Goal: Task Accomplishment & Management: Use online tool/utility

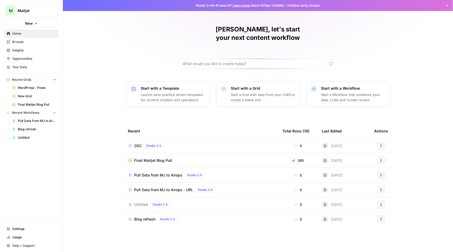
click at [139, 143] on span "GSC" at bounding box center [138, 145] width 8 height 5
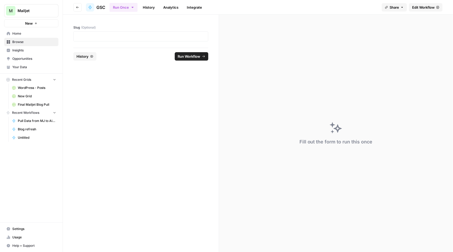
click at [423, 6] on span "Edit Workflow" at bounding box center [423, 7] width 23 height 5
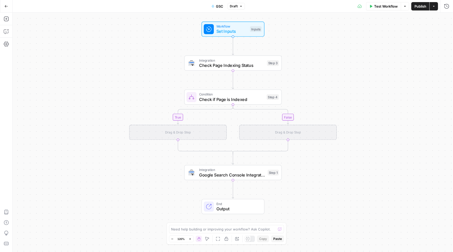
click at [7, 7] on icon "button" at bounding box center [6, 6] width 4 height 4
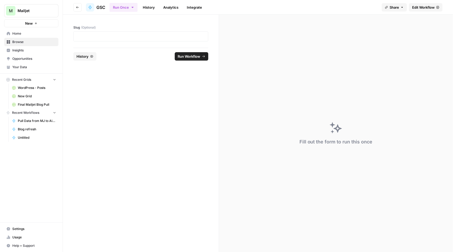
click at [36, 96] on span "New Grid" at bounding box center [37, 96] width 38 height 5
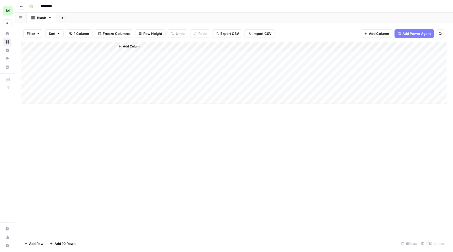
click at [25, 6] on button "Go back" at bounding box center [21, 6] width 7 height 7
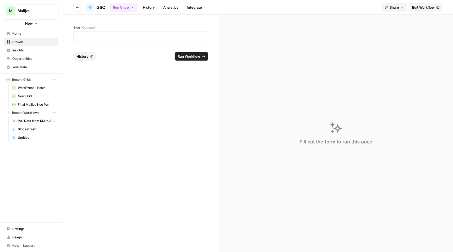
click at [35, 102] on span "Final Mailjet Blog Pull" at bounding box center [37, 104] width 38 height 5
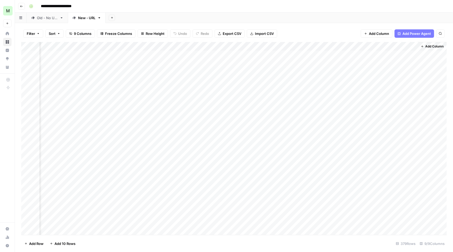
scroll to position [0, 159]
click at [219, 45] on div "Add Column" at bounding box center [233, 139] width 425 height 194
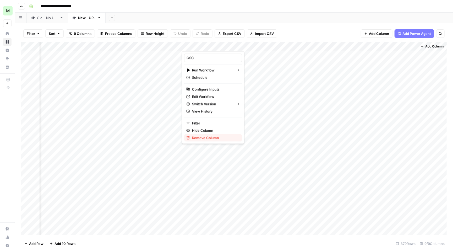
click at [223, 135] on span "Remove Column" at bounding box center [215, 137] width 46 height 5
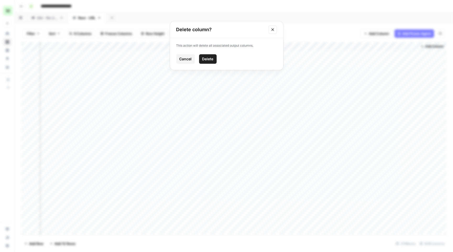
click at [211, 61] on span "Delete" at bounding box center [207, 58] width 11 height 5
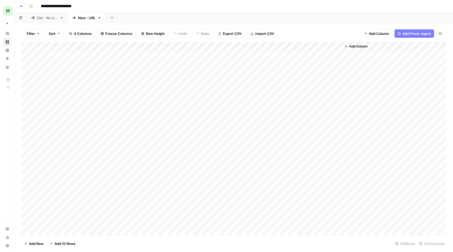
scroll to position [0, 0]
click at [356, 43] on button "Add Column" at bounding box center [355, 46] width 27 height 7
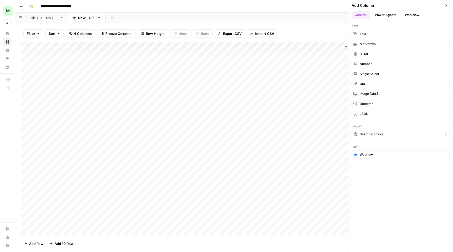
click at [381, 132] on span "Search Console" at bounding box center [372, 134] width 24 height 5
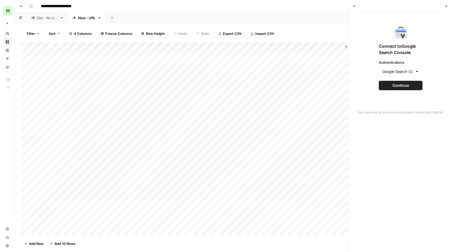
click at [400, 85] on span "Continue" at bounding box center [400, 85] width 16 height 5
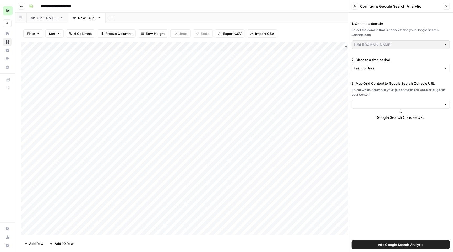
click at [383, 100] on div at bounding box center [400, 104] width 98 height 8
click at [372, 141] on span "URL" at bounding box center [399, 138] width 87 height 5
type input "URL"
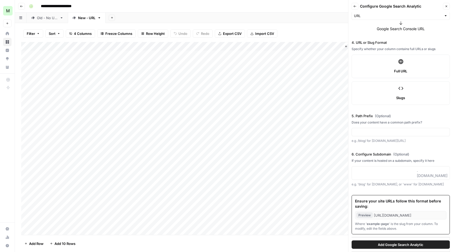
scroll to position [88, 0]
paste input "https://www.mailjet.com/blog/"
drag, startPoint x: 393, startPoint y: 131, endPoint x: 303, endPoint y: 132, distance: 89.8
click at [304, 133] on div "**********" at bounding box center [234, 126] width 438 height 252
type input "/blog"
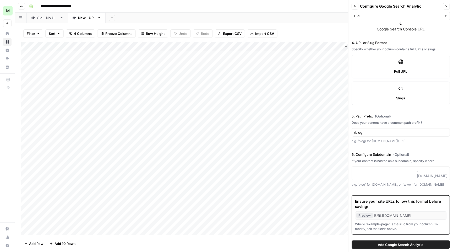
click at [419, 243] on span "Add Google Search Analytic" at bounding box center [401, 244] width 46 height 5
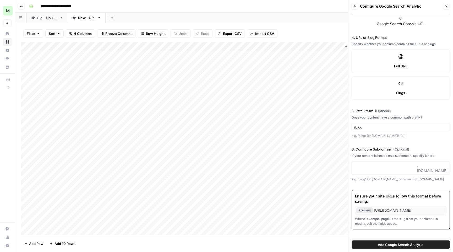
scroll to position [93, 0]
click at [402, 247] on button "Add Google Search Analytic" at bounding box center [400, 244] width 98 height 8
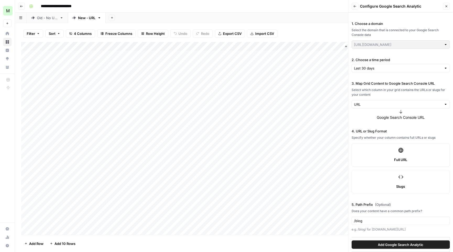
scroll to position [0, 0]
click at [391, 158] on div "Full URL" at bounding box center [400, 159] width 89 height 5
click at [402, 244] on span "Add Google Search Analytic" at bounding box center [401, 244] width 46 height 5
click at [394, 172] on label "Slugs" at bounding box center [400, 182] width 98 height 24
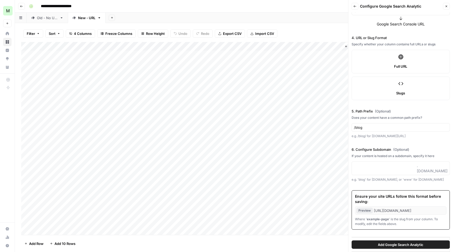
scroll to position [93, 0]
click at [397, 245] on span "Add Google Search Analytic" at bounding box center [401, 244] width 46 height 5
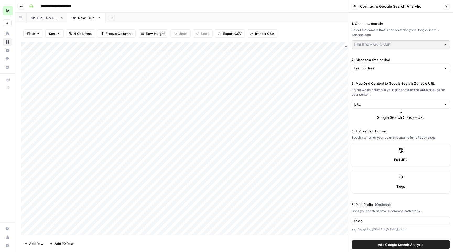
scroll to position [0, 0]
click at [391, 71] on div "Last 30 days" at bounding box center [400, 68] width 98 height 8
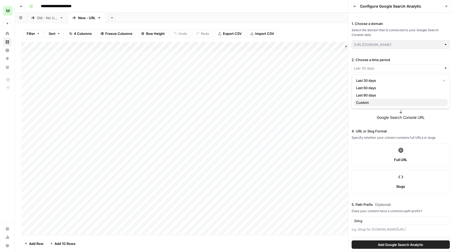
click at [390, 104] on span "Custom" at bounding box center [399, 102] width 87 height 5
type input "Custom"
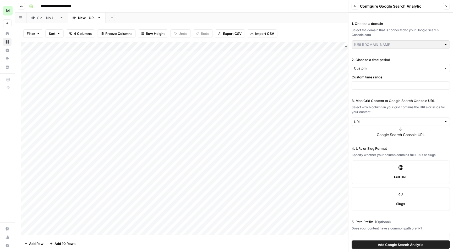
click at [390, 81] on div at bounding box center [400, 85] width 98 height 8
click at [385, 69] on input "2. Choose a time period" at bounding box center [398, 67] width 88 height 5
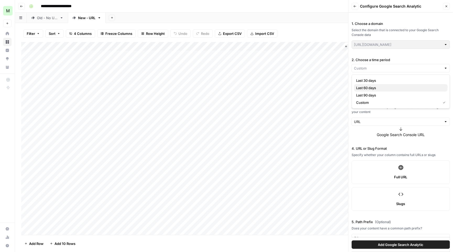
click at [384, 86] on span "Last 60 days" at bounding box center [399, 87] width 87 height 5
type input "Last 60 days"
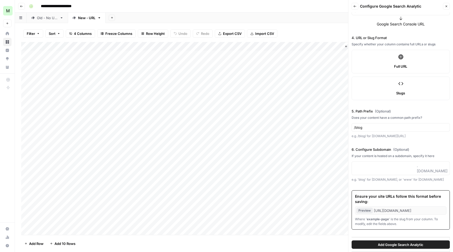
scroll to position [93, 0]
click at [394, 245] on span "Add Google Search Analytic" at bounding box center [401, 244] width 46 height 5
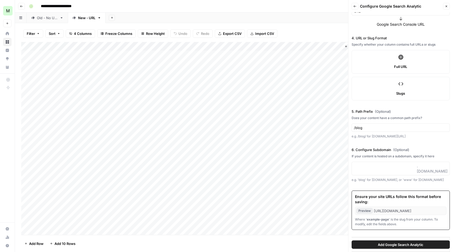
click at [394, 245] on span "Add Google Search Analytic" at bounding box center [401, 244] width 46 height 5
click at [384, 242] on span "Add Google Search Analytic" at bounding box center [401, 244] width 46 height 5
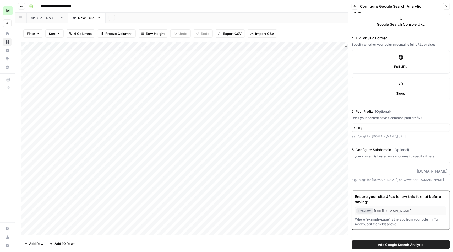
click at [384, 242] on span "Add Google Search Analytic" at bounding box center [401, 244] width 46 height 5
click at [357, 6] on button "Back" at bounding box center [354, 6] width 7 height 7
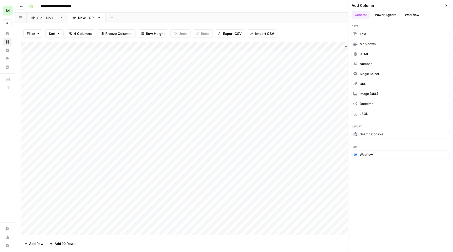
click at [388, 19] on button "Power Agents" at bounding box center [386, 15] width 28 height 8
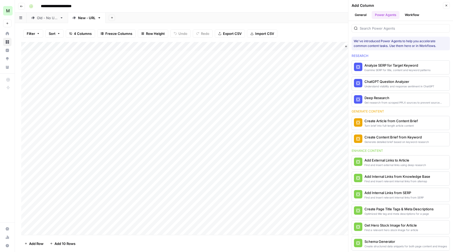
click at [444, 4] on button "Close" at bounding box center [446, 5] width 7 height 7
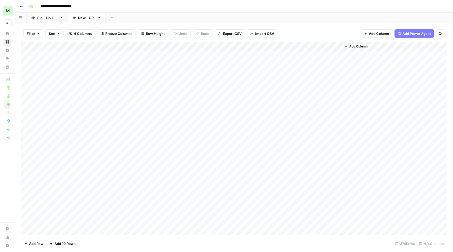
click at [26, 7] on div "Mailjet" at bounding box center [22, 11] width 15 height 8
click at [23, 7] on div "Mailjet" at bounding box center [22, 10] width 17 height 9
click at [21, 3] on button "Go back" at bounding box center [21, 6] width 7 height 7
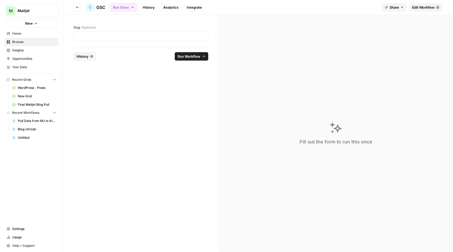
click at [23, 18] on div "M Mailjet New" at bounding box center [31, 13] width 63 height 27
click at [76, 6] on icon "button" at bounding box center [77, 7] width 3 height 3
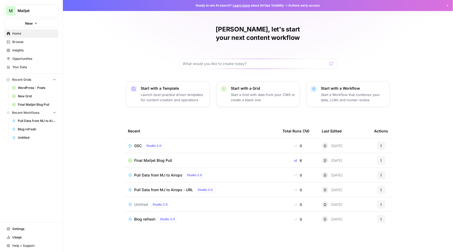
click at [365, 92] on p "Start a Workflow that combines your data, LLMs and human review" at bounding box center [353, 97] width 64 height 10
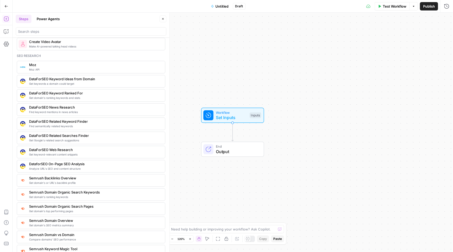
scroll to position [437, 0]
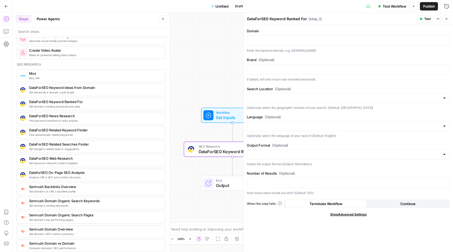
click at [230, 156] on div "SEO Research DataForSEO Keyword Ranked For Step 1 Copy step Delete step Add Not…" at bounding box center [232, 149] width 97 height 15
click at [242, 139] on div at bounding box center [243, 132] width 5 height 239
click at [240, 138] on icon "button" at bounding box center [242, 137] width 4 height 4
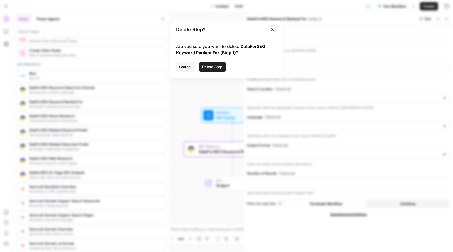
click at [217, 68] on span "Delete Step" at bounding box center [212, 66] width 20 height 5
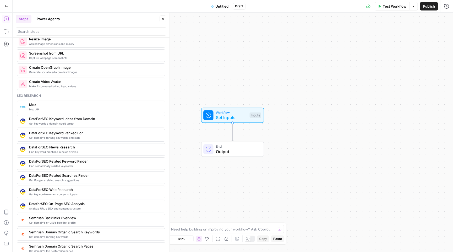
scroll to position [403, 0]
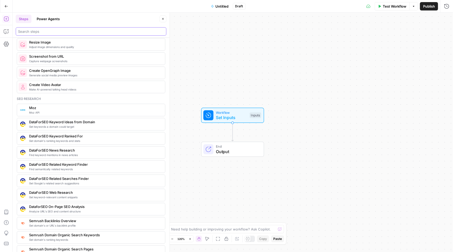
click at [69, 32] on input "search" at bounding box center [91, 31] width 146 height 5
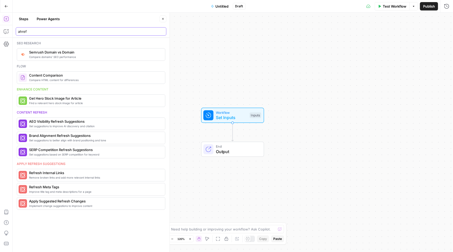
scroll to position [0, 0]
drag, startPoint x: 69, startPoint y: 32, endPoint x: 95, endPoint y: 41, distance: 27.5
click at [95, 41] on div "Seo research" at bounding box center [91, 43] width 148 height 5
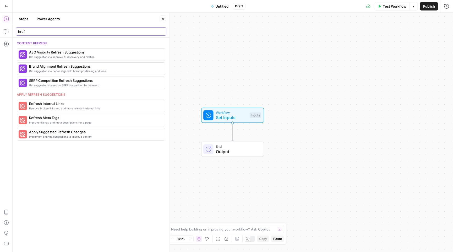
click at [83, 30] on input "href" at bounding box center [91, 31] width 146 height 5
type input "h"
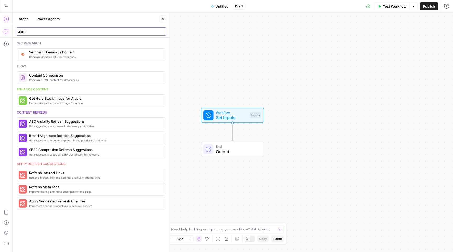
type input "ahref"
click at [6, 30] on icon "button" at bounding box center [6, 32] width 4 height 4
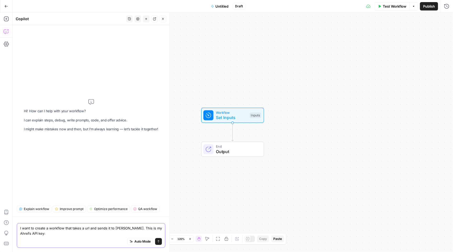
paste textarea "AoVOkM1Ep3azlv5aAv0JJ1BVJjXln7WinWXuxMS1"
type textarea "I want to create a workflow that takes a url and sends it to Ahrefs. This is my…"
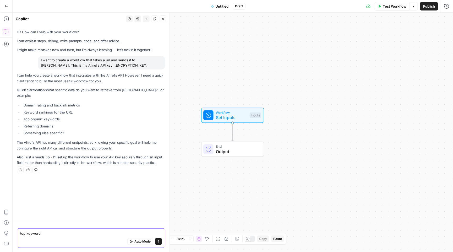
type textarea "top keywords"
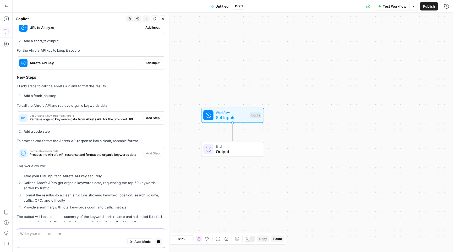
scroll to position [248, 0]
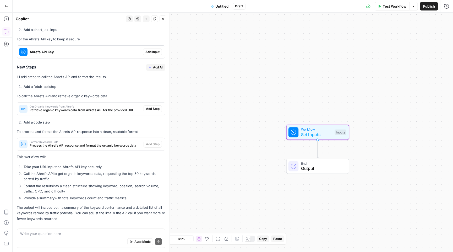
click at [152, 49] on span "Add Input" at bounding box center [152, 51] width 14 height 5
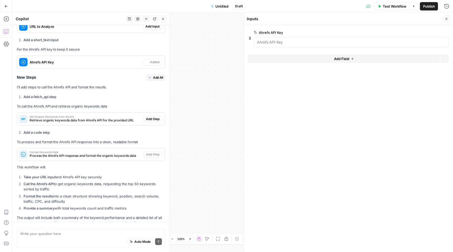
scroll to position [265, 0]
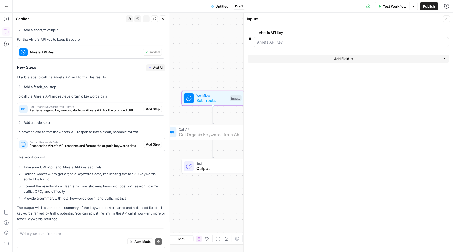
click at [150, 107] on span "Add Step" at bounding box center [153, 109] width 14 height 5
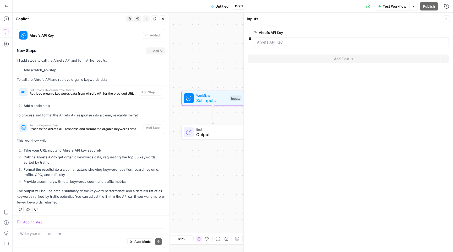
scroll to position [255, 0]
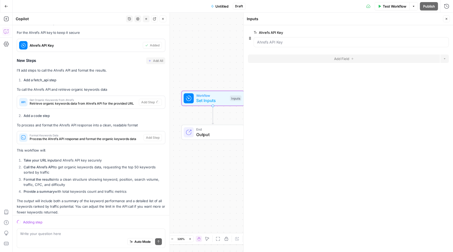
click at [120, 136] on span "Process the Ahrefs API response and format the organic keywords data" at bounding box center [86, 138] width 112 height 5
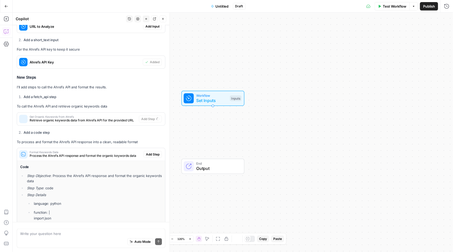
type textarea "Get Organic Keywords from Ahrefs"
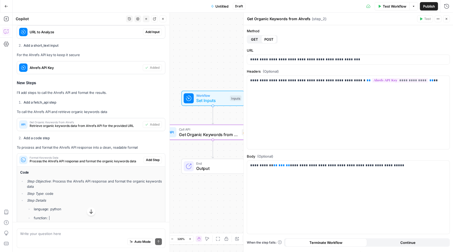
scroll to position [210, 0]
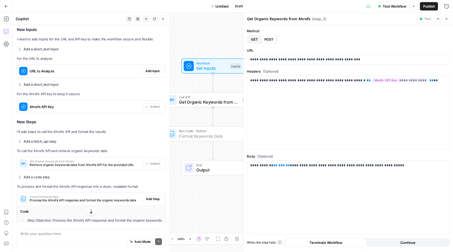
click at [151, 196] on span "Add Step" at bounding box center [153, 198] width 14 height 5
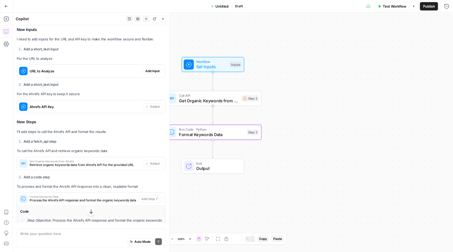
type textarea "Format Keywords Data"
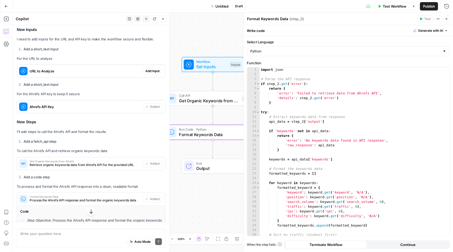
click at [384, 5] on span "Test Workflow" at bounding box center [395, 6] width 24 height 5
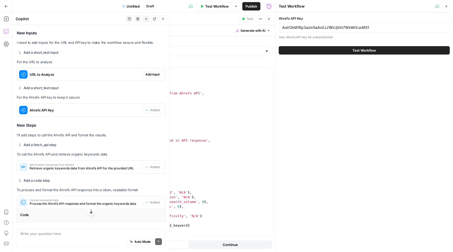
scroll to position [192, 0]
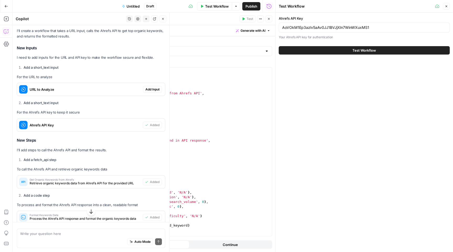
click at [155, 87] on span "Add Input" at bounding box center [152, 89] width 14 height 5
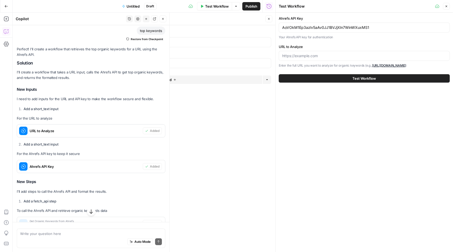
scroll to position [174, 0]
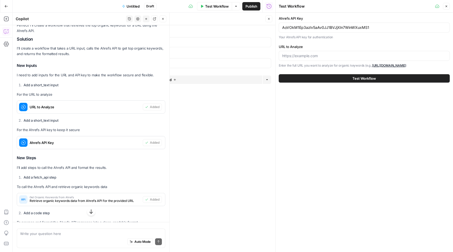
click at [257, 34] on span "edit field" at bounding box center [252, 32] width 12 height 4
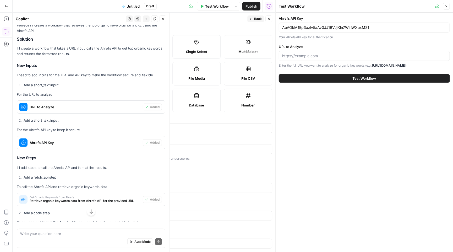
scroll to position [0, 0]
click at [304, 57] on input "URL to Analyze" at bounding box center [364, 55] width 164 height 5
paste input "https://www.mailjet.com/blog/deliverability/delivery-rate-vs-deliverability/"
type input "https://www.mailjet.com/blog/deliverability/delivery-rate-vs-deliverability/"
click at [319, 79] on button "Test Workflow" at bounding box center [364, 78] width 171 height 8
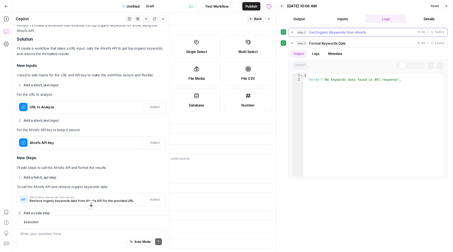
click at [290, 29] on button "step_2 Get Organic Keywords from Ahrefs 0 ms / 1 tasks" at bounding box center [367, 32] width 159 height 8
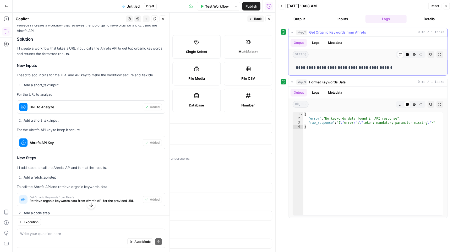
click at [310, 69] on p "**********" at bounding box center [368, 67] width 144 height 7
copy p "**********"
click at [329, 121] on div "{ "error" : "No keywords data found in API response" , "raw_response" : "{ \" e…" at bounding box center [373, 167] width 140 height 111
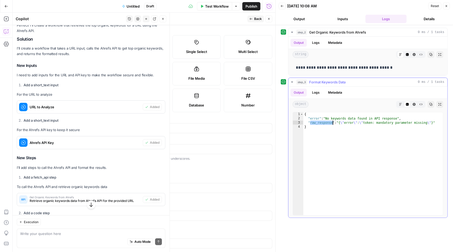
click at [329, 121] on div "{ "error" : "No keywords data found in API response" , "raw_response" : "{ \" e…" at bounding box center [373, 167] width 140 height 111
type textarea "**********"
click at [43, 236] on div "Auto Mode Send" at bounding box center [91, 242] width 142 height 12
paste textarea ""raw_response": "{\"error\":\"token: mandatory parameter missing\"}""
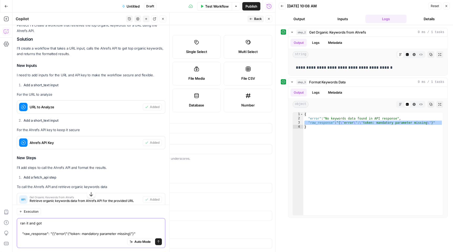
type textarea "ran it and got: "raw_response": "{\"error\":\"token: mandatory parameter missin…"
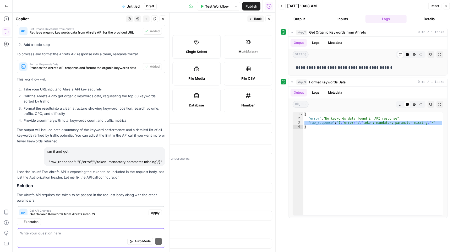
scroll to position [378, 0]
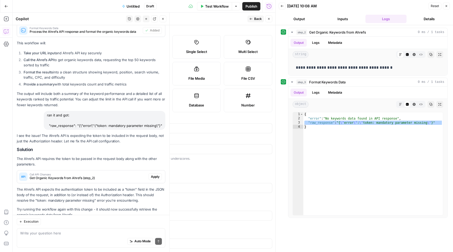
click at [158, 174] on span "Apply" at bounding box center [155, 176] width 9 height 5
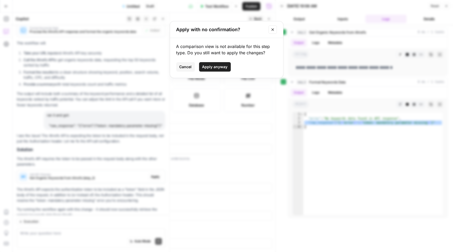
click at [220, 67] on span "Apply anyway" at bounding box center [214, 66] width 25 height 5
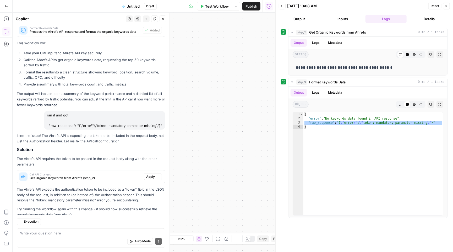
type textarea "Get Organic Keywords from Ahrefs"
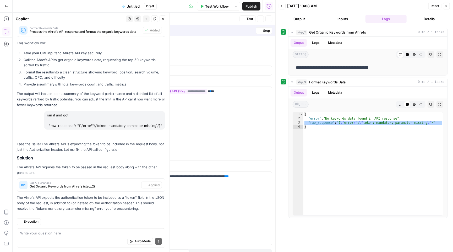
scroll to position [387, 0]
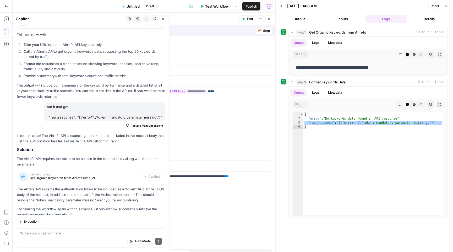
click at [214, 7] on span "Test Workflow" at bounding box center [217, 6] width 24 height 5
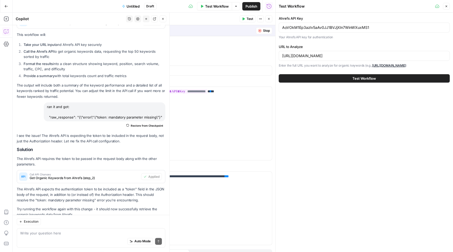
click at [335, 80] on button "Test Workflow" at bounding box center [364, 78] width 171 height 8
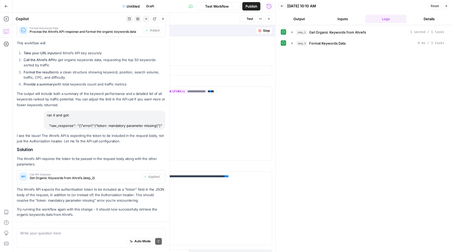
scroll to position [387, 0]
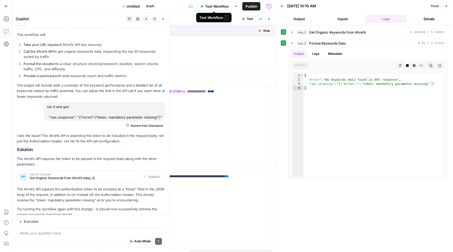
click at [227, 4] on span "Test Workflow" at bounding box center [217, 6] width 24 height 5
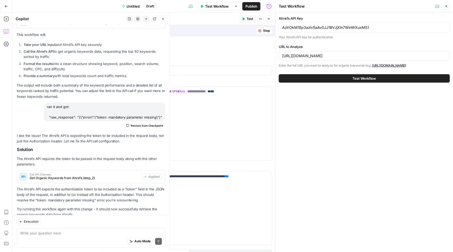
click at [319, 74] on button "Test Workflow" at bounding box center [364, 78] width 171 height 8
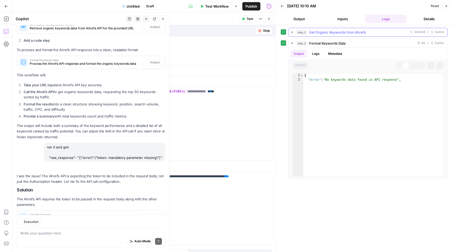
scroll to position [387, 0]
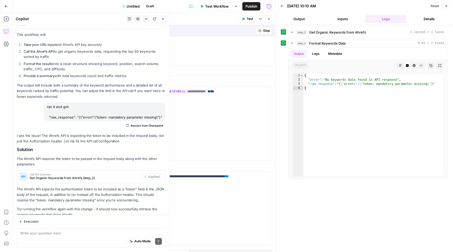
click at [211, 12] on div "Test Workflow Options Publish Run History" at bounding box center [216, 6] width 119 height 12
click at [211, 5] on span "Test Workflow" at bounding box center [217, 6] width 24 height 5
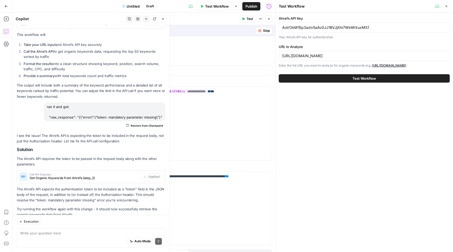
click at [326, 58] on div "https://www.mailjet.com/blog/deliverability/delivery-rate-vs-deliverability/" at bounding box center [364, 56] width 171 height 10
click at [322, 54] on input "https://www.mailjet.com/blog/deliverability/delivery-rate-vs-deliverability/" at bounding box center [364, 55] width 164 height 5
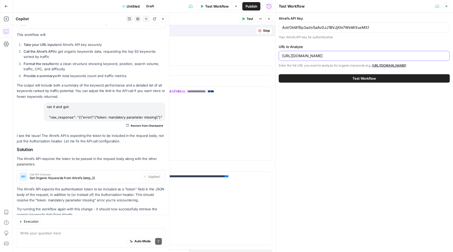
click at [322, 54] on input "https://www.mailjet.com/blog/deliverability/delivery-rate-vs-deliverability/" at bounding box center [364, 55] width 164 height 5
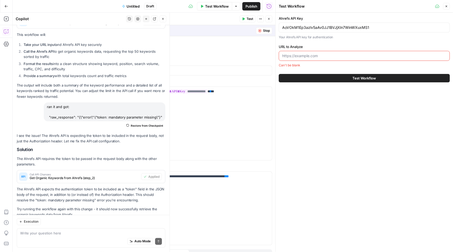
paste input "https://www.mailjet.com/blog/development/templating-language-tutorials-abandone…"
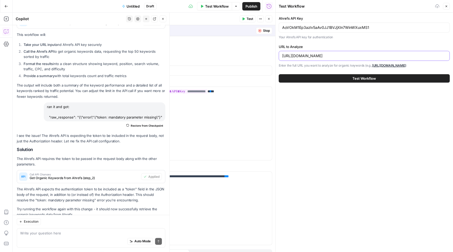
type input "https://www.mailjet.com/blog/development/templating-language-tutorials-abandone…"
click at [340, 80] on button "Test Workflow" at bounding box center [364, 78] width 171 height 8
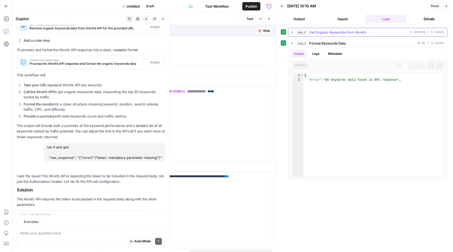
scroll to position [387, 0]
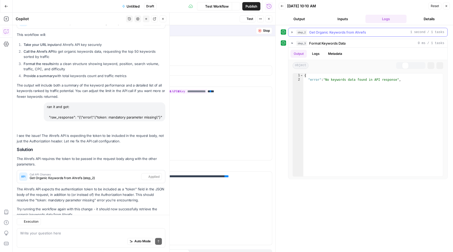
click at [291, 34] on icon "button" at bounding box center [292, 32] width 4 height 4
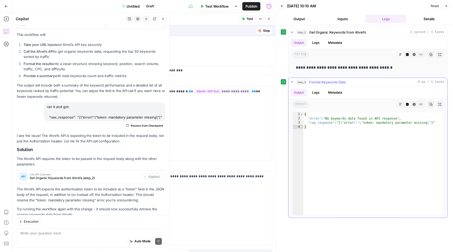
click at [429, 106] on icon "button" at bounding box center [430, 104] width 3 height 3
click at [53, 234] on textarea at bounding box center [91, 232] width 142 height 5
paste textarea "{ "error": "No keywords data found in API response", "raw_response": "{\"error\…"
type textarea "{ "error": "No keywords data found in API response", "raw_response": "{\"error\…"
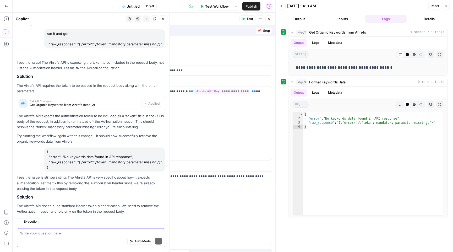
scroll to position [505, 0]
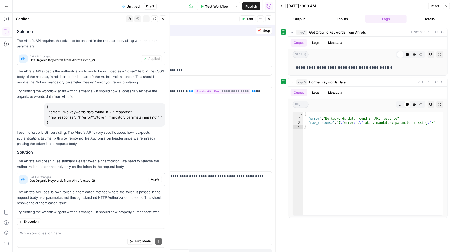
click at [157, 177] on span "Apply" at bounding box center [155, 179] width 9 height 5
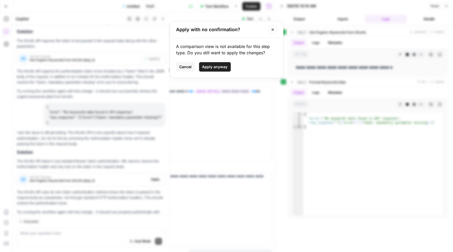
click at [217, 68] on span "Apply anyway" at bounding box center [214, 66] width 25 height 5
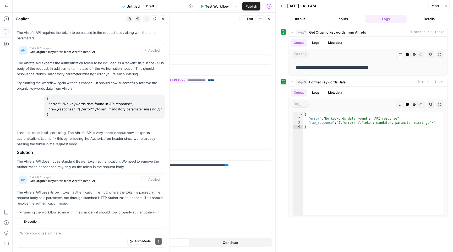
scroll to position [2, 0]
click at [252, 18] on span "Test" at bounding box center [249, 18] width 7 height 5
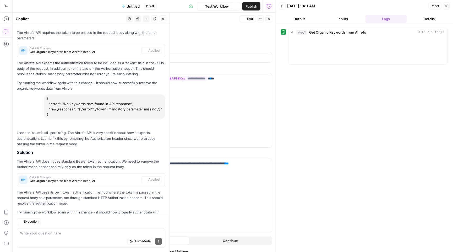
scroll to position [513, 0]
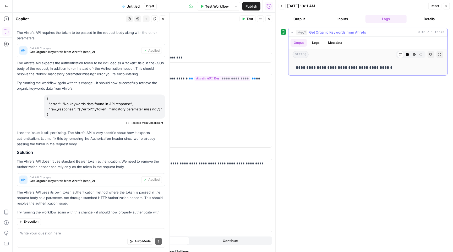
click at [294, 32] on icon "button" at bounding box center [292, 32] width 4 height 4
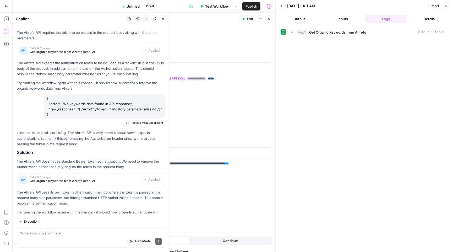
click at [215, 7] on span "Test Workflow" at bounding box center [217, 6] width 24 height 5
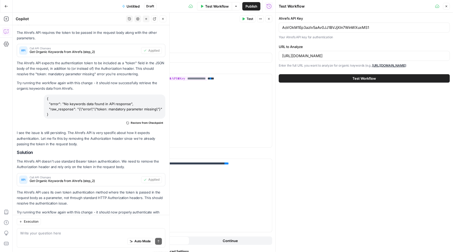
click at [329, 76] on button "Test Workflow" at bounding box center [364, 78] width 171 height 8
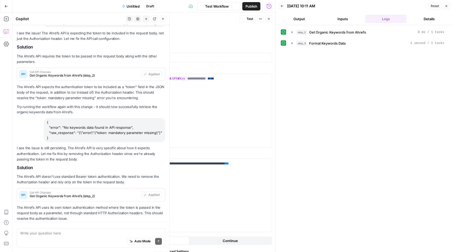
click at [293, 33] on icon "button" at bounding box center [292, 32] width 4 height 4
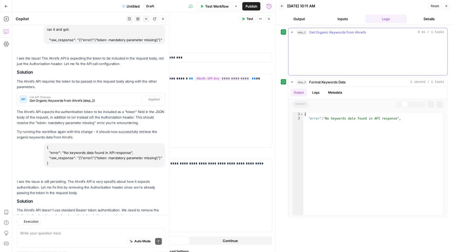
scroll to position [513, 0]
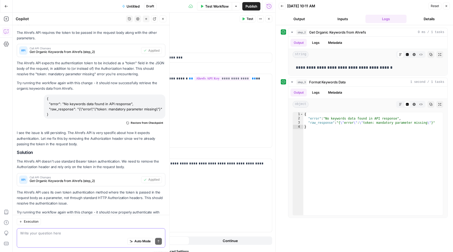
click at [49, 234] on textarea at bounding box center [91, 232] width 142 height 5
type textarea "shouldn't it be get and not post since we're pulling data from ahrefs"
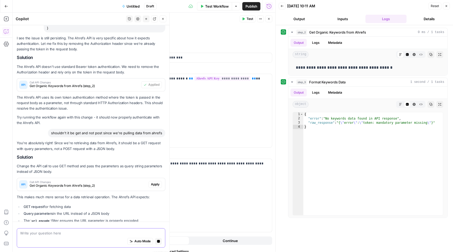
scroll to position [623, 0]
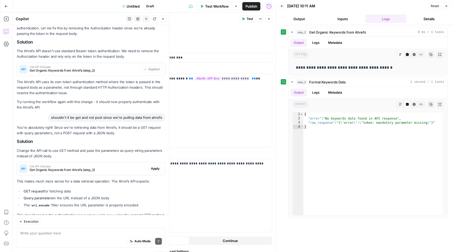
click at [158, 166] on span "Apply" at bounding box center [155, 168] width 9 height 5
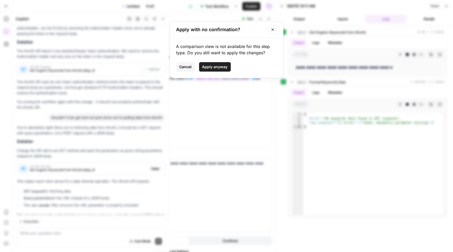
click at [213, 62] on button "Apply anyway" at bounding box center [215, 66] width 32 height 9
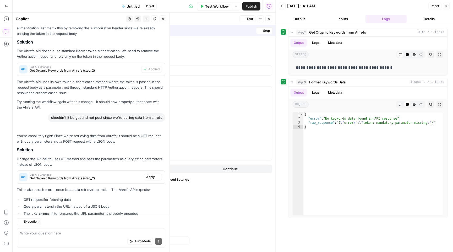
scroll to position [0, 0]
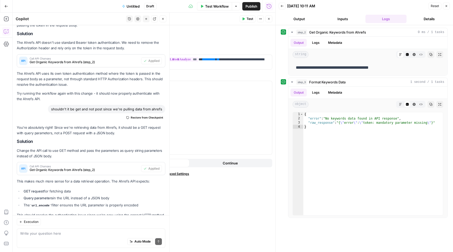
click at [249, 20] on span "Test" at bounding box center [249, 18] width 7 height 5
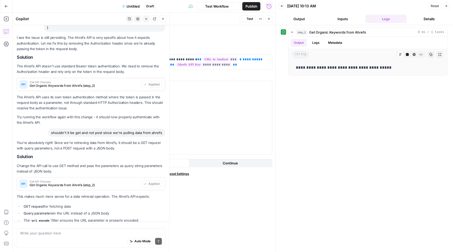
scroll to position [632, 0]
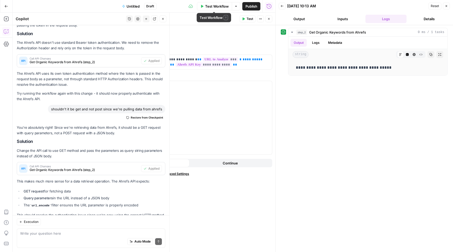
click at [216, 4] on span "Test Workflow" at bounding box center [217, 6] width 24 height 5
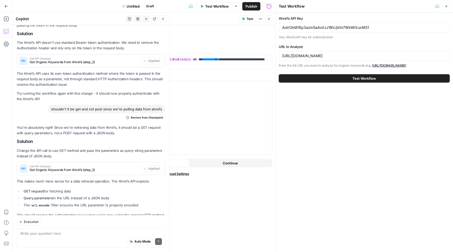
click at [307, 79] on button "Test Workflow" at bounding box center [364, 78] width 171 height 8
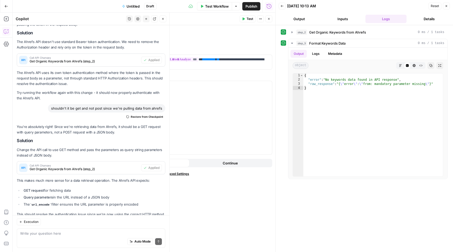
scroll to position [632, 0]
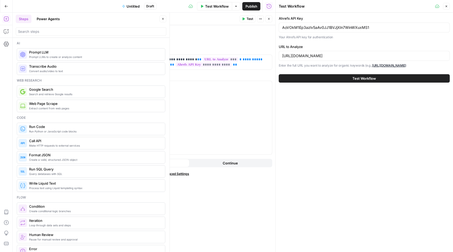
click at [5, 7] on icon "button" at bounding box center [6, 6] width 4 height 4
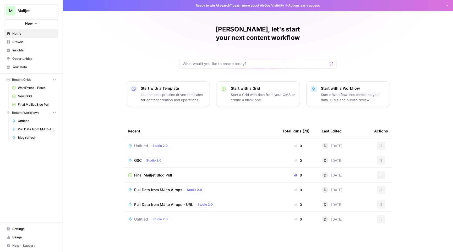
click at [139, 142] on div "Untitled Studio 2.0" at bounding box center [153, 145] width 38 height 6
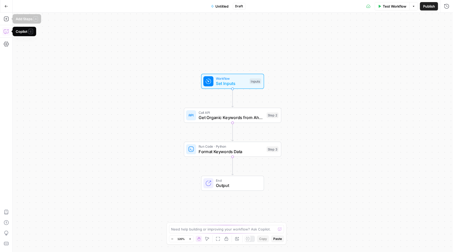
click at [7, 29] on icon "button" at bounding box center [6, 31] width 5 height 5
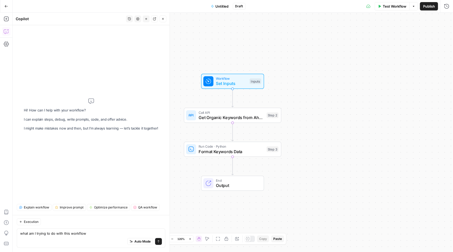
type textarea "what am I trying to do with this workflow?"
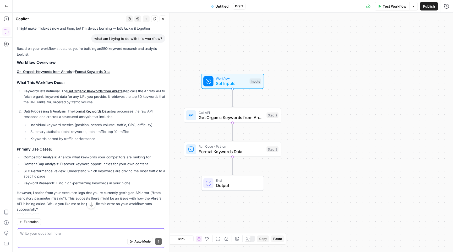
scroll to position [21, 0]
type textarea "yes"
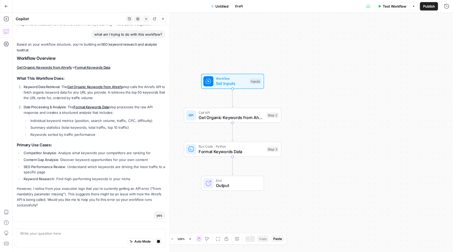
drag, startPoint x: 133, startPoint y: 175, endPoint x: 13, endPoint y: 57, distance: 168.2
click at [13, 57] on div "Hi! How can I help with your workflow? I can explain steps, debug, write prompt…" at bounding box center [91, 115] width 157 height 232
copy div "Workflow Overview Get Organic Keywords from Ahrefs → Format Keywords Data What …"
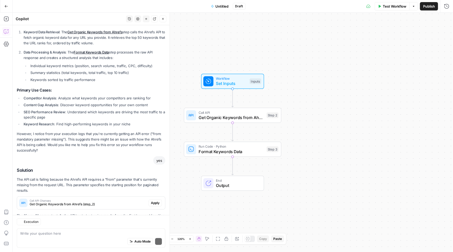
scroll to position [95, 0]
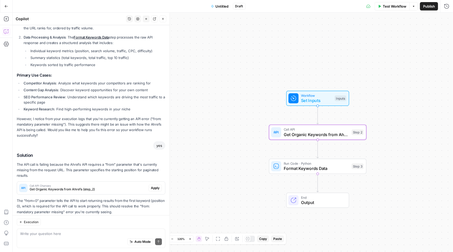
click at [156, 185] on span "Apply" at bounding box center [155, 187] width 9 height 5
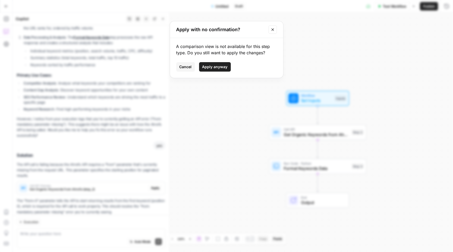
drag, startPoint x: 209, startPoint y: 68, endPoint x: 207, endPoint y: 72, distance: 4.8
click at [209, 68] on span "Apply anyway" at bounding box center [214, 66] width 25 height 5
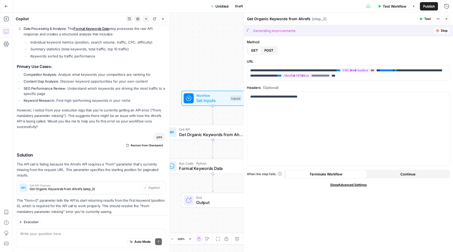
scroll to position [0, 0]
click at [389, 7] on span "Test Workflow" at bounding box center [395, 6] width 24 height 5
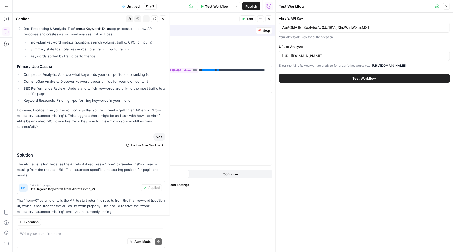
click at [363, 75] on button "Test Workflow" at bounding box center [364, 78] width 171 height 8
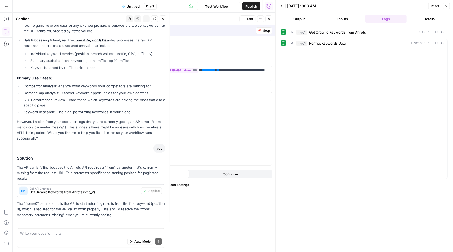
scroll to position [112, 0]
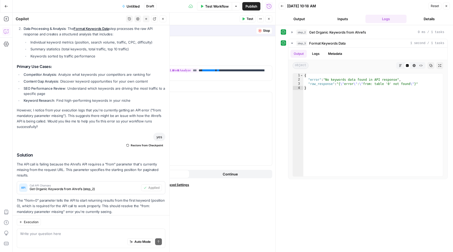
click at [262, 31] on button "Stop" at bounding box center [264, 30] width 16 height 7
click at [265, 29] on span "Stop" at bounding box center [266, 30] width 7 height 5
click at [268, 19] on icon "button" at bounding box center [268, 18] width 3 height 3
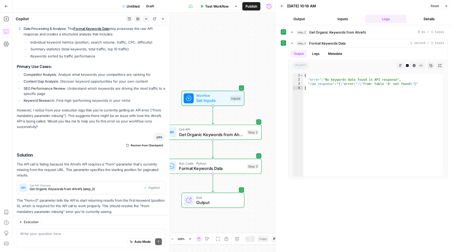
click at [2, 5] on button "Go Back" at bounding box center [6, 6] width 9 height 9
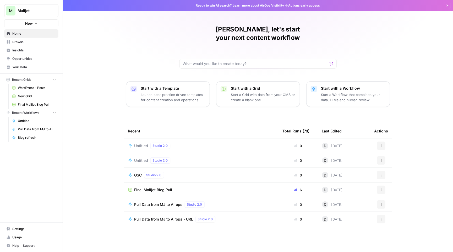
click at [379, 144] on icon "button" at bounding box center [380, 145] width 3 height 3
click at [389, 163] on span "Delete" at bounding box center [408, 161] width 42 height 5
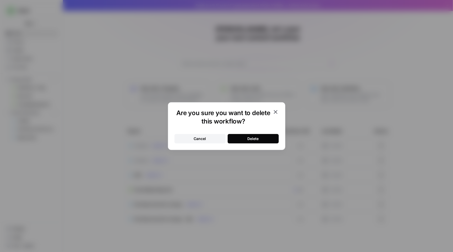
click at [258, 134] on button "Delete" at bounding box center [253, 138] width 51 height 9
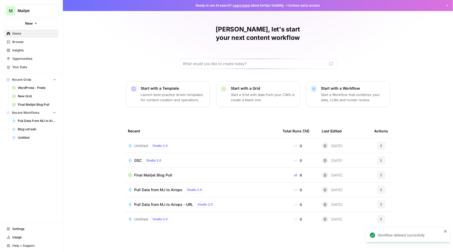
click at [381, 144] on icon "button" at bounding box center [380, 145] width 3 height 3
click at [389, 162] on span "Delete" at bounding box center [408, 161] width 42 height 5
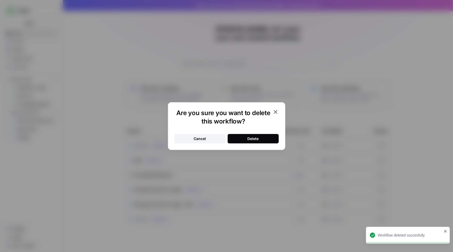
click at [255, 137] on div "Delete" at bounding box center [252, 138] width 11 height 5
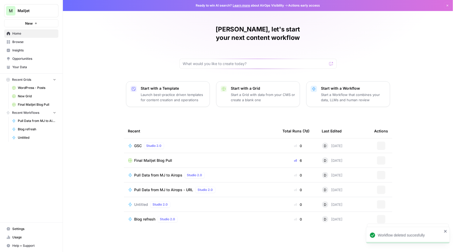
click at [355, 92] on p "Start a Workflow that combines your data, LLMs and human review" at bounding box center [353, 97] width 64 height 10
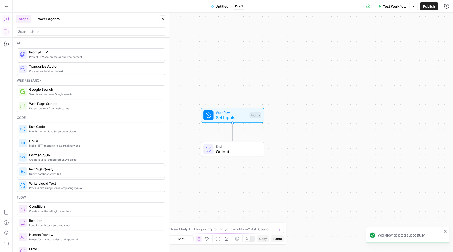
click at [7, 29] on button "Copilot" at bounding box center [6, 31] width 8 height 8
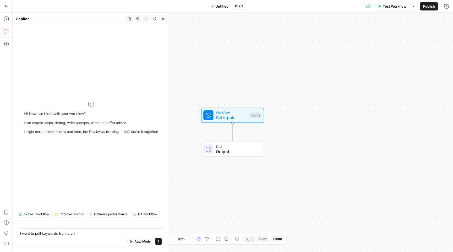
click at [58, 230] on textarea "I want to pull keywords from a url" at bounding box center [91, 232] width 142 height 5
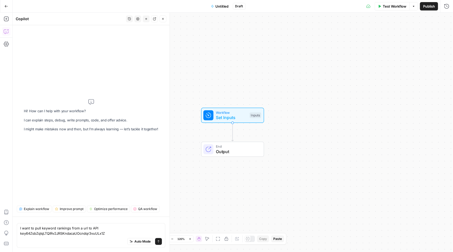
type textarea "I want to pull keyword rankings from a url to API key 64ZsbZqIqLTQlRv2JRSKndaca…"
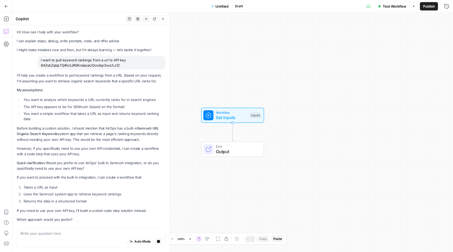
scroll to position [3, 0]
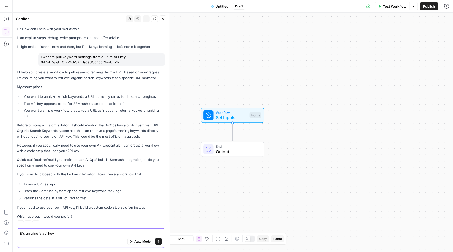
type textarea "it's an ahrefs api key"
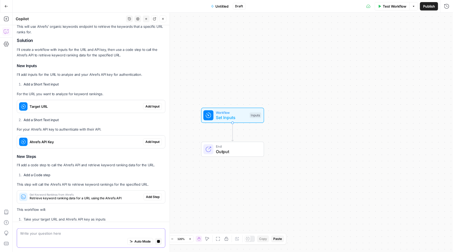
scroll to position [217, 0]
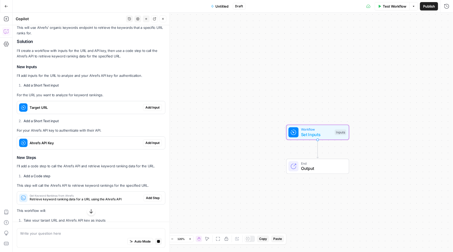
click at [157, 105] on span "Add Input" at bounding box center [152, 107] width 14 height 5
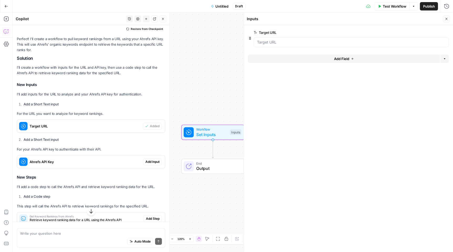
click at [153, 159] on span "Add Input" at bounding box center [152, 161] width 14 height 5
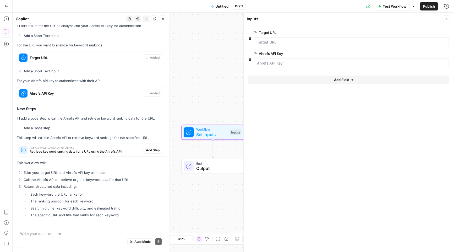
scroll to position [296, 0]
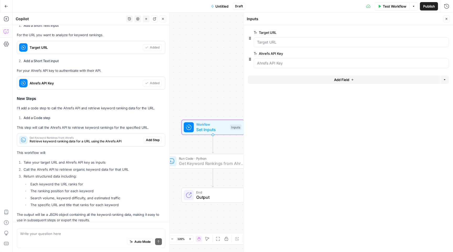
click at [150, 137] on span "Add Step" at bounding box center [153, 139] width 14 height 5
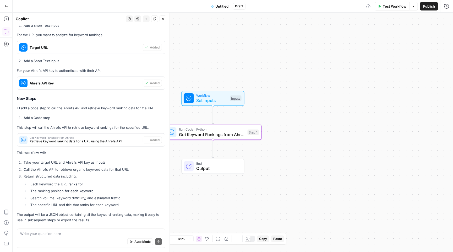
type textarea "Get Keyword Rankings from Ahrefs"
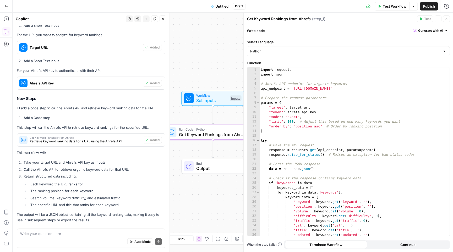
scroll to position [0, 0]
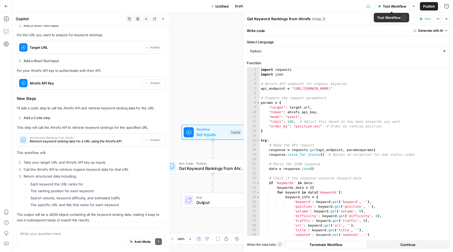
click at [394, 5] on span "Test Workflow" at bounding box center [395, 6] width 24 height 5
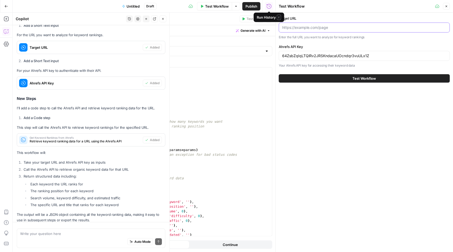
click at [305, 25] on input "Target URL" at bounding box center [364, 27] width 164 height 5
paste input "https://www.mailjet.com/blog/deliverability/delivery-rate-vs-deliverability/"
type input "https://www.mailjet.com/blog/deliverability/delivery-rate-vs-deliverability/"
click at [345, 75] on button "Test Workflow" at bounding box center [364, 78] width 171 height 8
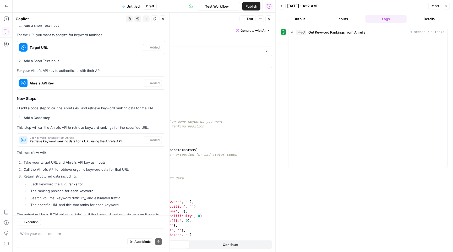
scroll to position [303, 0]
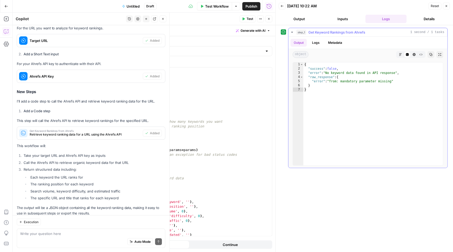
type textarea "**********"
drag, startPoint x: 331, startPoint y: 79, endPoint x: 356, endPoint y: 79, distance: 25.7
click at [356, 79] on div "{ "success" : false , "error" : "No keyword data found in API response" , "raw_…" at bounding box center [373, 117] width 140 height 111
click at [432, 53] on icon "button" at bounding box center [430, 54] width 3 height 3
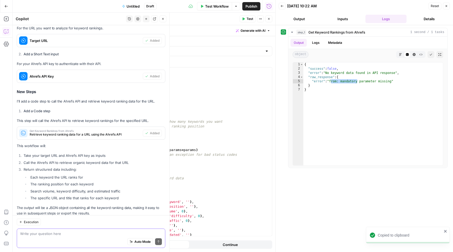
click at [40, 234] on textarea at bounding box center [91, 232] width 142 height 5
paste textarea "{ "success": false, "error": "No keyword data found in API response", "raw_resp…"
type textarea "{ "success": false, "error": "No keyword data found in API response", "raw_resp…"
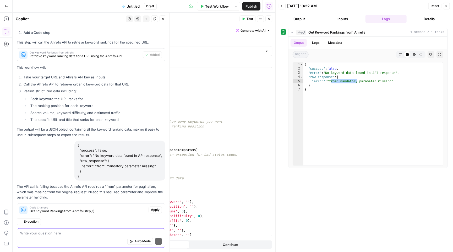
scroll to position [0, 0]
click at [154, 207] on span "Apply" at bounding box center [155, 209] width 9 height 5
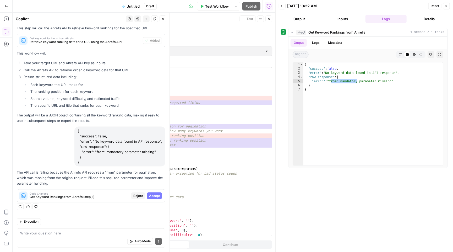
scroll to position [364, 0]
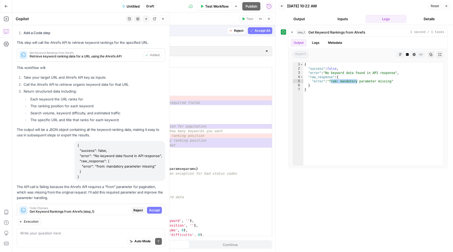
click at [155, 208] on span "Accept" at bounding box center [154, 210] width 11 height 5
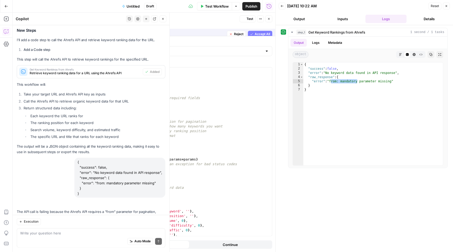
scroll to position [389, 0]
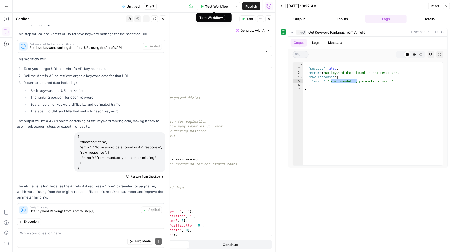
click at [222, 7] on span "Test Workflow" at bounding box center [217, 6] width 24 height 5
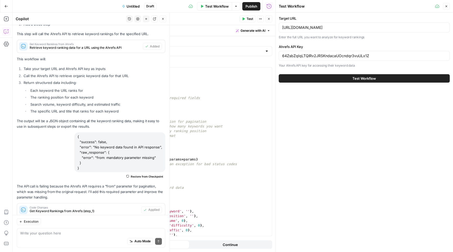
click at [338, 80] on button "Test Workflow" at bounding box center [364, 78] width 171 height 8
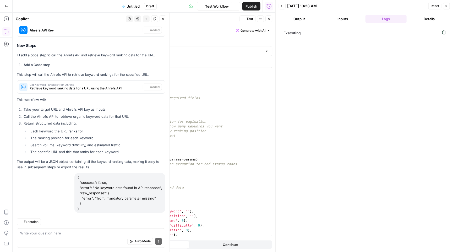
scroll to position [389, 0]
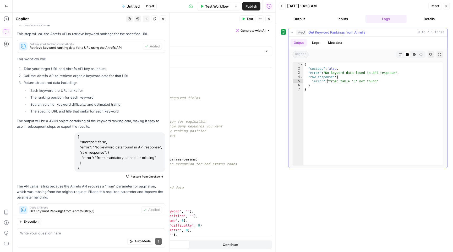
click at [328, 81] on div "{ "success" : false , "error" : "No keyword data found in API response" , "raw_…" at bounding box center [373, 117] width 140 height 111
type textarea "**********"
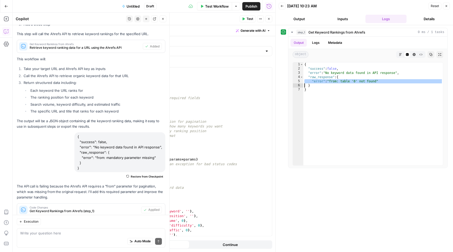
click at [42, 240] on div "Auto Mode Send" at bounding box center [91, 242] width 142 height 12
paste textarea ""error": "from: table '0' not found""
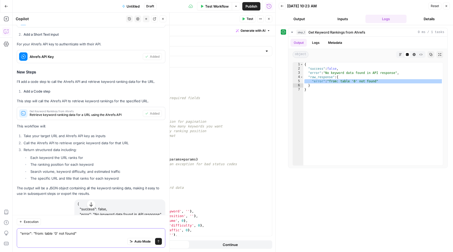
click at [21, 233] on textarea ""error": "from: table '0' not found"" at bounding box center [91, 232] width 142 height 5
type textarea "now it's: "error": "from: table '0' not found""
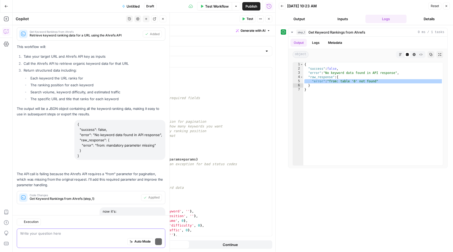
scroll to position [446, 0]
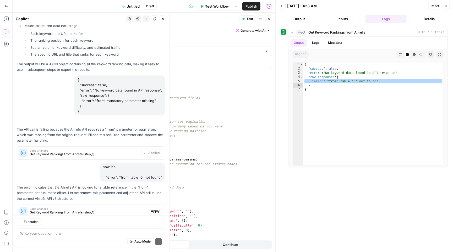
click at [153, 209] on span "Apply" at bounding box center [155, 211] width 9 height 5
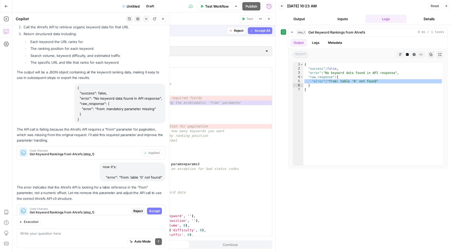
click at [265, 29] on span "Accept All" at bounding box center [262, 30] width 15 height 5
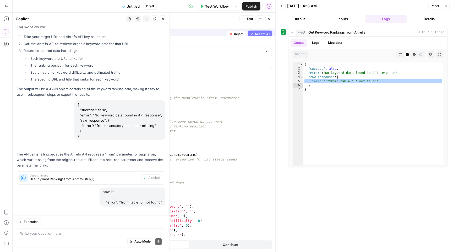
scroll to position [455, 0]
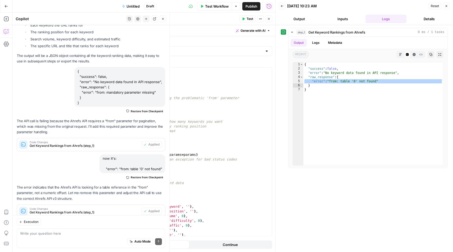
click at [248, 18] on span "Test" at bounding box center [249, 18] width 7 height 5
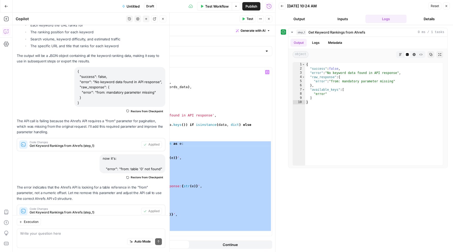
scroll to position [0, 0]
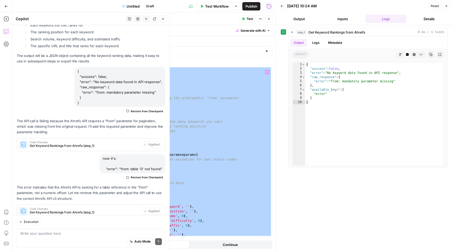
drag, startPoint x: 122, startPoint y: 231, endPoint x: 81, endPoint y: 22, distance: 212.7
click at [81, 22] on body "M Mailjet New Home Browse Insights Opportunities Your Data Recent Grids WordPre…" at bounding box center [226, 126] width 453 height 252
click at [250, 16] on button "Test" at bounding box center [247, 18] width 16 height 7
click at [186, 114] on div "import requests import json # Ahrefs API endpoint for organic keywords api_endp…" at bounding box center [177, 156] width 190 height 178
drag, startPoint x: 114, startPoint y: 234, endPoint x: 64, endPoint y: 15, distance: 224.4
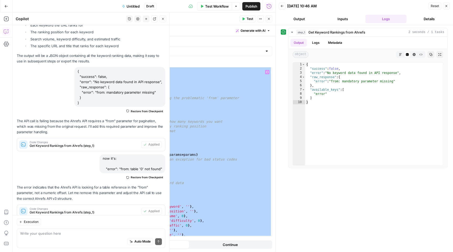
click at [66, 15] on div "**********" at bounding box center [171, 132] width 210 height 239
type textarea "**********"
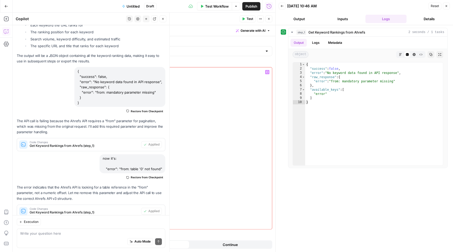
paste textarea "**********"
type textarea "**********"
click at [251, 20] on span "Test" at bounding box center [249, 18] width 7 height 5
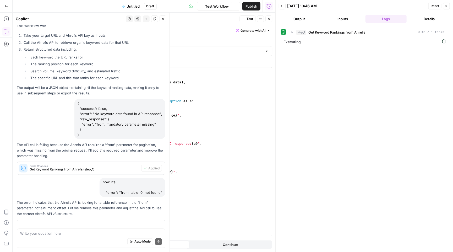
scroll to position [455, 0]
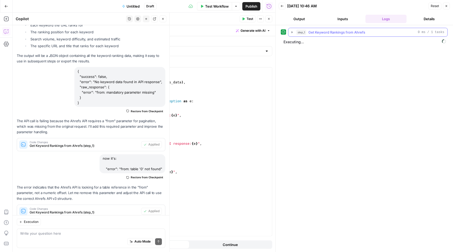
click at [291, 32] on icon "button" at bounding box center [292, 32] width 4 height 4
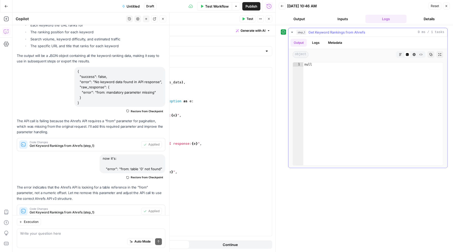
click at [291, 32] on icon "button" at bounding box center [292, 32] width 4 height 4
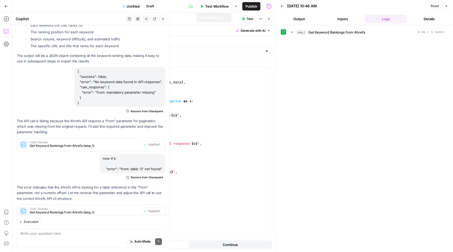
click at [218, 4] on span "Test Workflow" at bounding box center [217, 6] width 24 height 5
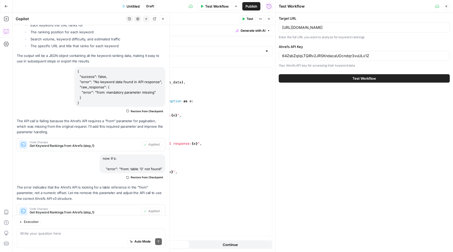
click at [302, 76] on button "Test Workflow" at bounding box center [364, 78] width 171 height 8
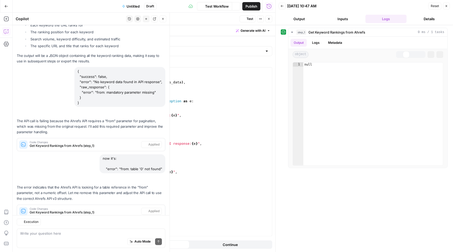
scroll to position [455, 0]
click at [321, 44] on button "Logs" at bounding box center [316, 43] width 14 height 8
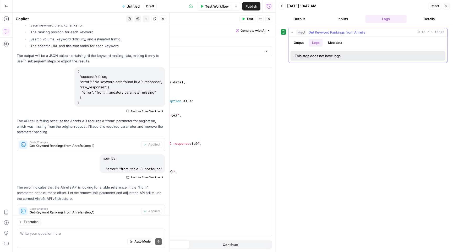
click at [334, 42] on button "Metadata" at bounding box center [335, 43] width 20 height 8
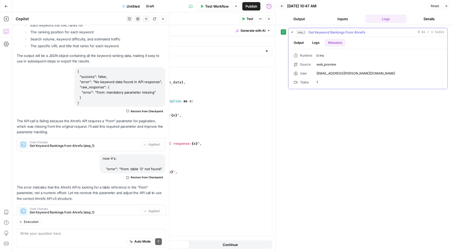
click at [298, 42] on button "Output" at bounding box center [298, 43] width 16 height 8
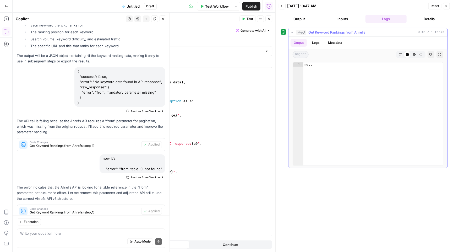
type textarea "****"
click at [309, 63] on div "null" at bounding box center [373, 117] width 140 height 111
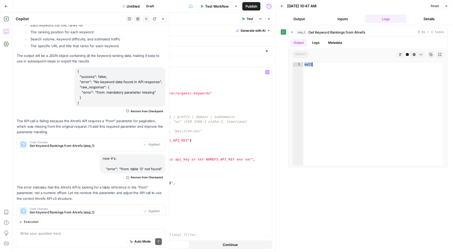
scroll to position [0, 0]
click at [147, 92] on div "import os import requests import json AHREFS_API_BASE = "https://api.ahrefs.com…" at bounding box center [178, 156] width 188 height 178
click at [268, 71] on icon "button" at bounding box center [267, 72] width 3 height 3
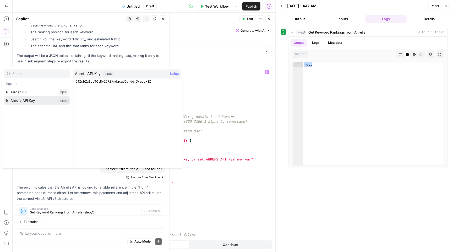
click at [35, 102] on button "Select variable Ahrefs API Key" at bounding box center [36, 100] width 65 height 8
type textarea "**********"
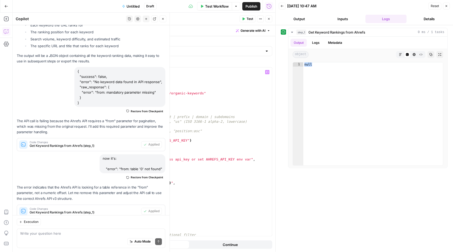
click at [246, 19] on span "Test" at bounding box center [249, 18] width 7 height 5
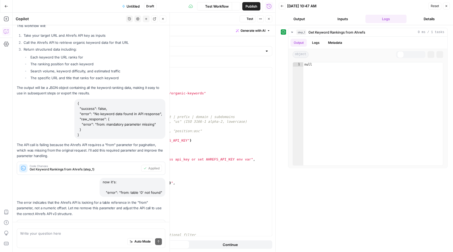
scroll to position [455, 0]
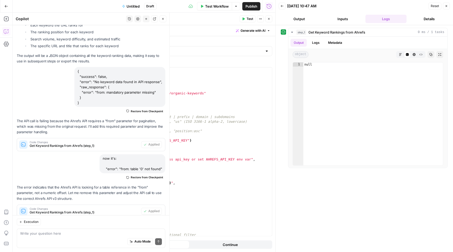
click at [53, 236] on div "Auto Mode Send" at bounding box center [91, 242] width 142 height 12
type textarea "just getting null"
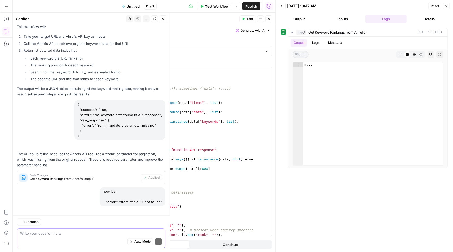
scroll to position [502, 0]
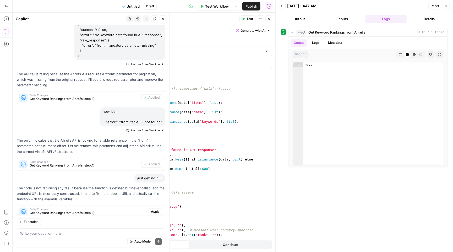
click at [156, 209] on span "Apply" at bounding box center [155, 211] width 9 height 5
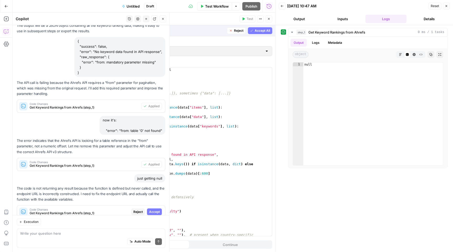
click at [153, 209] on span "Accept" at bounding box center [154, 211] width 11 height 5
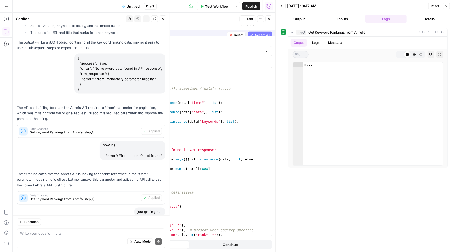
scroll to position [510, 0]
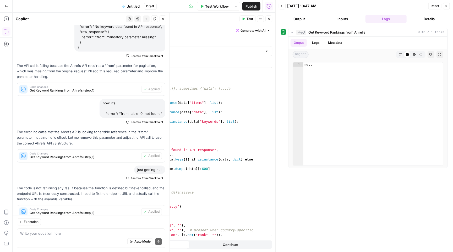
click at [248, 16] on div "Publish P" at bounding box center [251, 17] width 17 height 5
click at [242, 18] on icon "button" at bounding box center [243, 18] width 3 height 3
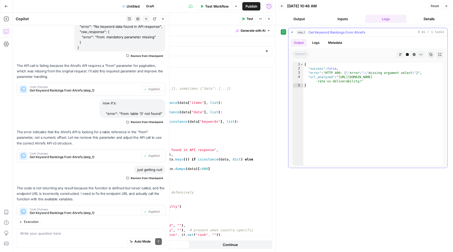
type textarea "*"
click at [331, 86] on div "{ "success" : false , "error" : "HTTP 400: { \" error \" : \" missing argument …" at bounding box center [373, 117] width 140 height 111
click at [401, 55] on icon "button" at bounding box center [400, 54] width 3 height 3
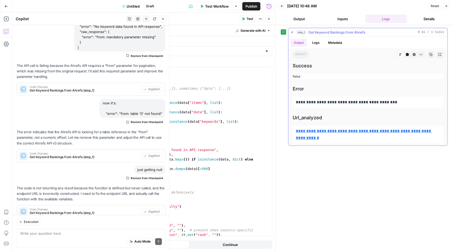
click at [406, 54] on icon "button" at bounding box center [407, 54] width 3 height 3
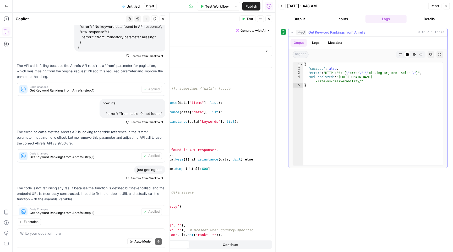
click at [431, 52] on button "Copy" at bounding box center [430, 54] width 7 height 7
click at [48, 230] on textarea at bounding box center [91, 232] width 142 height 5
paste textarea "{ "success": false, "error": "HTTP 400: { \"error\": \"missing argument select\…"
type textarea "{ "success": false, "error": "HTTP 400: { \"error\": \"missing argument select\…"
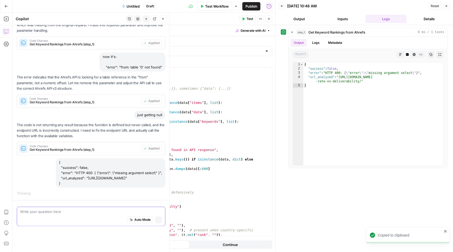
scroll to position [494, 0]
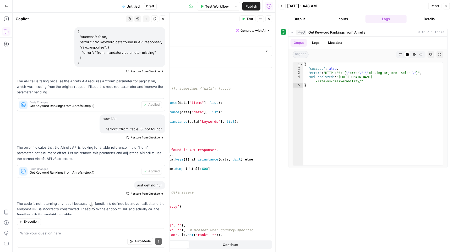
click at [249, 19] on span "Test" at bounding box center [249, 18] width 7 height 5
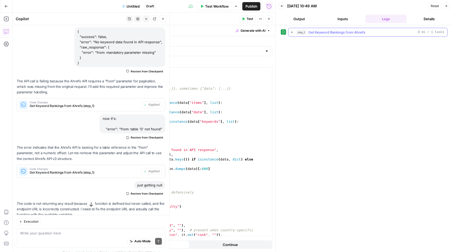
click at [292, 32] on icon "button" at bounding box center [291, 32] width 1 height 2
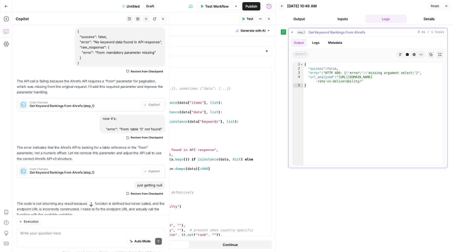
click at [292, 32] on icon "button" at bounding box center [292, 32] width 2 height 1
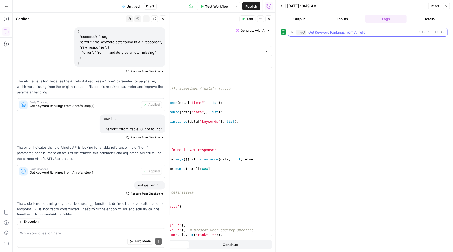
click at [290, 35] on button "step_1 Get Keyword Rankings from Ahrefs 0 ms / 1 tasks" at bounding box center [367, 32] width 159 height 8
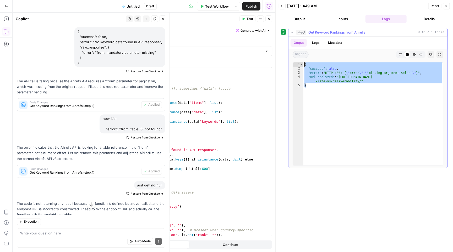
drag, startPoint x: 320, startPoint y: 86, endPoint x: 301, endPoint y: 56, distance: 35.5
click at [301, 56] on div "Output Logs Metadata object Markdown Code Editor HTML Viewer Raw Output Copy Ex…" at bounding box center [367, 102] width 159 height 131
type textarea "**********"
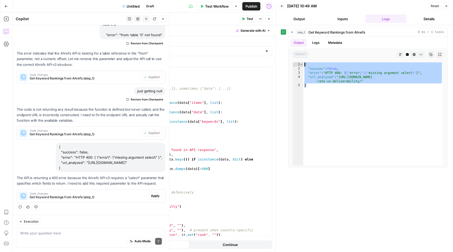
scroll to position [577, 0]
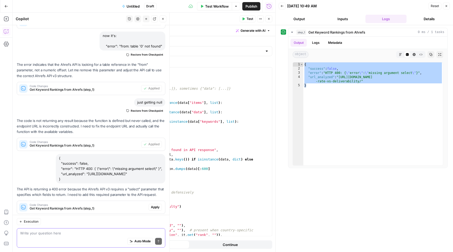
click at [55, 234] on textarea at bounding box center [91, 232] width 142 height 5
paste textarea "{ "success": false, "error": "HTTP 400: { \"error\": \"missing argument select\…"
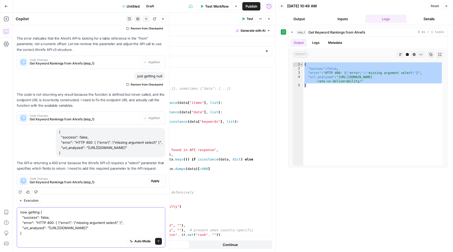
scroll to position [0, 0]
type textarea "now getting { "success": false, "error": "HTTP 400: { \"error\": \"missing argu…"
click at [156, 178] on span "Apply" at bounding box center [155, 180] width 9 height 5
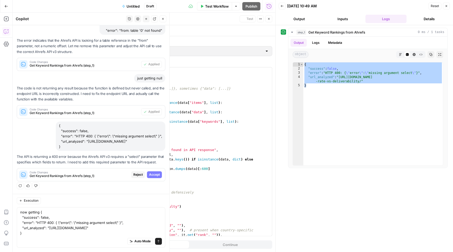
scroll to position [562, 0]
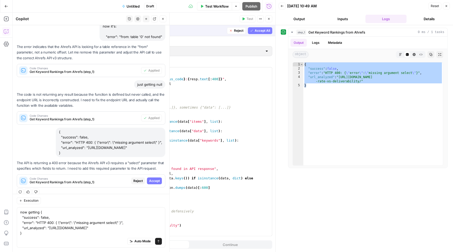
click at [257, 32] on span "Accept All" at bounding box center [262, 30] width 15 height 5
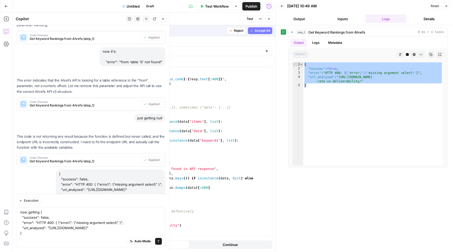
scroll to position [612, 0]
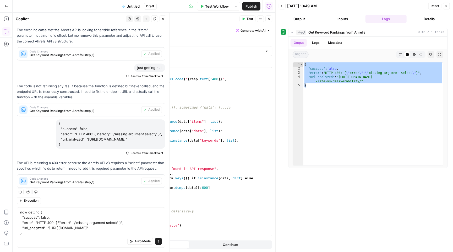
click at [245, 17] on button "Test" at bounding box center [247, 18] width 16 height 7
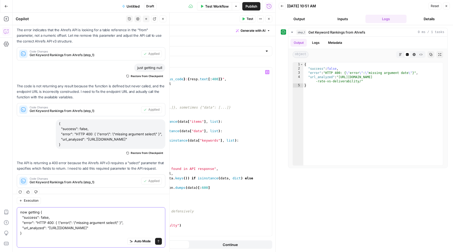
click at [34, 227] on textarea "now getting { "success": false, "error": "HTTP 400: { \"error\": \"missing argu…" at bounding box center [91, 223] width 142 height 26
drag, startPoint x: 34, startPoint y: 234, endPoint x: 15, endPoint y: 195, distance: 43.6
click at [15, 195] on div "Execution now getting { "success": false, "error": "HTTP 400: { \"error\": \"mi…" at bounding box center [91, 223] width 157 height 58
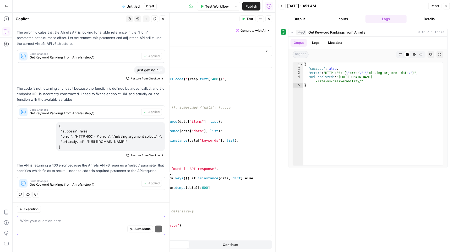
paste textarea "You need to add the required select parameter (v3 won’t return data without it)…"
type textarea "You need to add the required select parameter (v3 won’t return data without it)…"
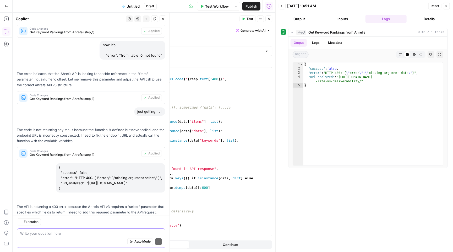
scroll to position [638, 0]
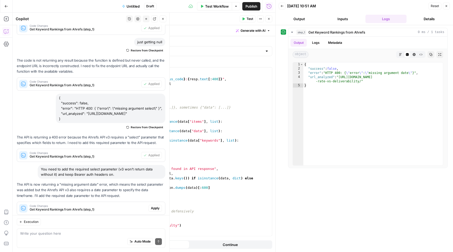
click at [154, 206] on span "Apply" at bounding box center [155, 208] width 9 height 5
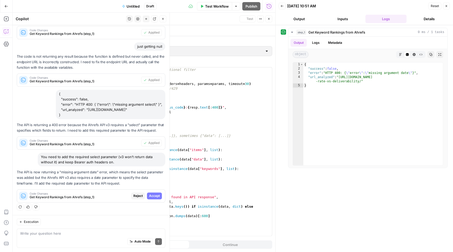
scroll to position [587, 0]
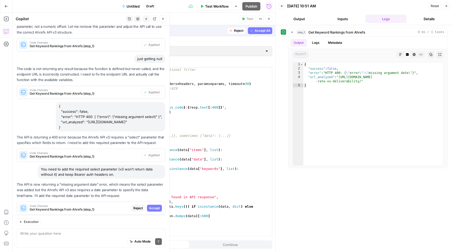
click at [155, 206] on span "Accept" at bounding box center [154, 208] width 11 height 5
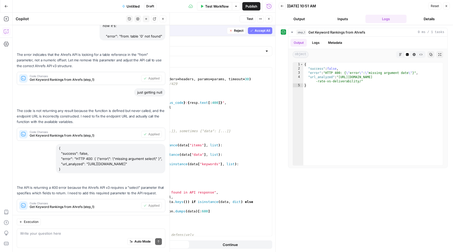
scroll to position [646, 0]
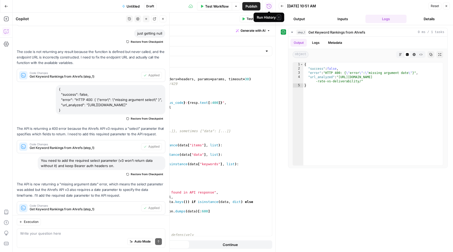
click at [246, 21] on button "Test" at bounding box center [247, 18] width 16 height 7
click at [332, 72] on div "{ "success" : false , "error" : "HTTP 403: { \" error \" : \" Insufficient plan…" at bounding box center [373, 117] width 140 height 111
type textarea "**********"
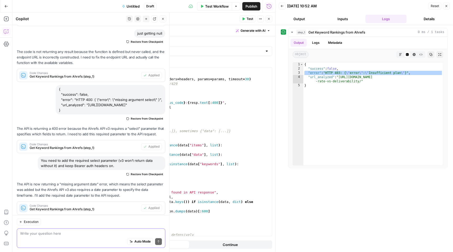
click at [65, 234] on textarea at bounding box center [91, 232] width 142 height 5
paste textarea ""error": "HTTP 403: { \"error\": \"Insufficient plan\" }","
type textarea ""error": "HTTP 403: { \"error\": \"Insufficient plan\" }","
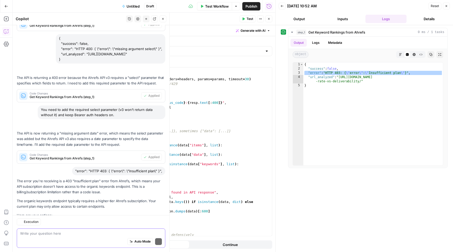
scroll to position [775, 0]
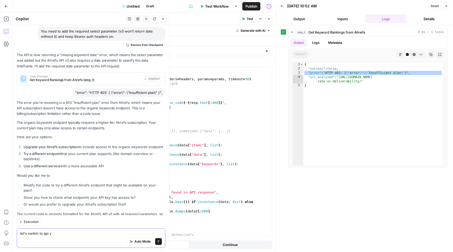
type textarea "let's switch to api v2"
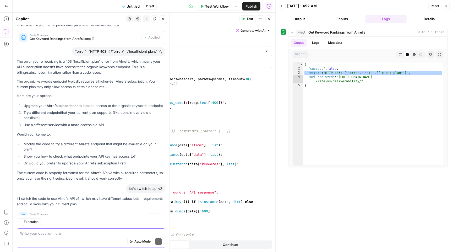
scroll to position [0, 0]
click at [155, 214] on span "Apply" at bounding box center [155, 216] width 9 height 5
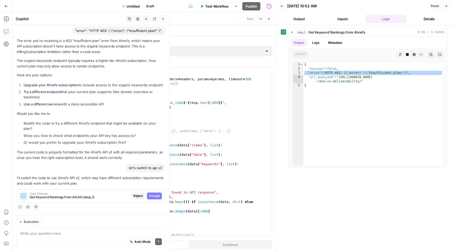
scroll to position [758, 0]
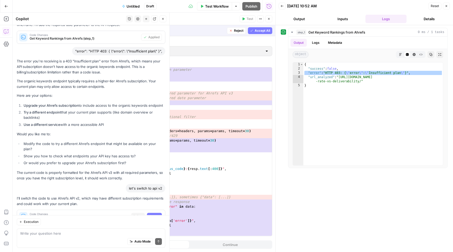
click at [157, 214] on span "Accept" at bounding box center [154, 216] width 11 height 5
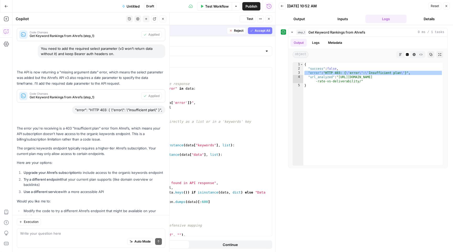
scroll to position [833, 0]
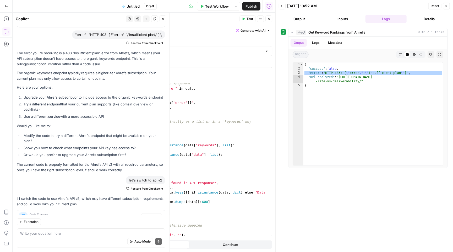
click at [251, 17] on span "Test" at bounding box center [249, 18] width 7 height 5
drag, startPoint x: 327, startPoint y: 74, endPoint x: 390, endPoint y: 73, distance: 62.9
click at [390, 73] on div "{ "success" : false , "error" : "API Error: from: mandatory parameter missing" …" at bounding box center [373, 117] width 140 height 111
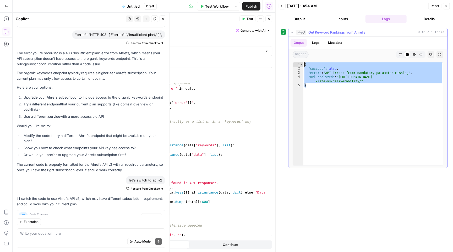
drag, startPoint x: 313, startPoint y: 86, endPoint x: 301, endPoint y: 60, distance: 28.8
click at [301, 60] on div "**********" at bounding box center [367, 102] width 159 height 131
type textarea "**********"
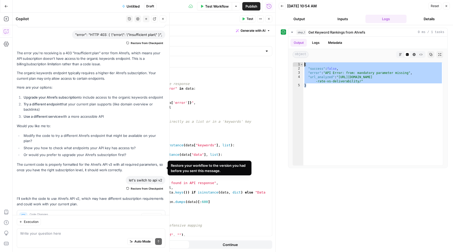
scroll to position [0, 0]
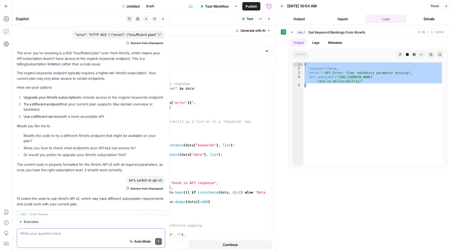
click at [53, 233] on textarea at bounding box center [91, 232] width 142 height 5
paste textarea "{ "success": false, "error": "API Error: from: mandatory parameter missing", "u…"
type textarea "{ "success": false, "error": "API Error: from: mandatory parameter missing", "u…"
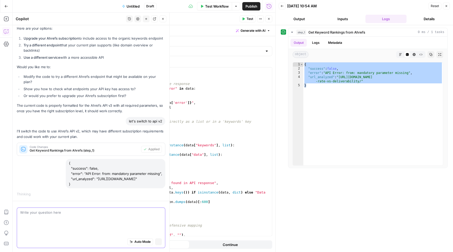
scroll to position [785, 0]
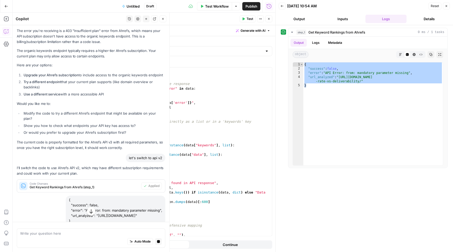
click at [364, 1] on header "Back 09/19/25 at 10:54 AM Reset Close Output Inputs Logs Details" at bounding box center [364, 12] width 177 height 25
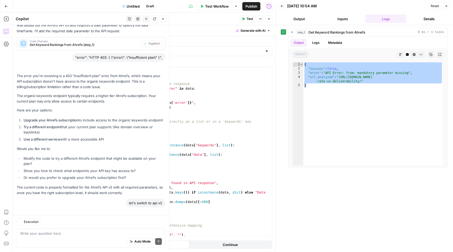
scroll to position [901, 0]
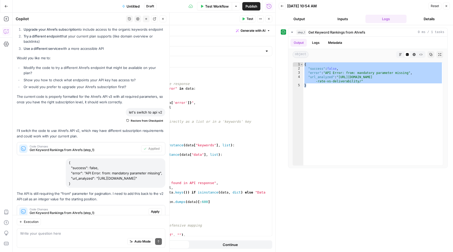
click at [152, 209] on span "Apply" at bounding box center [155, 211] width 9 height 5
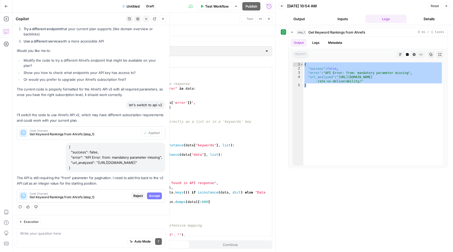
scroll to position [826, 0]
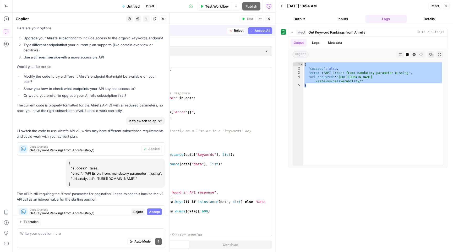
click at [256, 29] on div "Steps cannot be tested while there are pending suggestions." at bounding box center [247, 32] width 74 height 10
click at [260, 29] on span "Accept All" at bounding box center [262, 30] width 15 height 5
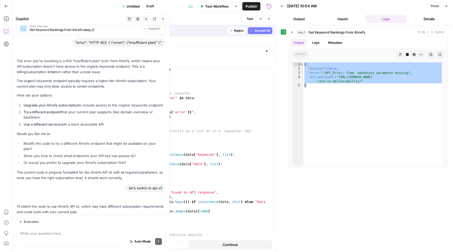
scroll to position [909, 0]
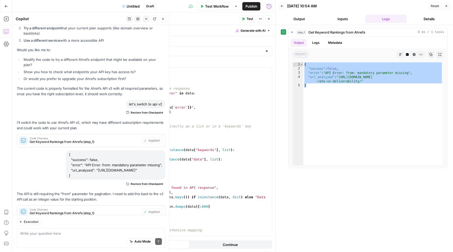
click at [244, 18] on icon "button" at bounding box center [243, 18] width 3 height 3
drag, startPoint x: 327, startPoint y: 86, endPoint x: 300, endPoint y: 56, distance: 39.5
click at [300, 56] on div "Output Logs Metadata object Markdown Code Editor HTML Viewer Raw Output Copy Ex…" at bounding box center [367, 102] width 159 height 131
type textarea "**********"
click at [92, 228] on div "Write your question here Auto Mode Send" at bounding box center [91, 237] width 148 height 19
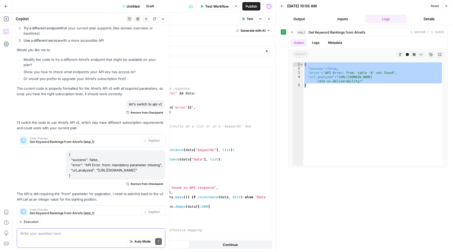
paste textarea "{ "success": false, "error": "API Error: from: table '0' not found", "url_analy…"
type textarea "{ "success": false, "error": "API Error: from: table '0' not found", "url_analy…"
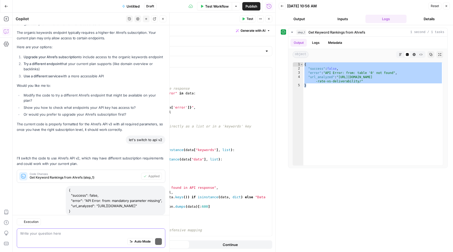
scroll to position [977, 0]
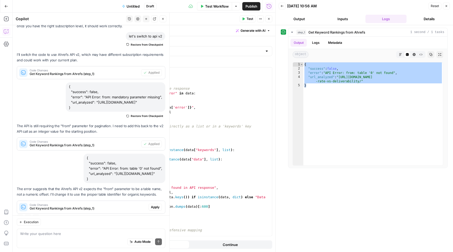
click at [154, 205] on span "Apply" at bounding box center [155, 207] width 9 height 5
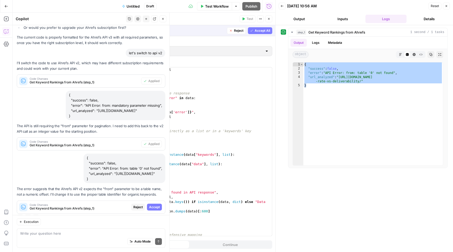
click at [156, 205] on span "Accept" at bounding box center [154, 207] width 11 height 5
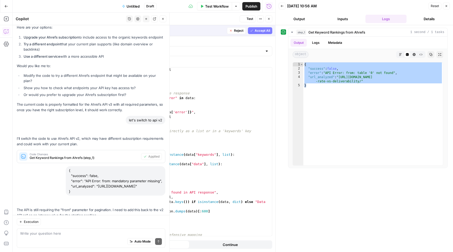
scroll to position [986, 0]
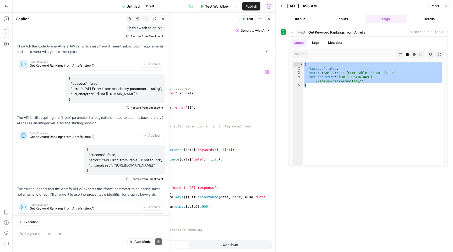
click at [248, 20] on span "Test" at bounding box center [249, 18] width 7 height 5
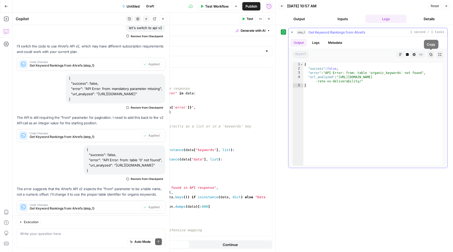
click at [431, 54] on icon "button" at bounding box center [431, 54] width 3 height 3
click at [53, 234] on textarea at bounding box center [91, 232] width 142 height 5
paste textarea "v2 requires from (the table), e.g., from=positions, plus token, target, mode, e…"
type textarea "v2 requires from (the table), e.g., from=positions, plus token, target, mode, e…"
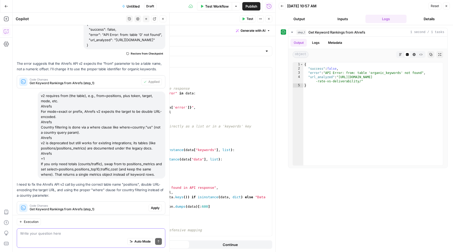
scroll to position [0, 0]
click at [152, 205] on span "Apply" at bounding box center [155, 207] width 9 height 5
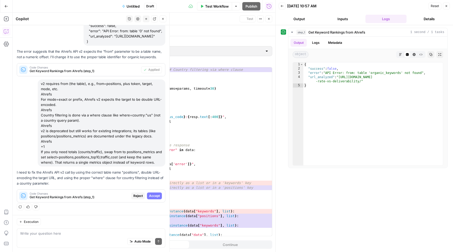
scroll to position [1019, 0]
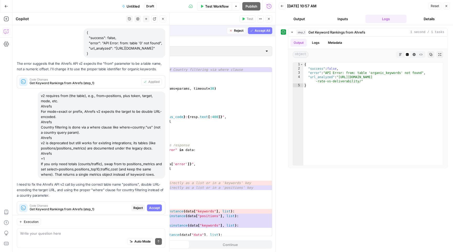
click at [157, 205] on span "Accept" at bounding box center [154, 207] width 11 height 5
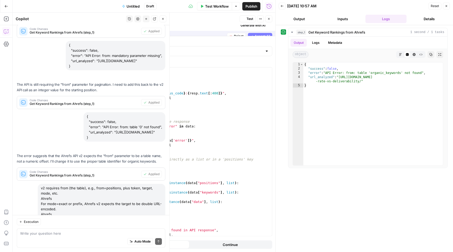
scroll to position [1119, 0]
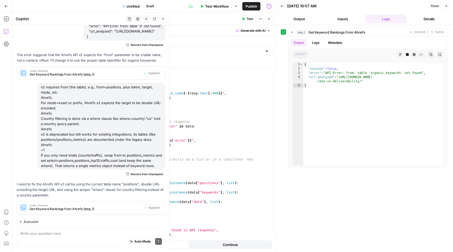
click at [222, 7] on span "Test Workflow" at bounding box center [217, 6] width 24 height 5
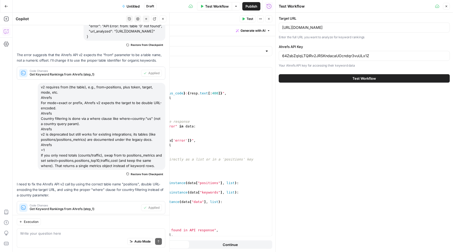
click at [313, 78] on button "Test Workflow" at bounding box center [364, 78] width 171 height 8
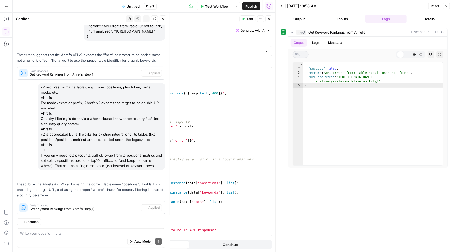
scroll to position [1119, 0]
click at [430, 54] on icon "button" at bounding box center [430, 54] width 3 height 3
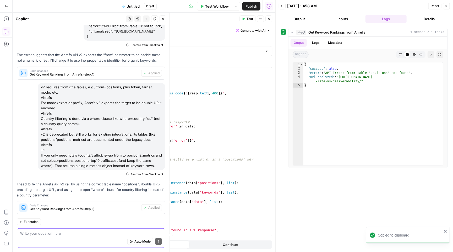
click at [39, 233] on textarea at bounding box center [91, 232] width 142 height 5
paste textarea "{ "success": false, "error": "API Error: from: table 'positions' not found", "u…"
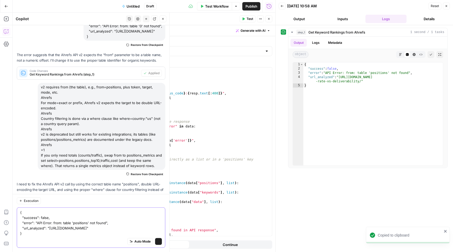
scroll to position [1146, 0]
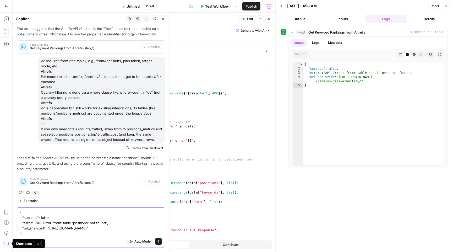
drag, startPoint x: 74, startPoint y: 229, endPoint x: 7, endPoint y: 177, distance: 85.2
click at [7, 178] on body "M Mailjet New Home Browse Insights Opportunities Your Data Recent Grids WordPre…" at bounding box center [226, 126] width 453 height 252
type textarea "}"
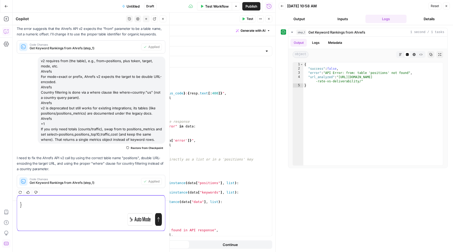
scroll to position [1125, 0]
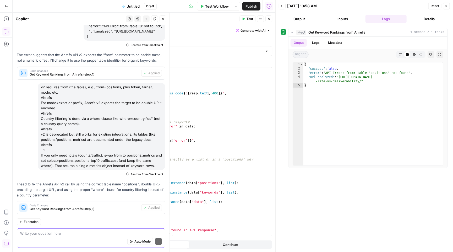
paste textarea "You’re hitting that because v2 doesn’t expose a positions table anymore. In v2 …"
type textarea "You’re hitting that because v2 doesn’t expose a positions table anymore. In v2 …"
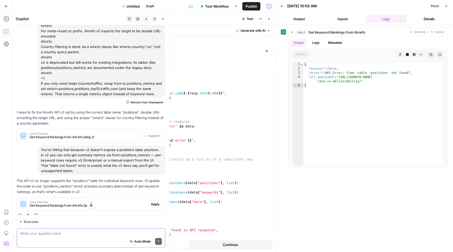
scroll to position [1187, 0]
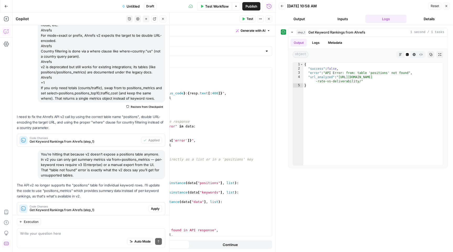
click at [156, 206] on span "Apply" at bounding box center [155, 208] width 9 height 5
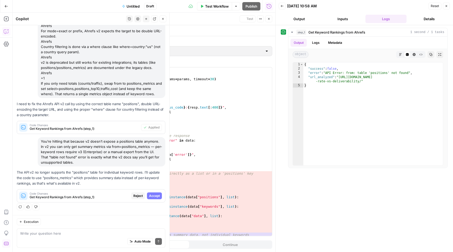
scroll to position [1086, 0]
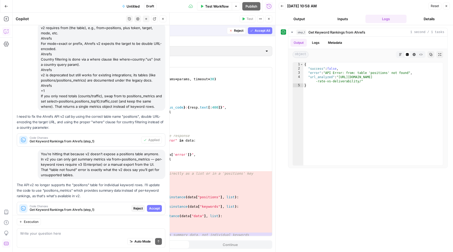
click at [152, 206] on span "Accept" at bounding box center [154, 208] width 11 height 5
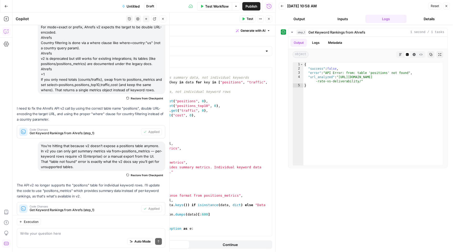
scroll to position [0, 0]
click at [248, 17] on span "Test" at bounding box center [249, 18] width 7 height 5
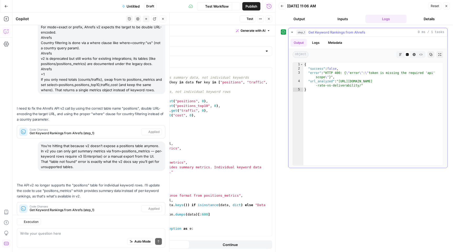
scroll to position [1195, 0]
click at [331, 72] on div "{ "success" : false , "error" : "HTTP 400: { \" error \" : \" token is missing …" at bounding box center [373, 117] width 140 height 111
type textarea "**********"
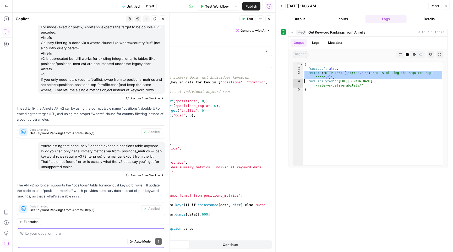
click at [42, 231] on textarea at bounding box center [91, 232] width 142 height 5
paste textarea ""error": "HTTP 400: { \"error\": \"token is missing the required 'api' scope\" …"
type textarea "token is missing "error": "HTTP 400: { \"error\": \"token is missing the requir…"
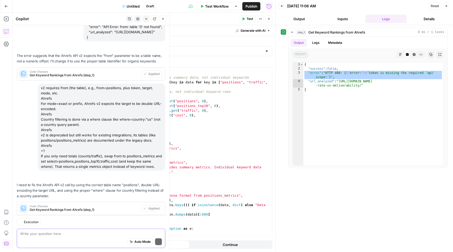
scroll to position [1247, 0]
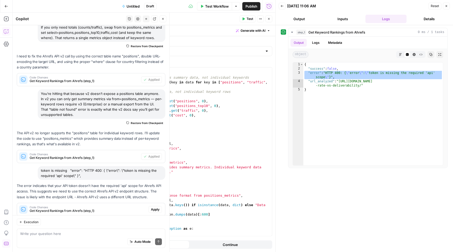
click at [154, 207] on span "Apply" at bounding box center [155, 209] width 9 height 5
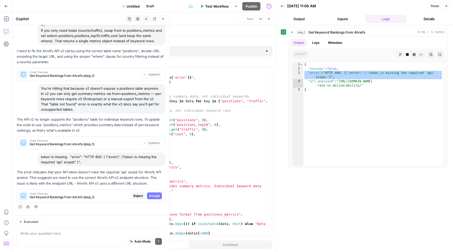
scroll to position [1138, 0]
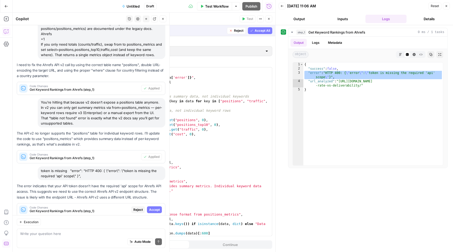
click at [152, 207] on span "Accept" at bounding box center [154, 209] width 11 height 5
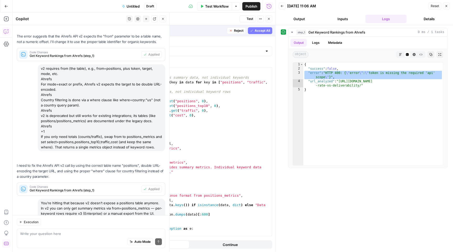
scroll to position [1256, 0]
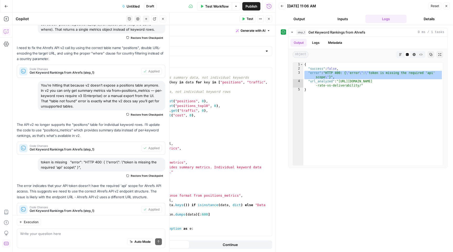
click at [217, 5] on span "Test Workflow" at bounding box center [217, 6] width 24 height 5
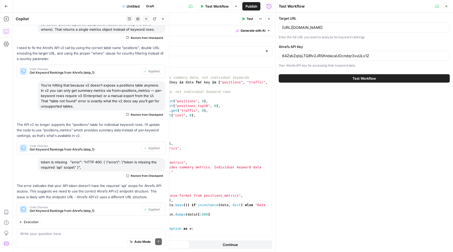
click at [311, 76] on button "Test Workflow" at bounding box center [364, 78] width 171 height 8
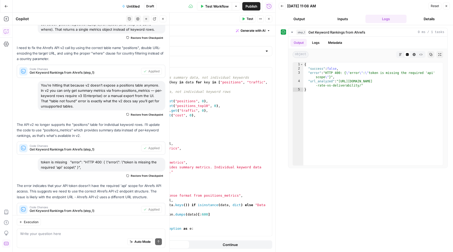
click at [224, 8] on span "Test Workflow" at bounding box center [217, 6] width 24 height 5
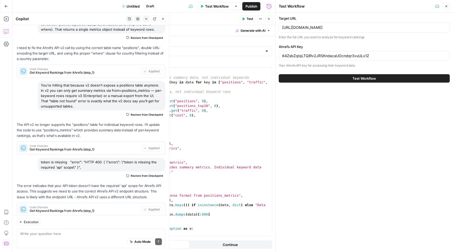
click at [219, 4] on span "Test Workflow" at bounding box center [217, 6] width 24 height 5
click at [309, 76] on button "Test Workflow" at bounding box center [364, 78] width 171 height 8
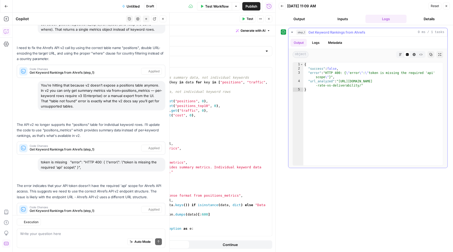
scroll to position [1256, 0]
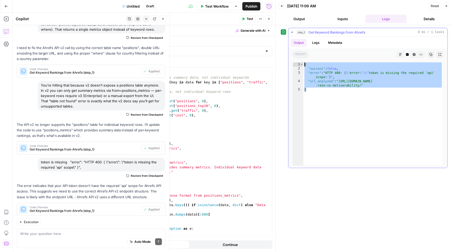
drag, startPoint x: 316, startPoint y: 91, endPoint x: 301, endPoint y: 55, distance: 39.8
click at [301, 55] on div "Output Logs Metadata object Markdown Code Editor HTML Viewer Raw Output Copy Ex…" at bounding box center [367, 102] width 159 height 131
type textarea "**********"
click at [83, 232] on textarea at bounding box center [91, 232] width 142 height 5
type textarea "could I work with the mcp server instead"
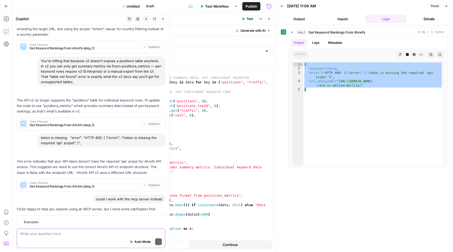
scroll to position [1417, 0]
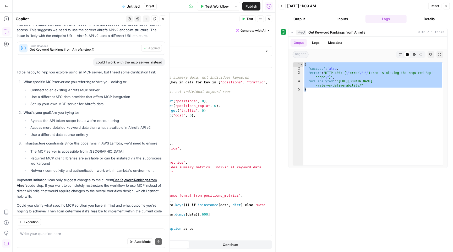
drag, startPoint x: 67, startPoint y: 74, endPoint x: 104, endPoint y: 74, distance: 37.2
click at [104, 87] on li "Connect to an existing Ahrefs MCP server" at bounding box center [97, 89] width 136 height 5
copy li "Ahrefs MCP server"
click at [58, 235] on textarea at bounding box center [91, 232] width 142 height 5
paste textarea "Ahrefs MCP server"
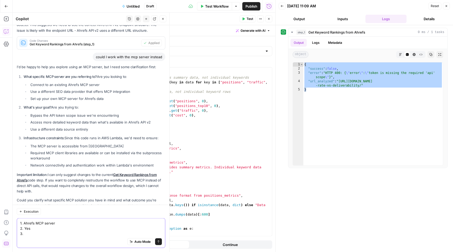
scroll to position [1427, 0]
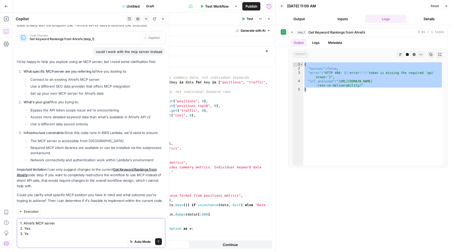
type textarea "1. Ahrefs MCP server 2. Yes 3. Yes"
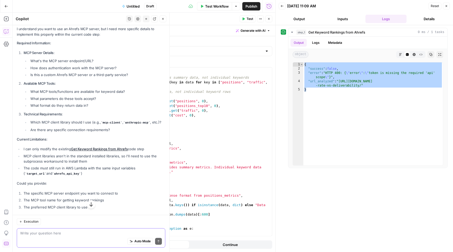
scroll to position [1631, 0]
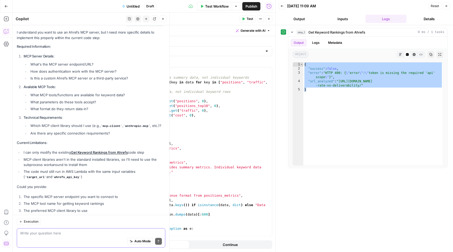
paste textarea "R4ws.Mdz4tLgH90MrgCF/HRYUcW1LWDFRZ1NIcWpvV2IvQ091U3Joa1BleUlTaDhUcmVQa1BWQk9Ncn…"
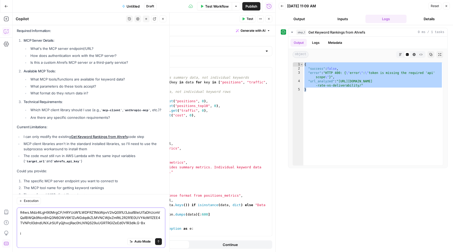
scroll to position [1652, 0]
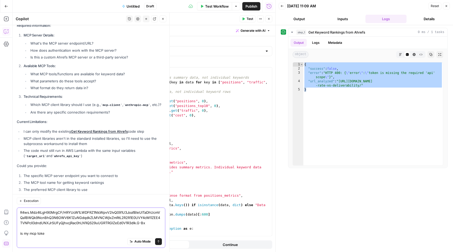
type textarea "R4ws.Mdz4tLgH90MrgCF/HRYUcW1LWDFRZ1NIcWpvV2IvQ091U3Joa1BleUlTaDhUcmVQa1BWQk9Ncn…"
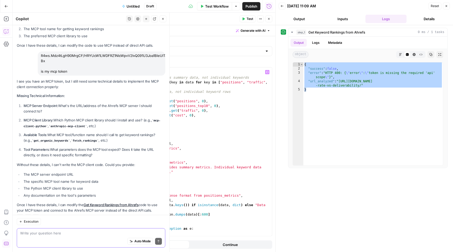
scroll to position [1792, 0]
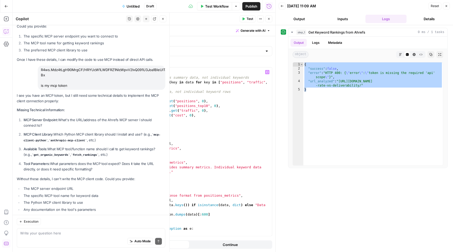
click at [36, 186] on ul "The MCP server endpoint URL The specific MCP tool name for keyword data The Pyt…" at bounding box center [91, 199] width 148 height 26
click at [73, 232] on textarea at bounding box center [91, 232] width 142 height 5
paste textarea "Streamable HTTP (recommended): https://api.ahrefs.com/mcp/mcp"
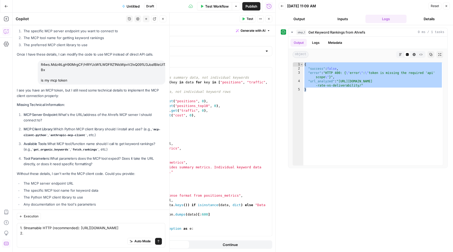
drag, startPoint x: 52, startPoint y: 111, endPoint x: 88, endPoint y: 111, distance: 35.9
click at [87, 134] on code "anthropic-mcp-client" at bounding box center [68, 135] width 38 height 3
copy p "anthropic-mcp-client"
click at [65, 228] on textarea "1. Streamable HTTP (recommended): https://api.ahrefs.com/mcp/mcp 2." at bounding box center [91, 230] width 142 height 10
click at [64, 231] on textarea "1. Streamable HTTP (recommended): https://api.ahrefs.com/mcp/mcp 2." at bounding box center [91, 230] width 142 height 10
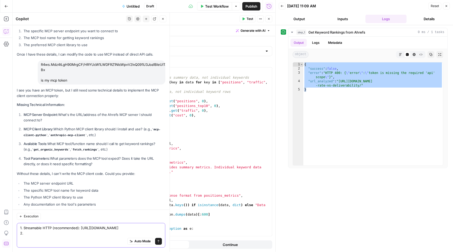
paste textarea "anthropic-mcp-client"
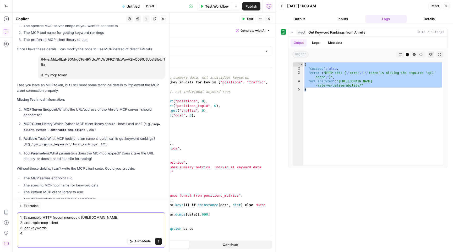
scroll to position [1808, 0]
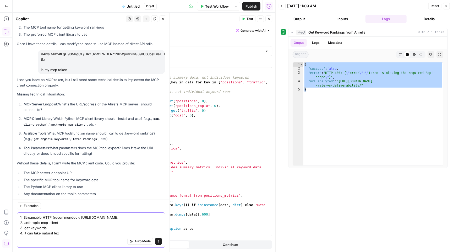
type textarea "1. Streamable HTTP (recommended): https://api.ahrefs.com/mcp/mcp 2. anthropic-m…"
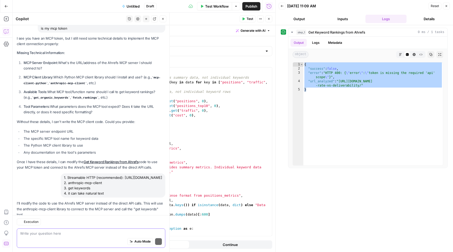
scroll to position [0, 0]
click at [157, 224] on span "Apply" at bounding box center [155, 226] width 9 height 5
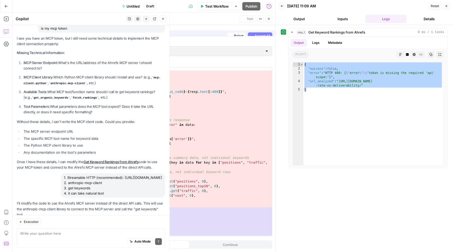
scroll to position [303, 0]
click at [262, 30] on span "Accept All" at bounding box center [262, 30] width 15 height 5
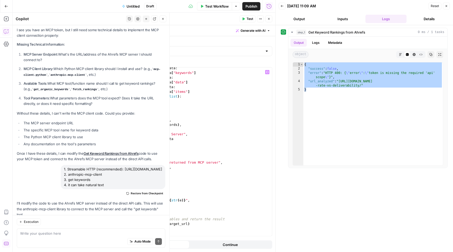
scroll to position [0, 0]
click at [245, 20] on icon "button" at bounding box center [243, 18] width 3 height 3
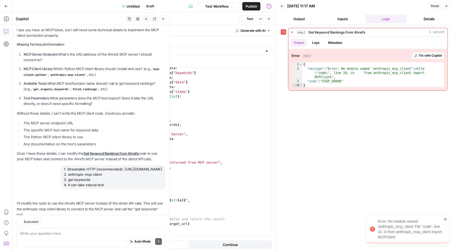
scroll to position [1883, 0]
click at [429, 54] on span "Fix with Copilot" at bounding box center [430, 55] width 23 height 5
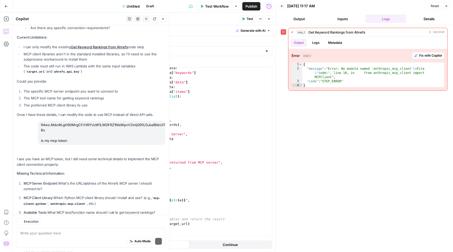
scroll to position [1924, 0]
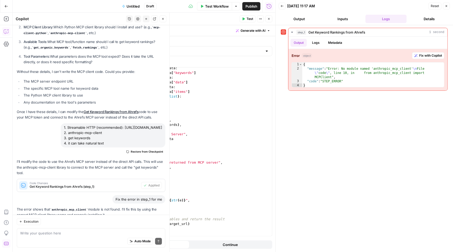
click at [158, 225] on span "Apply" at bounding box center [155, 227] width 9 height 5
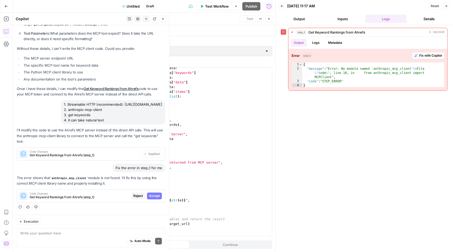
scroll to position [1773, 0]
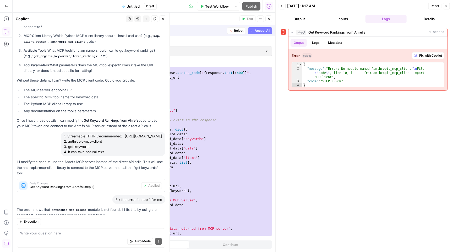
click at [151, 225] on span "Accept" at bounding box center [154, 227] width 11 height 5
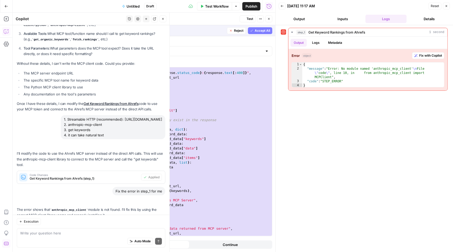
scroll to position [284, 0]
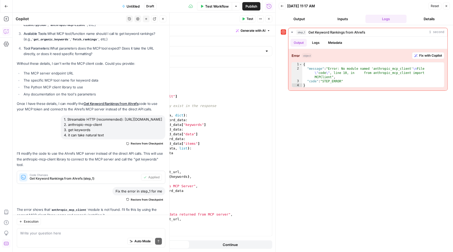
click at [245, 21] on button "Test" at bounding box center [247, 18] width 16 height 7
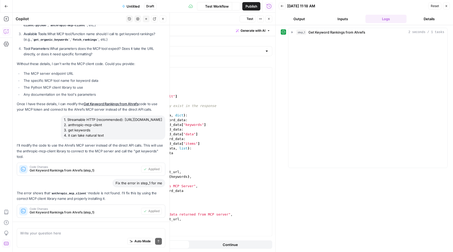
scroll to position [1932, 0]
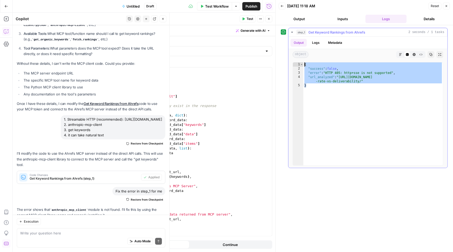
drag, startPoint x: 321, startPoint y: 90, endPoint x: 297, endPoint y: 62, distance: 36.0
click at [297, 62] on div "* 1 2 3 4 5 { "success" : false , "error" : "HTTP 405: http+sse is not supporte…" at bounding box center [368, 113] width 151 height 103
type textarea "**********"
click at [59, 232] on textarea at bounding box center [91, 232] width 142 height 5
paste textarea "{ "success": false, "error": "HTTP 405: http+sse is not supported", "url_analyz…"
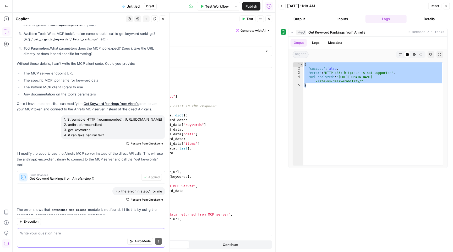
type textarea "{ "success": false, "error": "HTTP 405: http+sse is not supported", "url_analyz…"
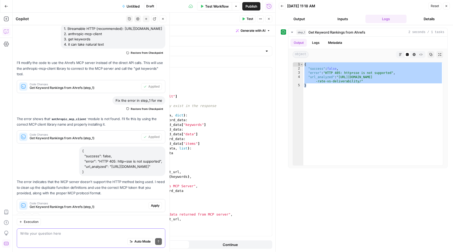
scroll to position [2005, 0]
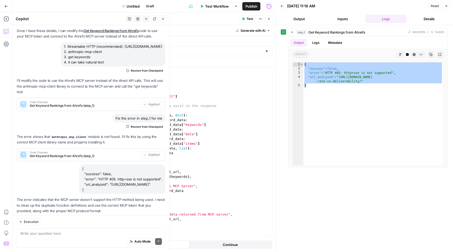
click at [157, 221] on span "Apply" at bounding box center [155, 223] width 9 height 5
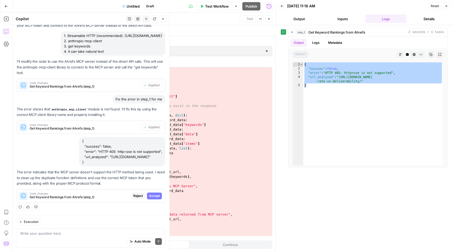
scroll to position [1846, 0]
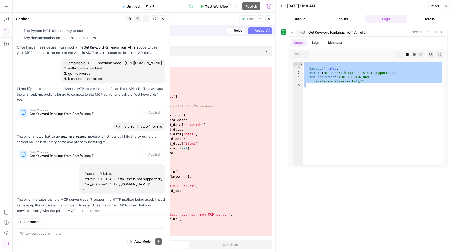
click at [155, 221] on span "Accept" at bounding box center [154, 223] width 11 height 5
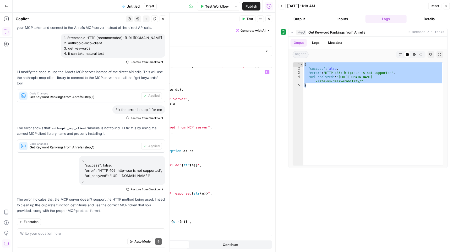
scroll to position [510, 0]
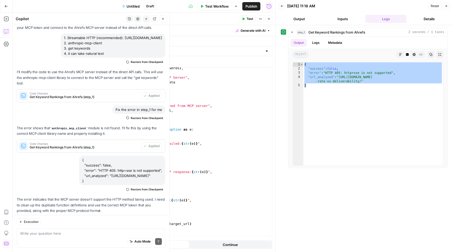
click at [247, 19] on span "Test" at bounding box center [249, 18] width 7 height 5
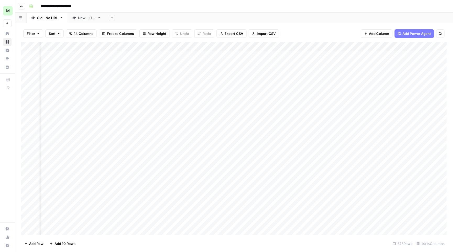
scroll to position [0, 169]
click at [22, 5] on icon "button" at bounding box center [21, 6] width 3 height 3
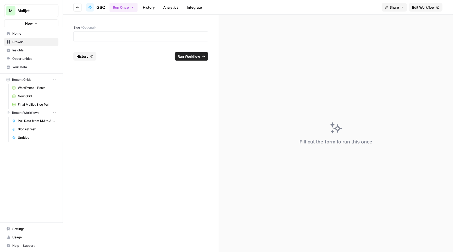
click at [27, 22] on span "New" at bounding box center [29, 23] width 8 height 5
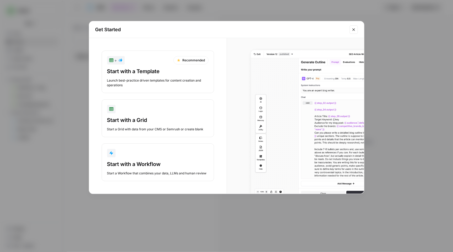
click at [179, 164] on div "Start with a Workflow" at bounding box center [157, 163] width 101 height 7
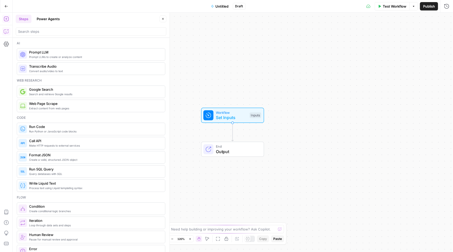
click at [6, 33] on icon "button" at bounding box center [6, 32] width 4 height 4
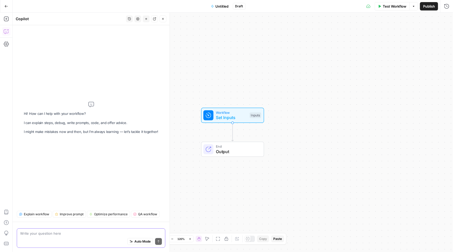
paste textarea "Workflow Overview Get Organic Keywords from Ahrefs → Format Keywords Data What …"
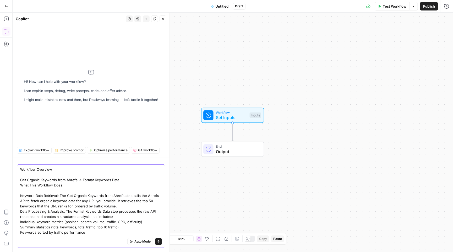
click at [95, 185] on textarea "Workflow Overview Get Organic Keywords from Ahrefs → Format Keywords Data What …" at bounding box center [91, 219] width 142 height 105
click at [97, 167] on textarea "Workflow Overview Get Organic Keywords from Ahrefs → Format Keywords Data What …" at bounding box center [91, 219] width 142 height 105
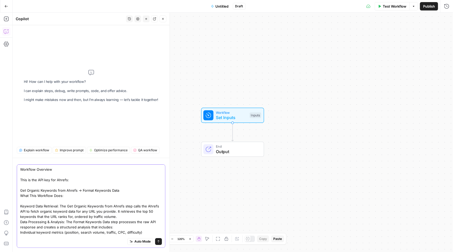
paste textarea "dABmAOBAcPWJBCQG4XklBjcn8TmtJuF6n5fg-k2k"
type textarea "Workflow Overview This is the API key for Ahrefs: dABmAOBAcPWJBCQG4XklBjcn8TmtJ…"
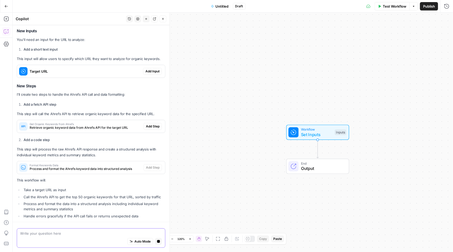
scroll to position [273, 0]
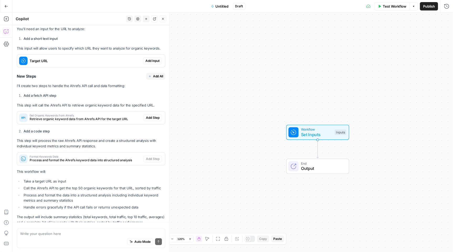
click at [157, 73] on button "Add All" at bounding box center [155, 76] width 19 height 7
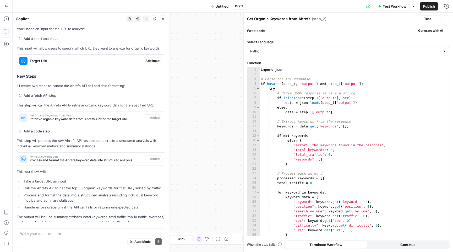
type textarea "Format Keywords Data"
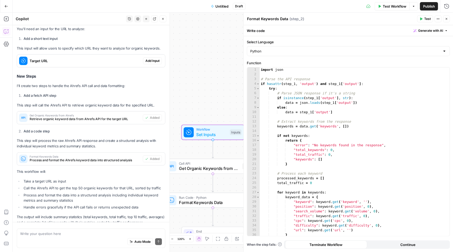
click at [152, 58] on span "Add Input" at bounding box center [152, 60] width 14 height 5
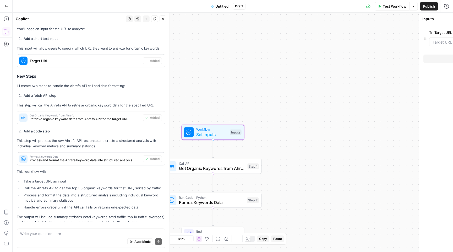
scroll to position [282, 0]
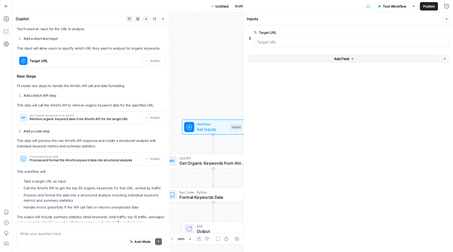
drag, startPoint x: 203, startPoint y: 95, endPoint x: 211, endPoint y: 67, distance: 28.9
click at [211, 67] on div "Workflow Set Inputs Inputs Call API Get Organic Keywords from Ahrefs Step 1 Run…" at bounding box center [233, 132] width 440 height 239
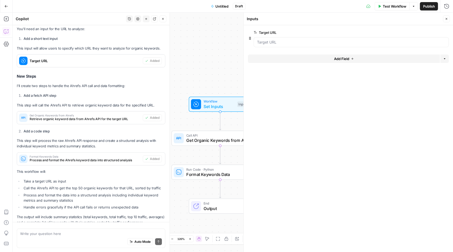
click at [206, 139] on span "Get Organic Keywords from Ahrefs" at bounding box center [219, 140] width 66 height 6
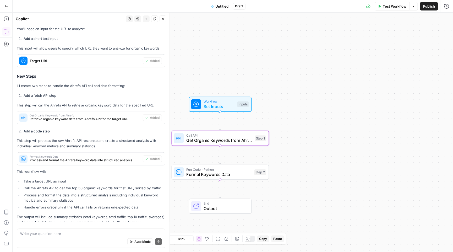
type textarea "Get Organic Keywords from Ahrefs"
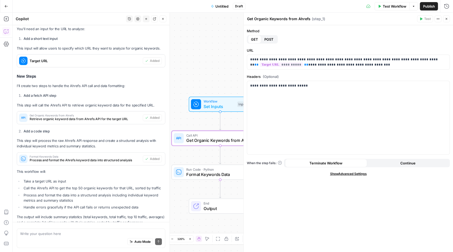
click at [386, 6] on span "Test Workflow" at bounding box center [395, 6] width 24 height 5
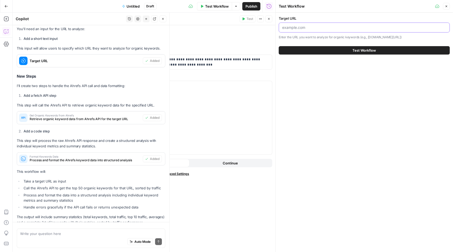
click at [298, 28] on input "Target URL" at bounding box center [364, 27] width 164 height 5
paste input "https://www.mailjet.com/blog/deliverability/delivery-rate-vs-deliverability/"
type input "https://www.mailjet.com/blog/deliverability/delivery-rate-vs-deliverability/"
click at [318, 51] on button "Test Workflow" at bounding box center [364, 50] width 171 height 8
click at [296, 48] on button "Test Workflow" at bounding box center [364, 50] width 171 height 8
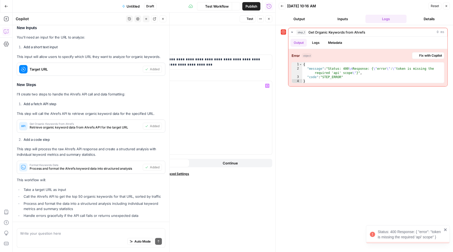
scroll to position [289, 0]
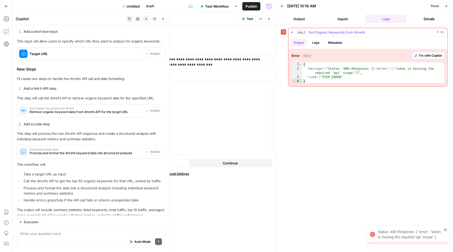
click at [428, 56] on span "Fix with Copilot" at bounding box center [430, 55] width 23 height 5
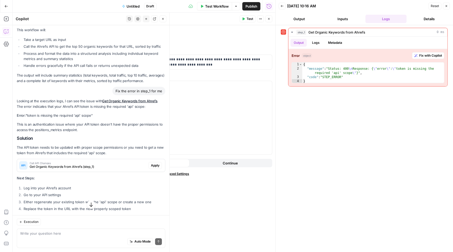
scroll to position [423, 0]
click at [152, 163] on span "Apply" at bounding box center [155, 165] width 9 height 5
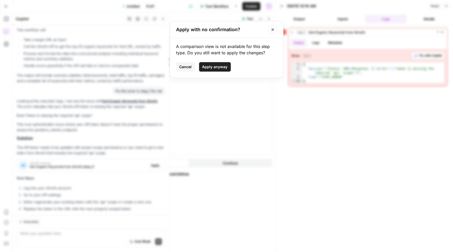
click at [217, 67] on span "Apply anyway" at bounding box center [214, 66] width 25 height 5
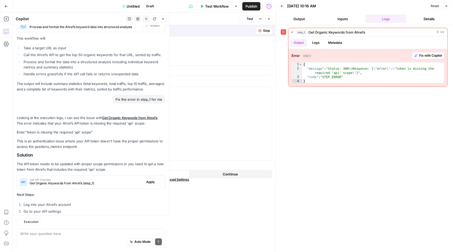
scroll to position [432, 0]
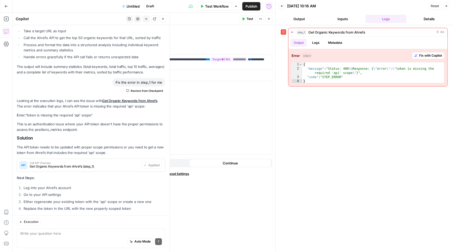
click at [252, 18] on span "Test" at bounding box center [249, 18] width 7 height 5
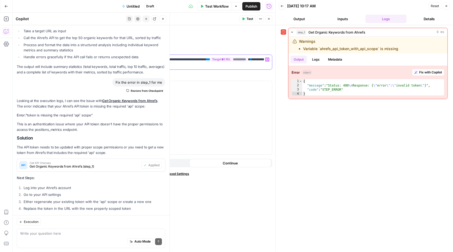
click at [125, 59] on p "**********" at bounding box center [171, 62] width 196 height 10
drag, startPoint x: 125, startPoint y: 59, endPoint x: 208, endPoint y: 60, distance: 83.8
click at [208, 60] on p "**********" at bounding box center [171, 62] width 196 height 10
click at [245, 21] on button "Test" at bounding box center [247, 18] width 16 height 7
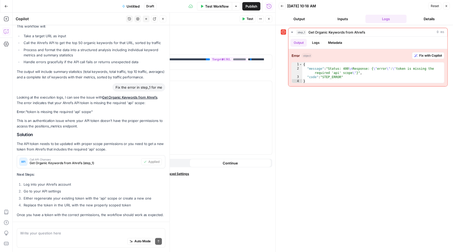
scroll to position [399, 0]
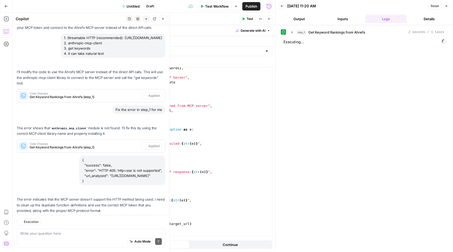
scroll to position [2014, 0]
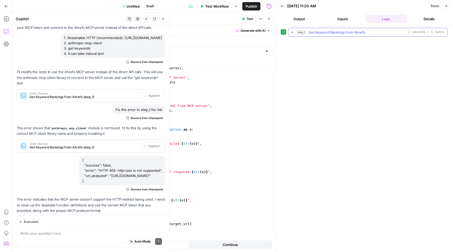
click at [292, 30] on button "step_1 Get Keyword Rankings from Ahrefs 2 seconds / 1 tasks" at bounding box center [367, 32] width 159 height 8
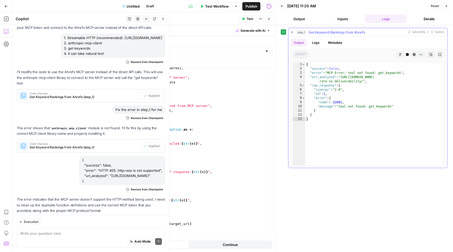
click at [428, 54] on button "Copy" at bounding box center [430, 54] width 7 height 7
click at [45, 236] on div "Auto Mode Send" at bounding box center [91, 242] width 142 height 12
paste textarea "{ "success": false, "error": "MCP Error: tool not found: get_keywords", "url_an…"
type textarea "{ "success": false, "error": "MCP Error: tool not found: get_keywords", "url_an…"
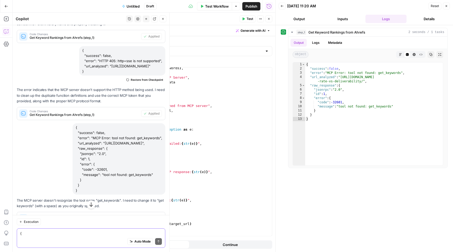
scroll to position [0, 0]
click at [154, 216] on span "Apply" at bounding box center [155, 218] width 9 height 5
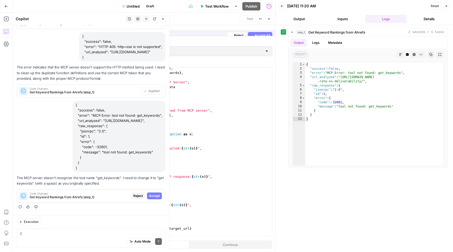
scroll to position [1956, 0]
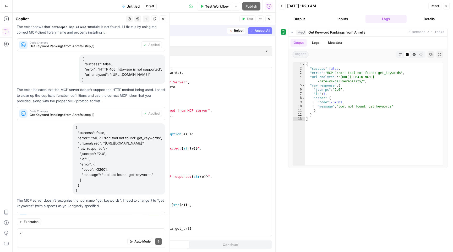
click at [156, 216] on span "Accept" at bounding box center [154, 218] width 11 height 5
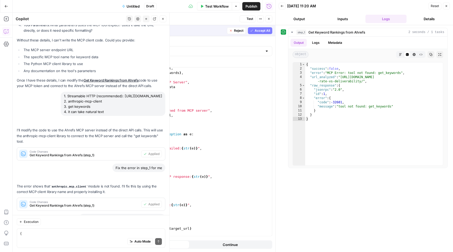
scroll to position [2131, 0]
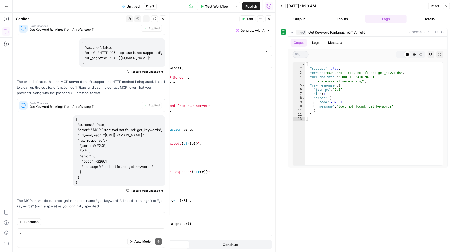
click at [245, 19] on button "Test" at bounding box center [247, 18] width 16 height 7
click at [247, 20] on span "Test" at bounding box center [249, 18] width 7 height 5
click at [430, 56] on icon "button" at bounding box center [430, 54] width 3 height 3
click at [50, 235] on textarea "{ "success": false, "error": "MCP Error: tool not found: get_keywords", "url_an…" at bounding box center [91, 232] width 142 height 5
paste textarea "Why your earlier errors happened (so you don’t trip again): HTTP 400: "missing …"
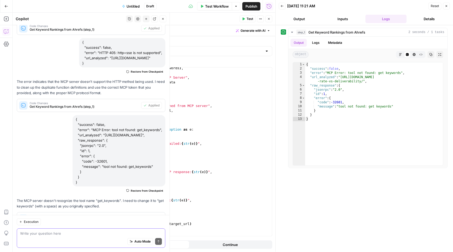
type textarea "Why your earlier errors happened (so you don’t trip again): HTTP 400: "missing …"
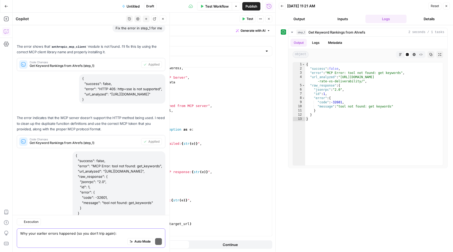
scroll to position [2291, 0]
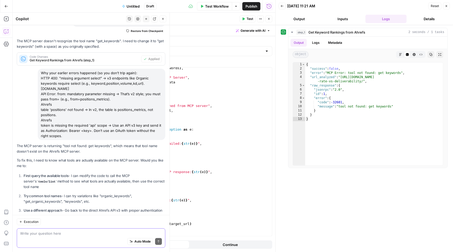
type textarea "1"
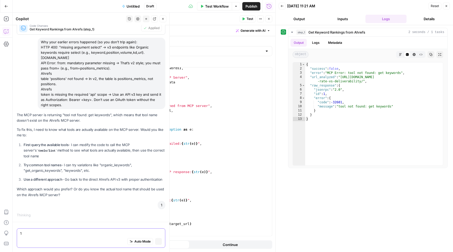
scroll to position [2115, 0]
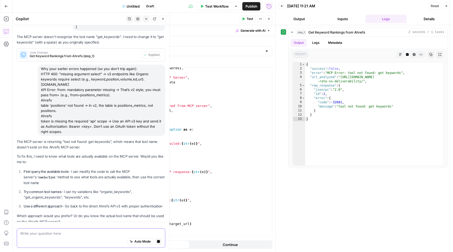
type textarea "1"
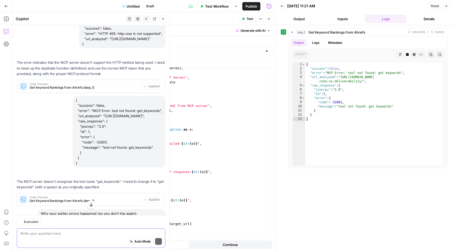
scroll to position [2355, 0]
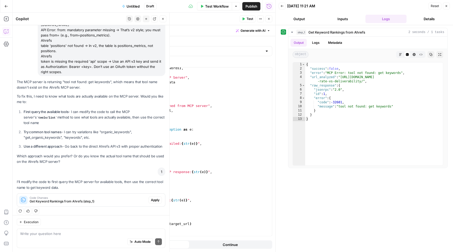
click at [158, 195] on div "Hi! How can I help with your workflow? I can explain steps, debug, write prompt…" at bounding box center [91, 138] width 157 height 227
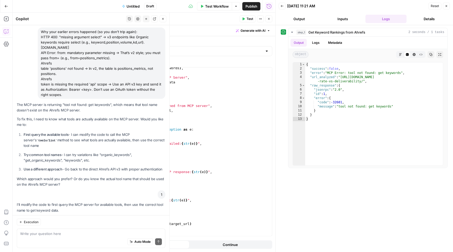
click at [155, 220] on span "Apply" at bounding box center [155, 222] width 9 height 5
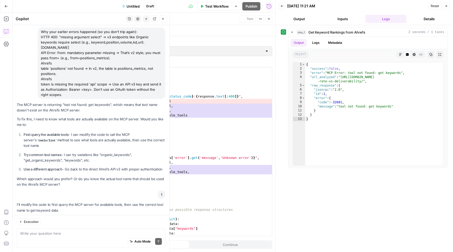
scroll to position [520, 0]
click at [155, 220] on span "Accept" at bounding box center [154, 222] width 11 height 5
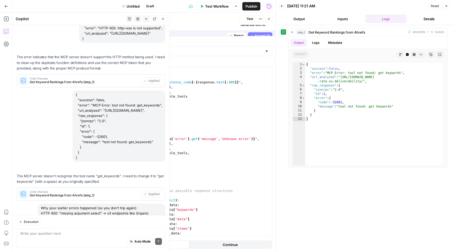
scroll to position [2349, 0]
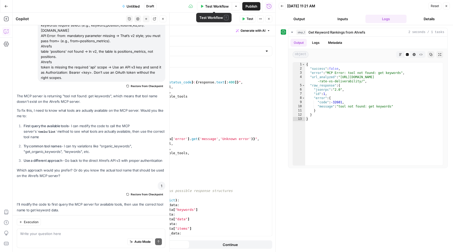
click at [216, 7] on span "Test Workflow" at bounding box center [217, 6] width 24 height 5
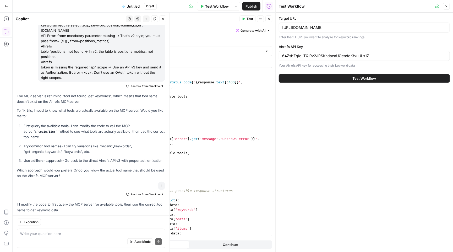
click at [356, 78] on span "Test Workflow" at bounding box center [365, 78] width 24 height 5
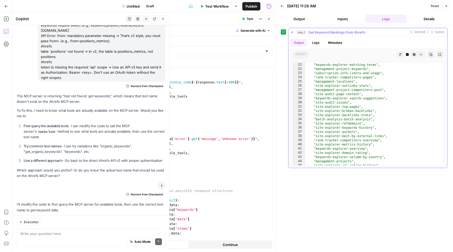
scroll to position [91, 0]
drag, startPoint x: 315, startPoint y: 148, endPoint x: 365, endPoint y: 149, distance: 49.5
click at [365, 149] on div ""keywords-explorer-volume-history" , "keywords-explorer-matching-terms" , "mana…" at bounding box center [374, 113] width 138 height 111
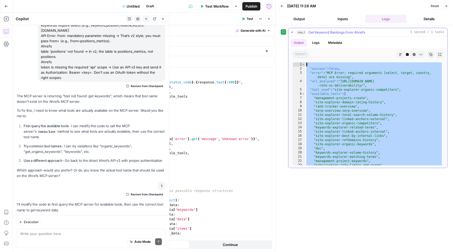
scroll to position [0, 0]
drag, startPoint x: 326, startPoint y: 160, endPoint x: 301, endPoint y: 37, distance: 125.2
click at [301, 37] on div "**********" at bounding box center [367, 102] width 159 height 131
type textarea "**********"
click at [55, 235] on textarea at bounding box center [91, 232] width 142 height 5
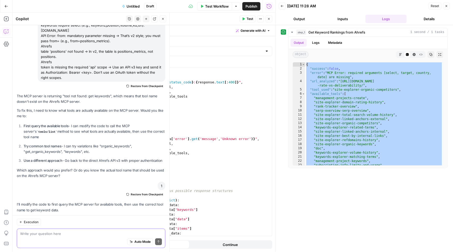
paste textarea "Best fits for a page (mode: exact) site-explorer-organic-keywords → rankings fo…"
type textarea "Best fits for a page (mode: exact) site-explorer-organic-keywords → rankings fo…"
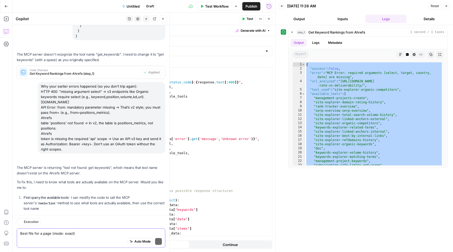
scroll to position [2498, 0]
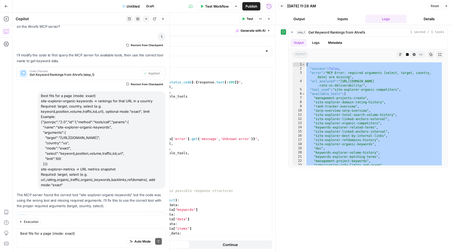
click at [158, 216] on span "Apply" at bounding box center [155, 218] width 9 height 5
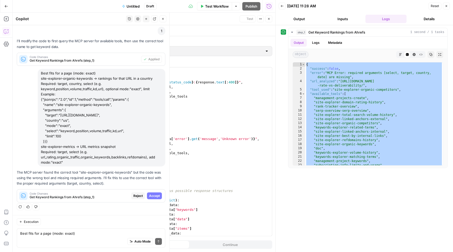
scroll to position [2297, 0]
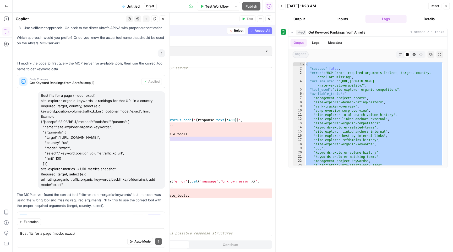
click at [154, 216] on span "Accept" at bounding box center [154, 218] width 11 height 5
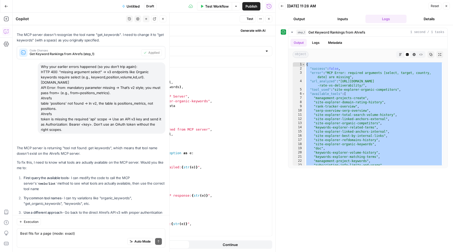
scroll to position [510, 0]
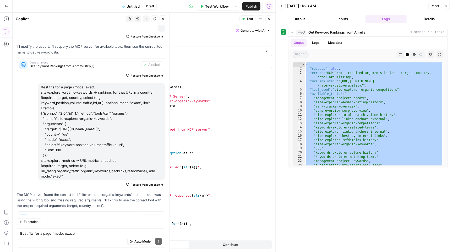
click at [247, 16] on span "Test" at bounding box center [249, 18] width 7 height 5
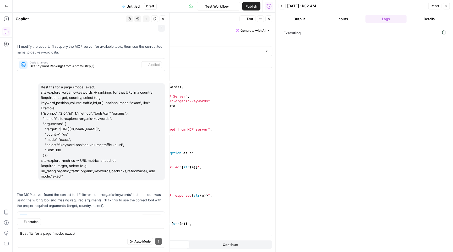
scroll to position [2507, 0]
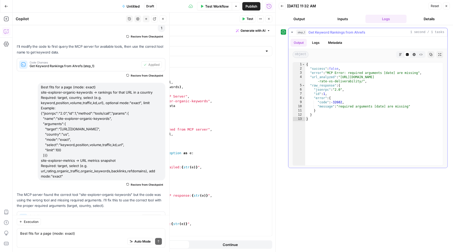
click at [432, 53] on icon "button" at bounding box center [430, 54] width 3 height 3
click at [38, 235] on textarea "Best fits for a page (mode: exact) site-explorer-organic-keywords → rankings fo…" at bounding box center [91, 232] width 142 height 5
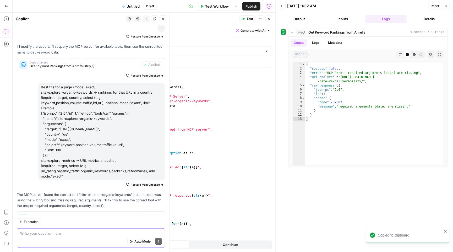
paste textarea "{ "success": false, "error": "MCP Error: required arguments [date] are missing"…"
type textarea "{ "success": false, "error": "MCP Error: required arguments [date] are missing"…"
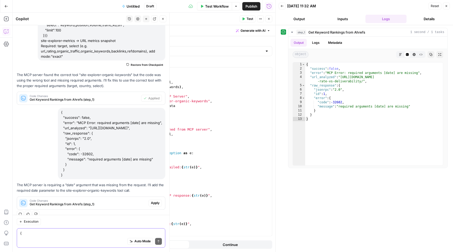
scroll to position [2616, 0]
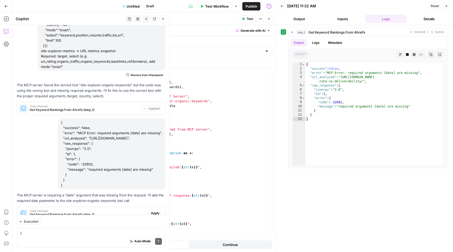
click at [155, 211] on span "Apply" at bounding box center [155, 213] width 9 height 5
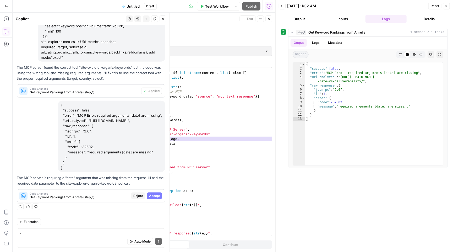
scroll to position [2407, 0]
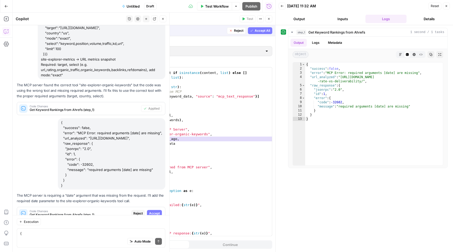
click at [261, 29] on span "Accept All" at bounding box center [262, 30] width 15 height 5
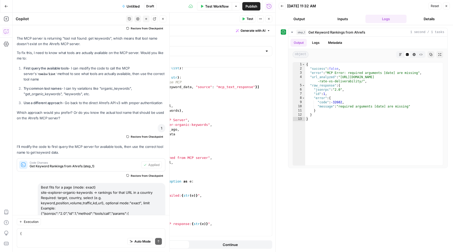
scroll to position [2624, 0]
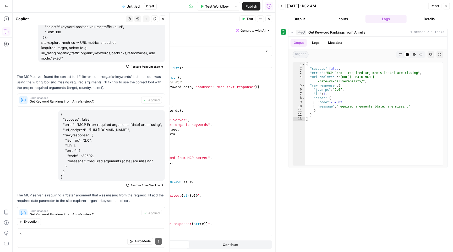
click at [248, 19] on span "Test" at bounding box center [249, 18] width 7 height 5
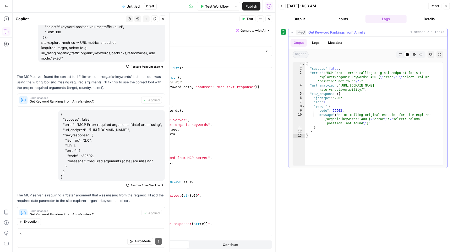
click at [430, 53] on icon "button" at bounding box center [431, 54] width 3 height 3
click at [63, 227] on div "Execution { "success": false, "error": "MCP Error: required arguments [date] ar…" at bounding box center [91, 233] width 157 height 37
click at [62, 231] on textarea "{ "success": false, "error": "MCP Error: required arguments [date] are missing"…" at bounding box center [91, 232] width 142 height 5
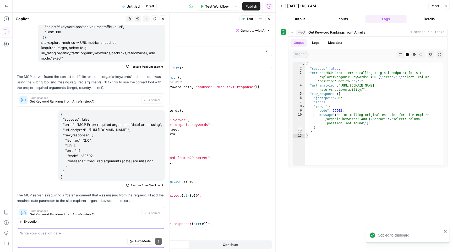
paste textarea "{ "success": false, "error": "MCP Error: error calling original endpoint for si…"
type textarea "{ "success": false, "error": "MCP Error: error calling original endpoint for si…"
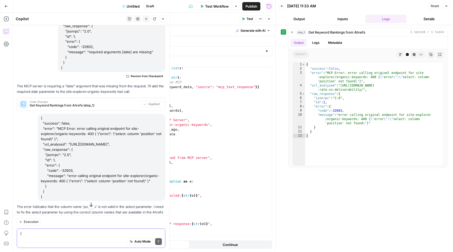
scroll to position [2759, 0]
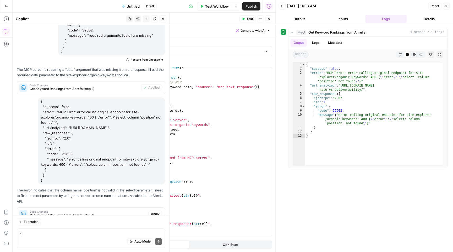
click at [155, 212] on span "Apply" at bounding box center [155, 214] width 9 height 5
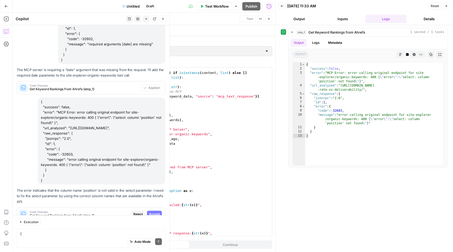
scroll to position [515, 0]
click at [155, 212] on span "Accept" at bounding box center [154, 214] width 11 height 5
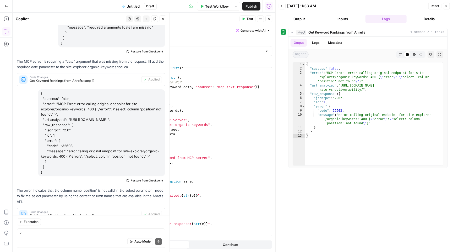
scroll to position [0, 0]
click at [214, 7] on span "Test Workflow" at bounding box center [217, 6] width 24 height 5
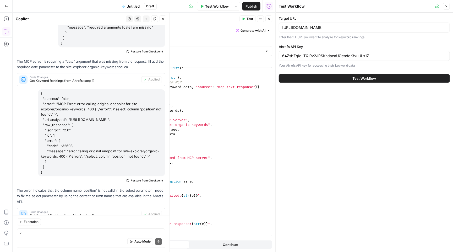
click at [326, 79] on button "Test Workflow" at bounding box center [364, 78] width 171 height 8
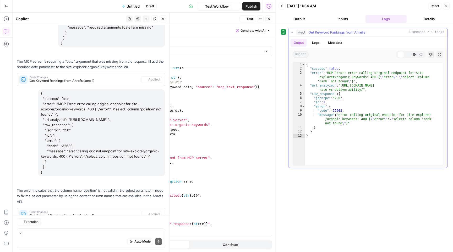
scroll to position [2758, 0]
click at [290, 32] on icon "button" at bounding box center [292, 32] width 4 height 4
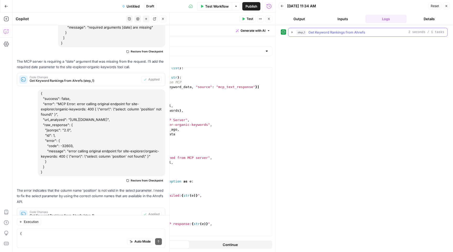
click at [290, 32] on icon "button" at bounding box center [292, 32] width 4 height 4
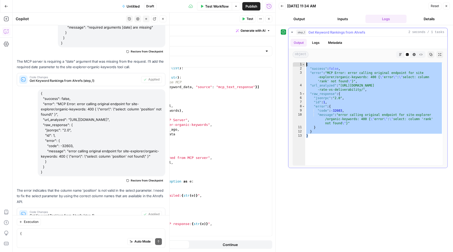
drag, startPoint x: 319, startPoint y: 137, endPoint x: 301, endPoint y: 58, distance: 80.9
click at [301, 58] on div "Output Logs Metadata object Markdown Code Editor HTML Viewer Raw Output Copy Ex…" at bounding box center [367, 102] width 159 height 131
type textarea "**********"
click at [46, 233] on textarea "{ "success": false, "error": "MCP Error: error calling original endpoint for si…" at bounding box center [91, 232] width 142 height 5
paste textarea "The fix is simple: use position, not rank in select. Ahrefs API v3’s Organic Ke…"
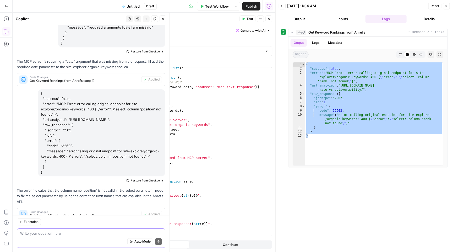
type textarea "The fix is simple: use position, not rank in select. Ahrefs API v3’s Organic Ke…"
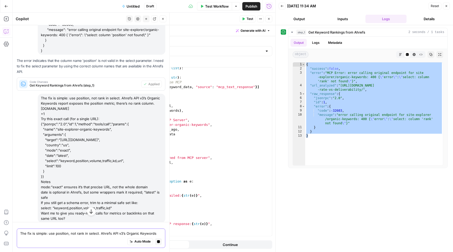
scroll to position [0, 0]
drag, startPoint x: 248, startPoint y: 0, endPoint x: 250, endPoint y: -4, distance: 4.7
click at [250, 0] on html "M Mailjet New Home Browse Insights Opportunities Your Data Recent Grids WordPre…" at bounding box center [226, 126] width 453 height 252
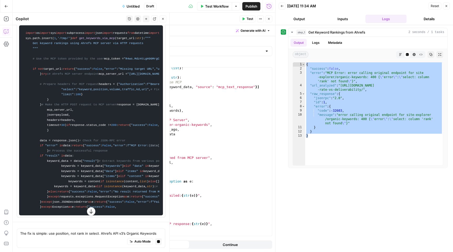
scroll to position [3395, 0]
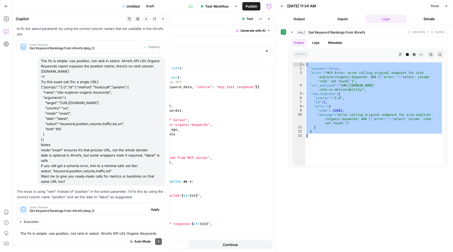
click at [154, 207] on span "Apply" at bounding box center [155, 209] width 9 height 5
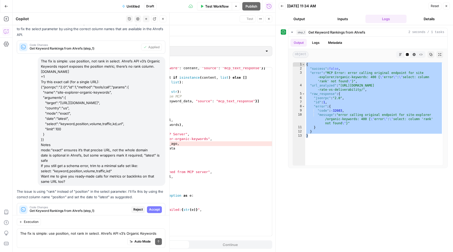
scroll to position [520, 0]
click at [155, 207] on span "Accept" at bounding box center [154, 209] width 11 height 5
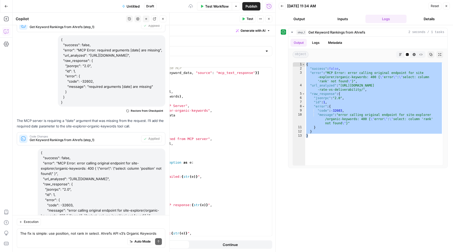
scroll to position [515, 0]
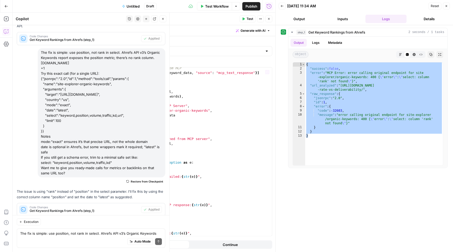
click at [212, 7] on span "Test Workflow" at bounding box center [217, 6] width 24 height 5
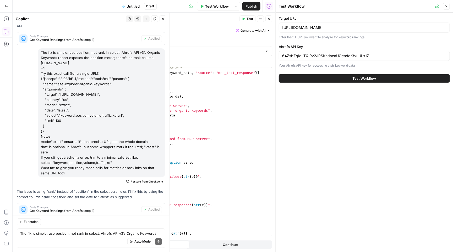
click at [341, 79] on button "Test Workflow" at bounding box center [364, 78] width 171 height 8
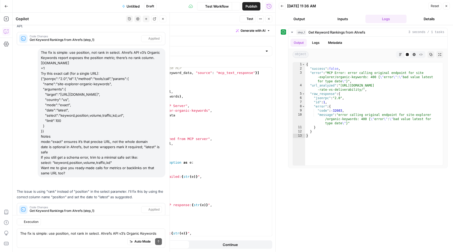
scroll to position [2934, 0]
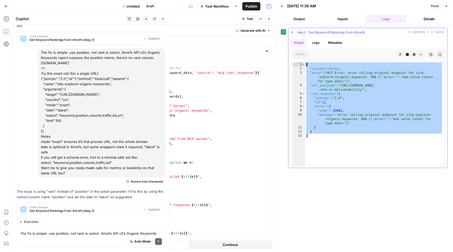
drag, startPoint x: 317, startPoint y: 137, endPoint x: 303, endPoint y: 62, distance: 77.1
click at [303, 62] on div "* 1 2 3 4 5 6 7 8 9 10 11 12 13 { "success" : false , "error" : "MCP Error: err…" at bounding box center [368, 113] width 151 height 103
type textarea "**********"
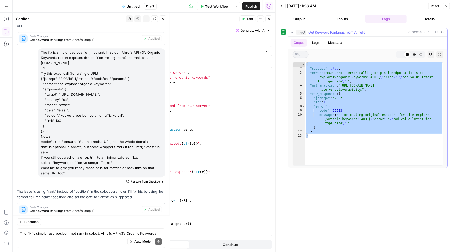
click at [432, 54] on icon "button" at bounding box center [431, 54] width 3 height 3
click at [51, 230] on textarea "The fix is simple: use position, not rank in select. Ahrefs API v3’s Organic Ke…" at bounding box center [91, 232] width 142 height 5
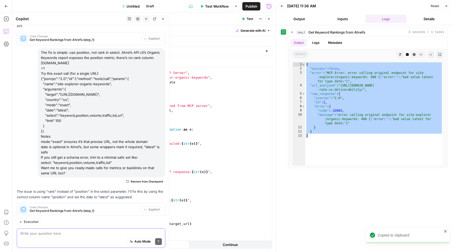
paste textarea "{ "success": false, "error": "MCP Error: error calling original endpoint for si…"
type textarea "{ "success": false, "error": "MCP Error: error calling original endpoint for si…"
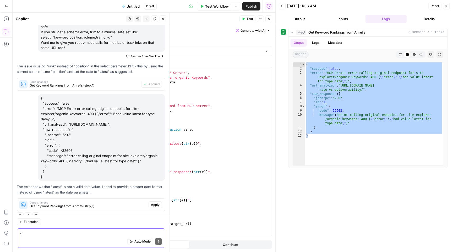
scroll to position [0, 0]
click at [157, 202] on span "Apply" at bounding box center [155, 204] width 9 height 5
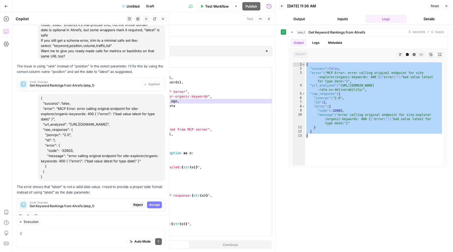
scroll to position [553, 0]
click at [156, 202] on span "Accept" at bounding box center [154, 204] width 11 height 5
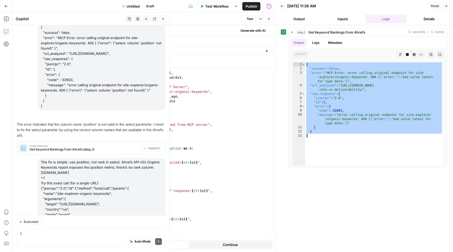
scroll to position [3067, 0]
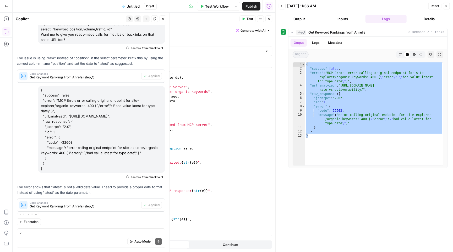
click at [207, 5] on span "Test Workflow" at bounding box center [217, 6] width 24 height 5
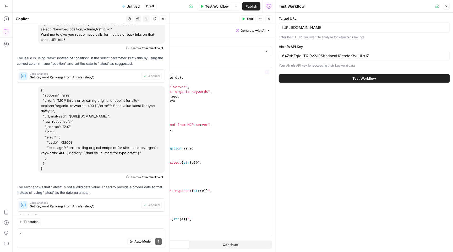
click at [308, 78] on button "Test Workflow" at bounding box center [364, 78] width 171 height 8
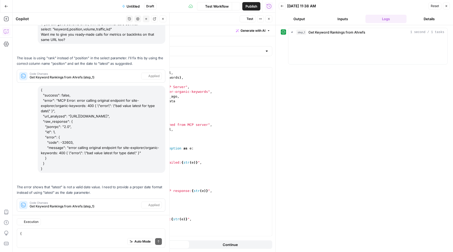
scroll to position [3067, 0]
click at [31, 232] on textarea "{ "success": false, "error": "MCP Error: error calling original endpoint for si…" at bounding box center [91, 232] width 142 height 5
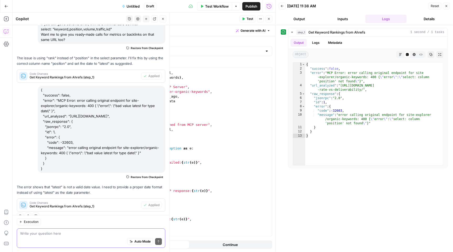
paste textarea "Got it — we’ll stick to MCP tool calls only. Use the doc tool first to see the …"
type textarea "Got it — we’ll stick to MCP tool calls only. Use the doc tool first to see the …"
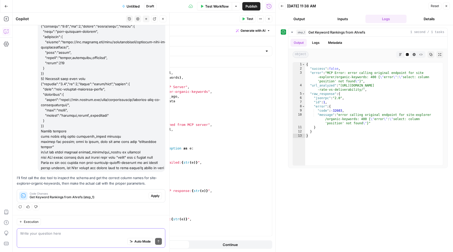
scroll to position [3512, 0]
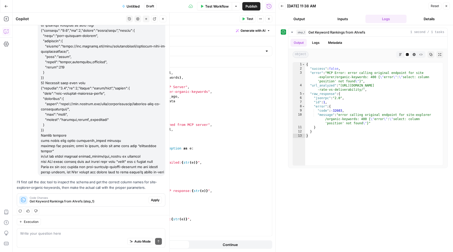
click at [157, 197] on span "Apply" at bounding box center [155, 199] width 9 height 5
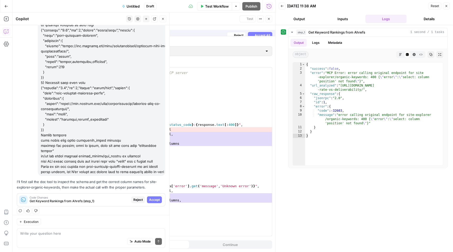
scroll to position [562, 0]
click at [157, 197] on span "Accept" at bounding box center [154, 199] width 11 height 5
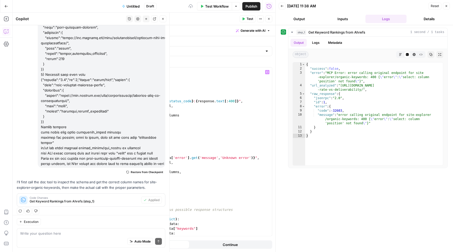
scroll to position [553, 0]
click at [245, 18] on button "Test" at bounding box center [247, 18] width 16 height 7
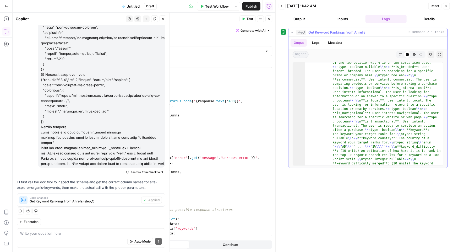
scroll to position [593, 0]
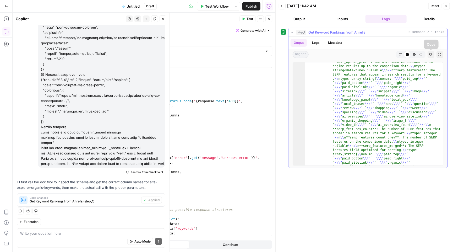
click at [431, 56] on icon "button" at bounding box center [430, 54] width 3 height 3
click at [55, 232] on textarea at bounding box center [91, 232] width 142 height 5
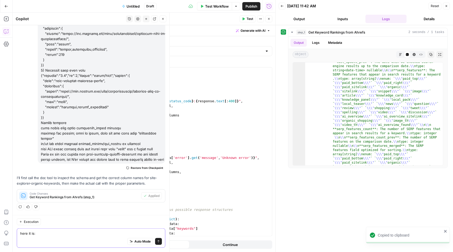
paste textarea "{ "success": false, "error": "MCP Error: error calling original endpoint for si…"
type textarea "here it is: { "success": false, "error": "MCP Error: error calling original end…"
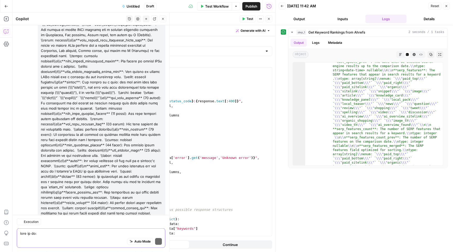
scroll to position [5972, 0]
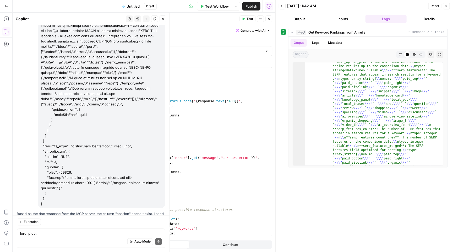
click at [157, 240] on span "Apply" at bounding box center [155, 242] width 9 height 5
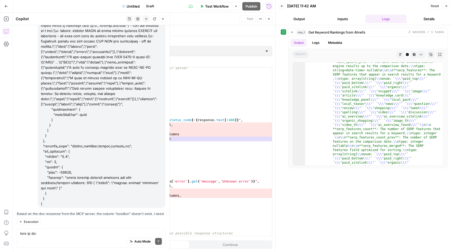
scroll to position [562, 0]
click at [155, 240] on span "Accept" at bounding box center [154, 242] width 11 height 5
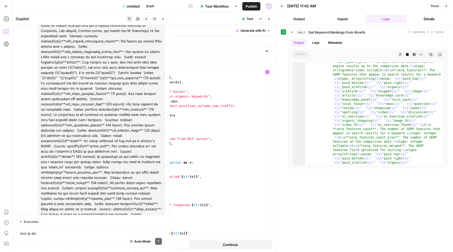
scroll to position [553, 0]
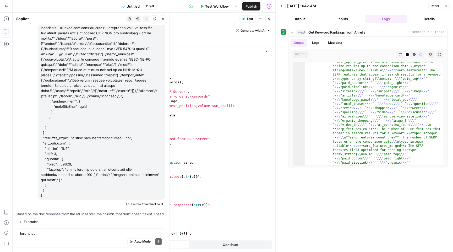
click at [249, 19] on span "Test" at bounding box center [249, 18] width 7 height 5
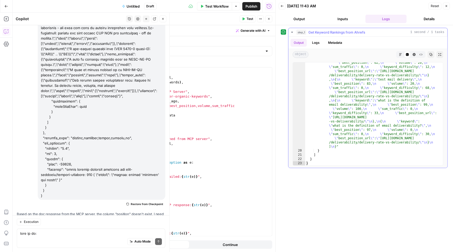
scroll to position [0, 0]
click at [430, 54] on icon "button" at bounding box center [430, 54] width 3 height 3
click at [62, 234] on textarea at bounding box center [91, 232] width 142 height 5
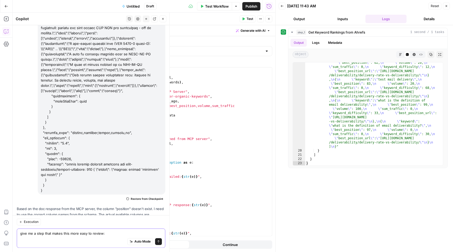
paste textarea "{ "success": true, "url_analyzed": "https://www.mailjet.com/blog/deliverability…"
type textarea "give me a step that makes this more easy to review: { "success": true, "url_ana…"
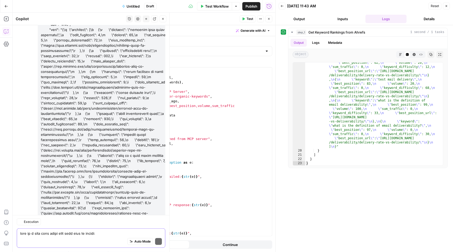
scroll to position [6955, 0]
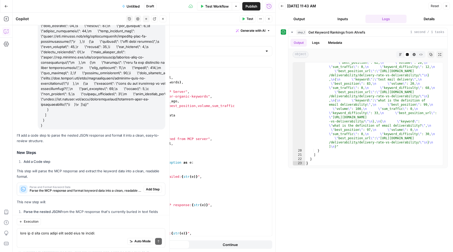
click at [154, 187] on span "Add Step" at bounding box center [153, 189] width 14 height 5
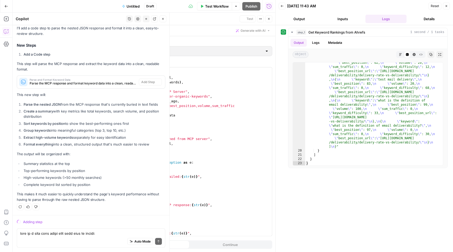
scroll to position [6695, 0]
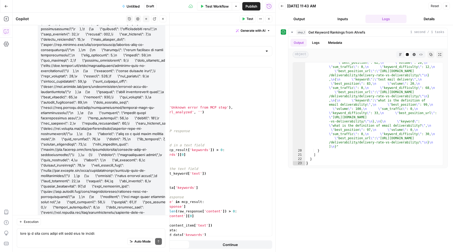
type textarea "Parse and Format Keyword Data"
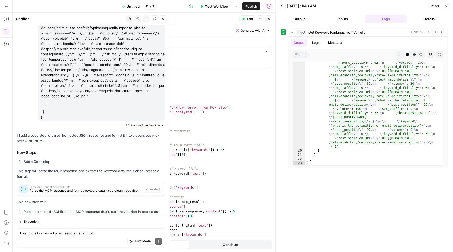
click at [445, 5] on icon "button" at bounding box center [446, 5] width 3 height 3
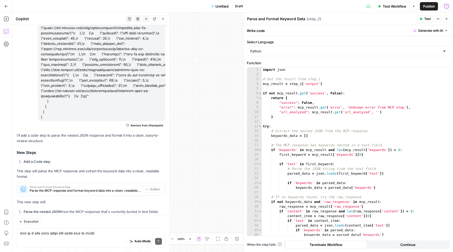
drag, startPoint x: 207, startPoint y: 146, endPoint x: 245, endPoint y: 111, distance: 51.1
click at [244, 111] on body "M Mailjet New Home Browse Insights Opportunities Your Data Recent Grids WordPre…" at bounding box center [226, 126] width 453 height 252
drag, startPoint x: 195, startPoint y: 154, endPoint x: 254, endPoint y: 74, distance: 99.4
click at [254, 74] on body "M Mailjet New Home Browse Insights Opportunities Your Data Recent Grids WordPre…" at bounding box center [226, 126] width 453 height 252
drag, startPoint x: 207, startPoint y: 105, endPoint x: 251, endPoint y: 35, distance: 82.3
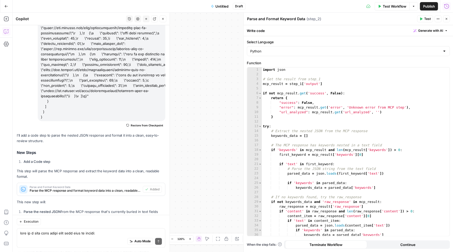
click at [251, 35] on body "M Mailjet New Home Browse Insights Opportunities Your Data Recent Grids WordPre…" at bounding box center [226, 126] width 453 height 252
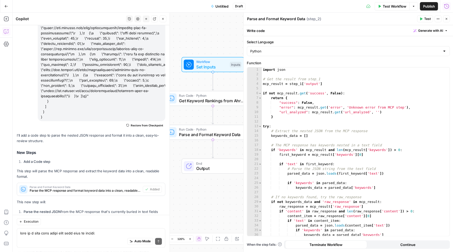
click at [163, 19] on icon "button" at bounding box center [162, 18] width 3 height 3
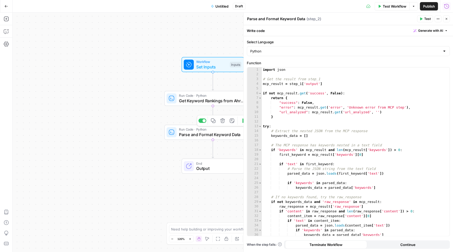
click at [197, 134] on span "Parse and Format Keyword Data" at bounding box center [211, 134] width 65 height 6
drag, startPoint x: 123, startPoint y: 97, endPoint x: 88, endPoint y: 97, distance: 34.6
click at [88, 97] on div "Workflow Set Inputs Inputs Run Code · Python Get Keyword Rankings from Ahrefs S…" at bounding box center [233, 132] width 440 height 239
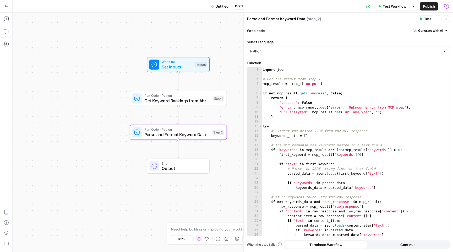
click at [167, 131] on span "Parse and Format Keyword Data" at bounding box center [177, 134] width 65 height 6
click at [214, 121] on span "Test" at bounding box center [218, 121] width 8 height 6
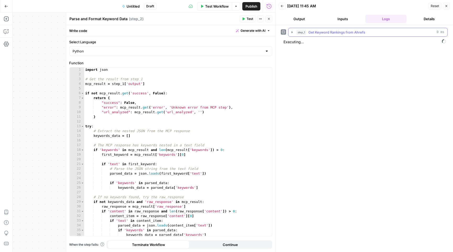
click at [291, 32] on icon "button" at bounding box center [292, 32] width 4 height 4
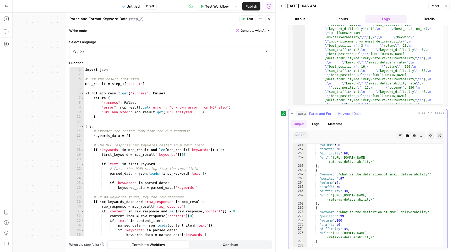
scroll to position [1132, 0]
click at [136, 5] on span "Untitled" at bounding box center [133, 6] width 13 height 5
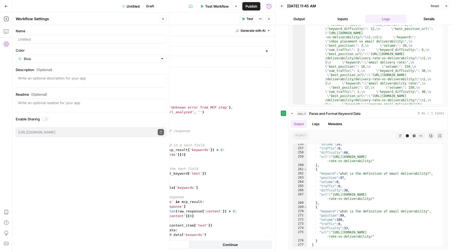
click at [57, 35] on div "Name" at bounding box center [91, 35] width 151 height 15
click at [57, 38] on input "Name" at bounding box center [91, 39] width 146 height 5
type input "Ahrefs MCP"
click at [254, 4] on span "Publish" at bounding box center [251, 6] width 12 height 5
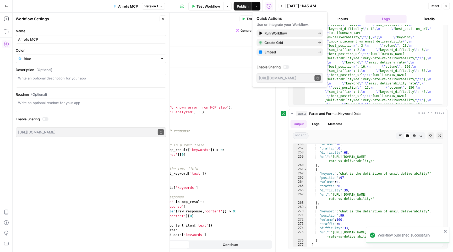
click at [242, 4] on span "Publish" at bounding box center [243, 6] width 12 height 5
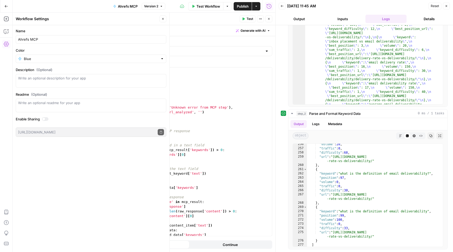
click at [446, 9] on button "Close" at bounding box center [446, 6] width 7 height 7
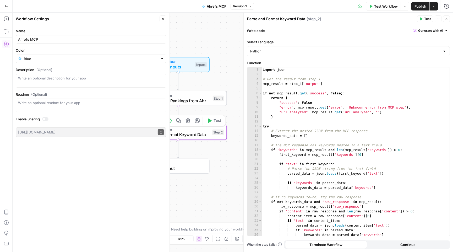
drag, startPoint x: 221, startPoint y: 35, endPoint x: 178, endPoint y: 35, distance: 42.2
click at [178, 35] on div "Workflow Set Inputs Inputs Run Code · Python Get Keyword Rankings from Ahrefs S…" at bounding box center [233, 132] width 440 height 239
drag, startPoint x: 182, startPoint y: 35, endPoint x: 224, endPoint y: 35, distance: 41.6
click at [224, 35] on div "Workflow Set Inputs Inputs Run Code · Python Get Keyword Rankings from Ahrefs S…" at bounding box center [233, 132] width 440 height 239
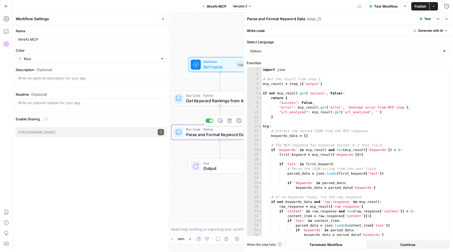
click at [166, 20] on header "Workflow Settings Close" at bounding box center [91, 19] width 157 height 13
click at [161, 20] on button "Close" at bounding box center [162, 18] width 7 height 7
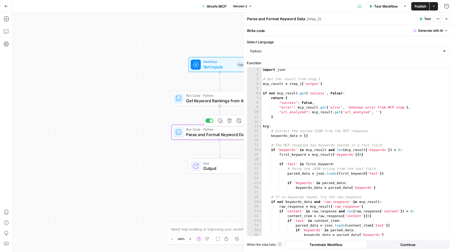
click at [8, 6] on button "Go Back" at bounding box center [6, 6] width 9 height 9
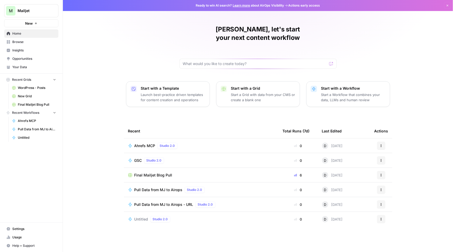
click at [149, 172] on span "Final Mailjet Blog Pull" at bounding box center [153, 174] width 38 height 5
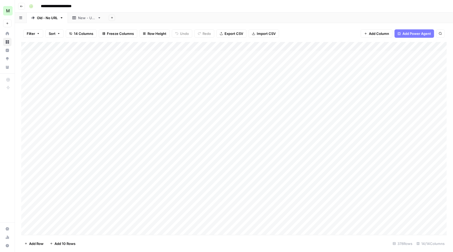
click at [88, 19] on div "New - URL" at bounding box center [86, 17] width 17 height 5
click at [308, 53] on div "Add Column" at bounding box center [233, 139] width 425 height 194
click at [308, 53] on textarea "**********" at bounding box center [308, 54] width 84 height 7
click at [266, 55] on textarea "**********" at bounding box center [308, 54] width 84 height 7
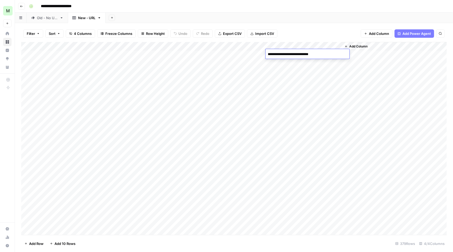
click at [269, 55] on textarea "**********" at bounding box center [308, 54] width 84 height 7
click at [268, 53] on textarea "**********" at bounding box center [308, 54] width 84 height 7
click at [296, 56] on textarea "**********" at bounding box center [308, 54] width 84 height 7
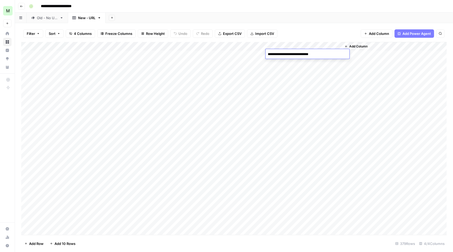
click at [366, 46] on span "Add Column" at bounding box center [358, 46] width 18 height 5
click at [361, 46] on div "**********" at bounding box center [234, 126] width 438 height 252
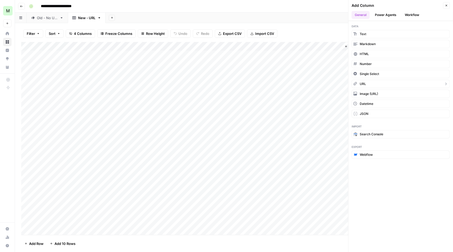
click at [369, 82] on button "URL" at bounding box center [400, 84] width 98 height 8
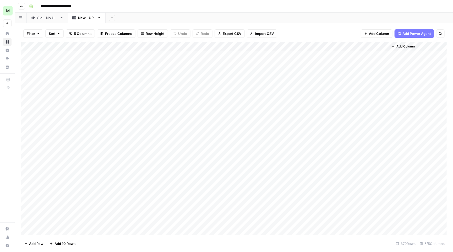
click at [365, 45] on div "Add Column" at bounding box center [233, 139] width 425 height 194
click at [361, 54] on div "New Column" at bounding box center [373, 58] width 58 height 8
click at [361, 54] on div "Add Column" at bounding box center [233, 139] width 425 height 194
click at [361, 44] on div "Add Column" at bounding box center [233, 139] width 425 height 194
click at [361, 44] on div at bounding box center [364, 46] width 47 height 10
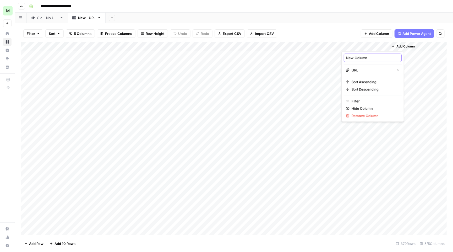
click at [361, 57] on input "New Column" at bounding box center [372, 57] width 53 height 5
type input "Full URL"
click at [355, 53] on div "Add Column" at bounding box center [233, 139] width 425 height 194
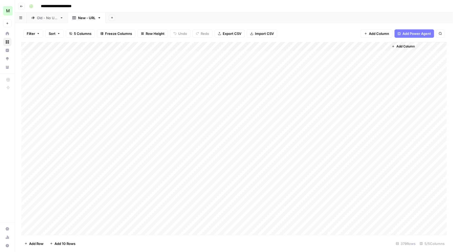
click at [355, 53] on div "Add Column" at bounding box center [233, 139] width 425 height 194
type input "**********"
click at [375, 115] on div "Add Column" at bounding box center [233, 139] width 425 height 194
click at [367, 52] on div "Add Column" at bounding box center [233, 139] width 425 height 194
click at [386, 52] on div "Add Column" at bounding box center [233, 139] width 425 height 194
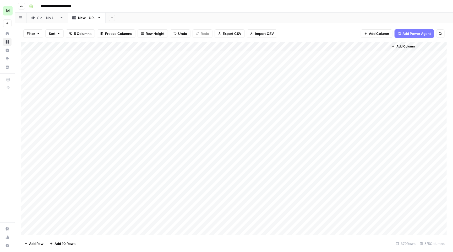
click at [355, 56] on div "Add Column" at bounding box center [233, 139] width 425 height 194
click at [350, 54] on input "**********" at bounding box center [385, 55] width 84 height 6
drag, startPoint x: 346, startPoint y: 54, endPoint x: 453, endPoint y: 61, distance: 106.3
click at [453, 61] on body "**********" at bounding box center [226, 126] width 453 height 252
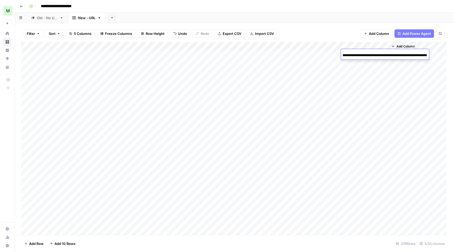
drag, startPoint x: 350, startPoint y: 55, endPoint x: 453, endPoint y: 59, distance: 103.0
click at [453, 59] on body "**********" at bounding box center [226, 126] width 453 height 252
drag, startPoint x: 376, startPoint y: 55, endPoint x: 453, endPoint y: 57, distance: 76.8
click at [453, 57] on body "**********" at bounding box center [226, 126] width 453 height 252
type input "**********"
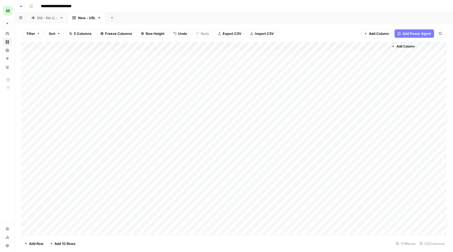
click at [402, 47] on span "Add Column" at bounding box center [405, 46] width 18 height 5
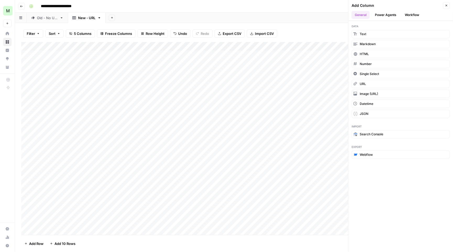
click at [407, 16] on button "Workflow" at bounding box center [411, 15] width 21 height 8
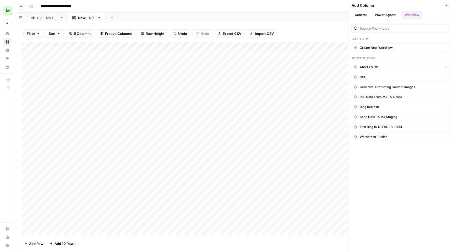
click at [380, 67] on button "Ahrefs MCP" at bounding box center [400, 67] width 98 height 8
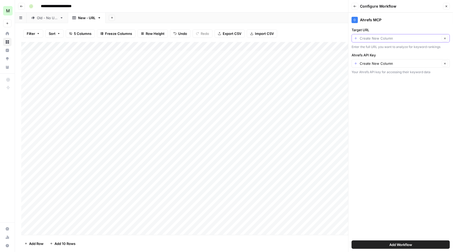
click at [380, 38] on input "Target URL" at bounding box center [400, 38] width 80 height 5
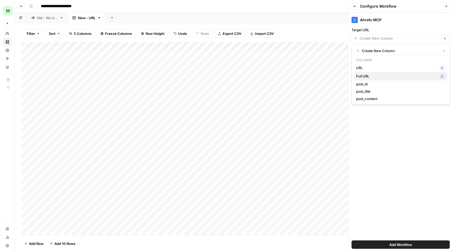
click at [375, 76] on span "Full URL" at bounding box center [396, 76] width 81 height 5
type input "Full URL"
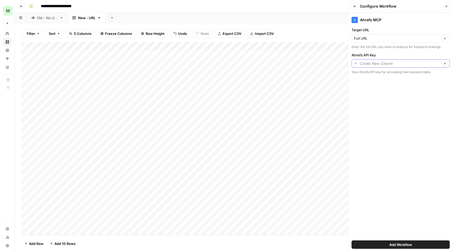
click at [392, 65] on input "Ahrefs API Key" at bounding box center [400, 63] width 80 height 5
type input "Create New Column"
click at [421, 201] on div "Ahrefs MCP Target URL Full URL Clear Enter the full URL you want to analyze for…" at bounding box center [400, 132] width 104 height 239
click at [406, 243] on span "Add Workflow" at bounding box center [400, 244] width 23 height 5
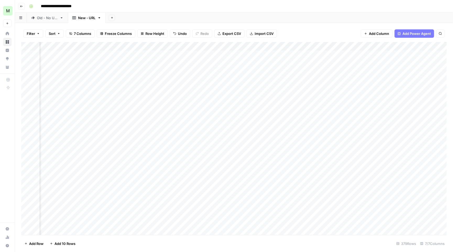
scroll to position [0, 93]
click at [393, 52] on div "Add Column" at bounding box center [233, 139] width 425 height 194
drag, startPoint x: 370, startPoint y: 45, endPoint x: 343, endPoint y: 44, distance: 27.2
click at [343, 44] on div "Add Column" at bounding box center [233, 139] width 425 height 194
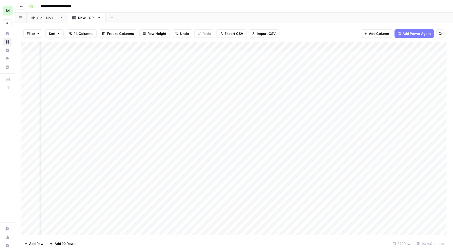
click at [298, 55] on div "Add Column" at bounding box center [233, 139] width 425 height 194
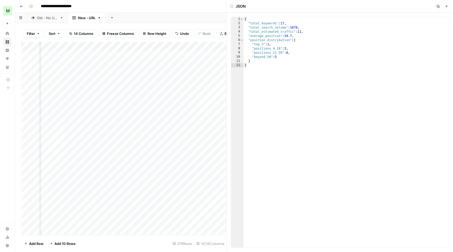
click at [447, 6] on icon "button" at bounding box center [446, 6] width 3 height 3
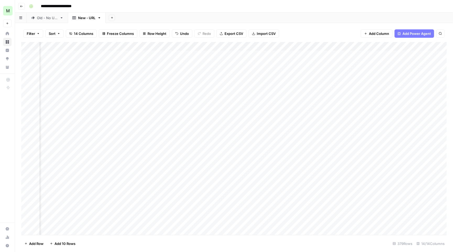
click at [390, 54] on div "Add Column" at bounding box center [233, 139] width 425 height 194
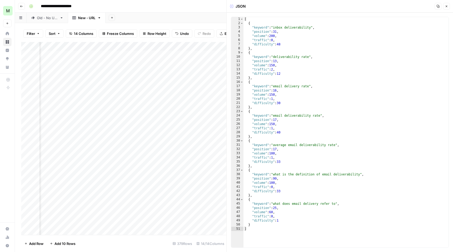
click at [447, 7] on icon "button" at bounding box center [446, 6] width 3 height 3
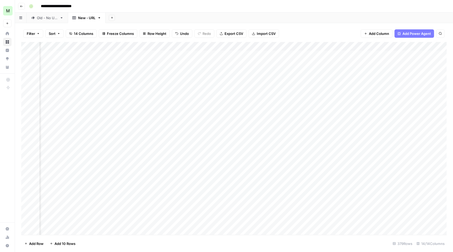
click at [428, 54] on div "Add Column" at bounding box center [233, 139] width 425 height 194
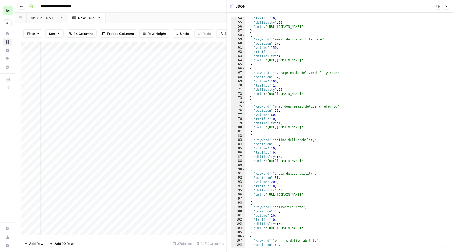
scroll to position [222, 0]
click at [446, 6] on icon "button" at bounding box center [446, 6] width 3 height 3
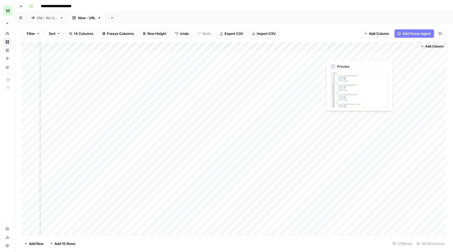
click at [335, 55] on div "Add Column" at bounding box center [233, 139] width 425 height 194
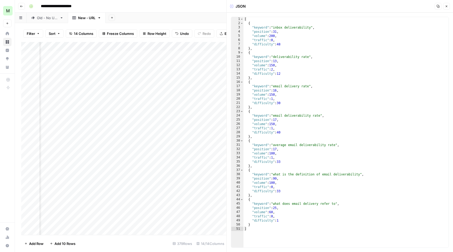
click at [447, 6] on icon "button" at bounding box center [446, 6] width 3 height 3
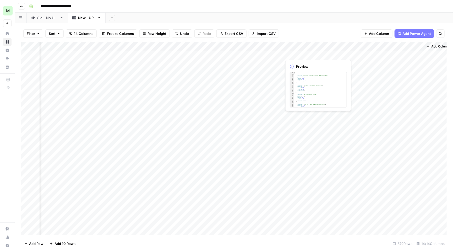
click at [264, 55] on div "Add Column" at bounding box center [233, 139] width 425 height 194
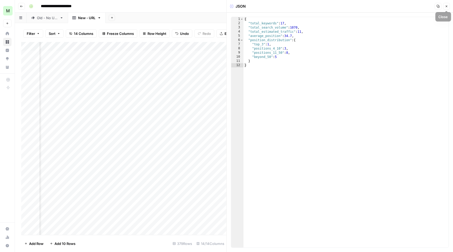
click at [446, 5] on icon "button" at bounding box center [446, 6] width 3 height 3
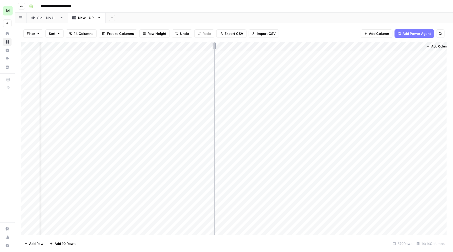
drag, startPoint x: 187, startPoint y: 45, endPoint x: 238, endPoint y: 46, distance: 50.8
click at [238, 46] on div "Add Column" at bounding box center [233, 139] width 425 height 194
click at [327, 52] on div "Add Column" at bounding box center [233, 139] width 425 height 194
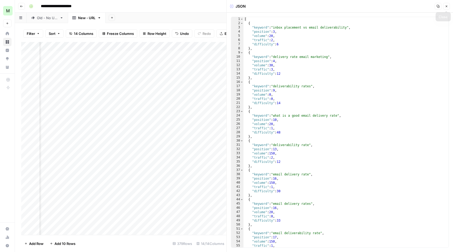
click at [447, 3] on button "Close" at bounding box center [446, 6] width 7 height 7
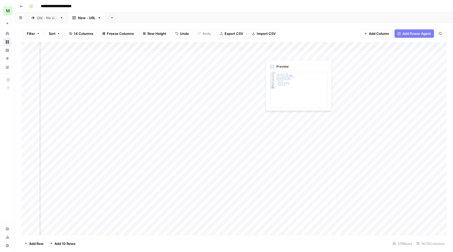
click at [290, 54] on div "Add Column" at bounding box center [233, 139] width 425 height 194
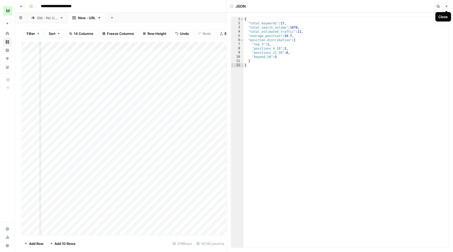
click at [448, 6] on span "Close" at bounding box center [448, 6] width 0 height 0
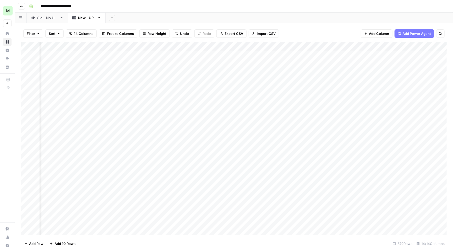
scroll to position [0, 120]
click at [172, 54] on div "Add Column" at bounding box center [233, 139] width 425 height 194
click at [105, 52] on div "Add Column" at bounding box center [233, 139] width 425 height 194
click at [105, 52] on textarea "**********" at bounding box center [120, 53] width 84 height 7
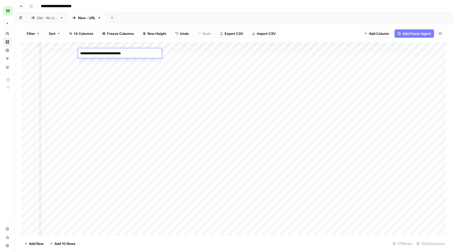
click at [80, 52] on textarea "**********" at bounding box center [120, 53] width 84 height 7
click at [190, 12] on header "**********" at bounding box center [234, 6] width 438 height 13
click at [23, 8] on button "Go back" at bounding box center [21, 6] width 7 height 7
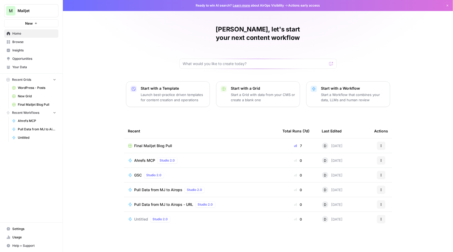
click at [147, 158] on span "Ahrefs MCP" at bounding box center [144, 160] width 21 height 5
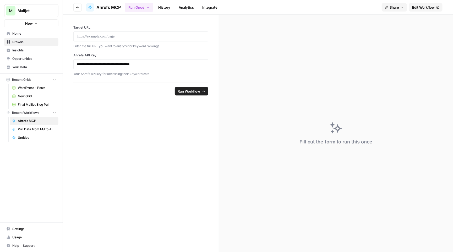
click at [421, 7] on span "Edit Workflow" at bounding box center [423, 7] width 23 height 5
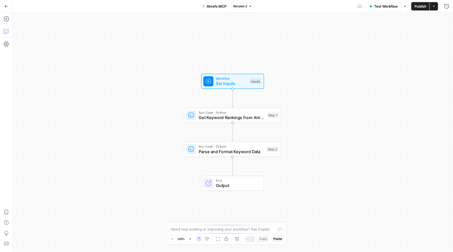
click at [7, 31] on icon "button" at bounding box center [6, 31] width 5 height 5
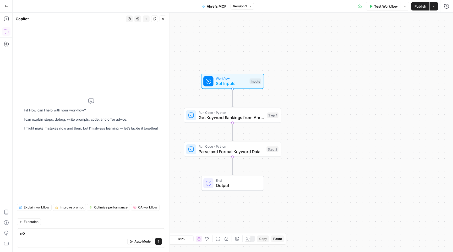
type textarea "n"
type textarea "Now I want to write a short report on organic performance in normal text as the…"
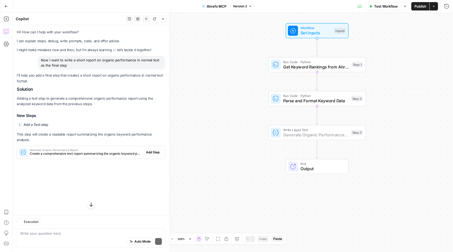
click at [146, 149] on button "Add Step" at bounding box center [153, 152] width 18 height 7
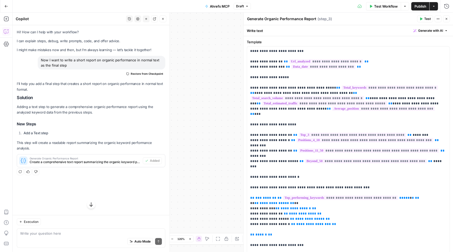
click at [420, 5] on span "Publish" at bounding box center [420, 6] width 12 height 5
click at [5, 5] on icon "button" at bounding box center [6, 6] width 4 height 4
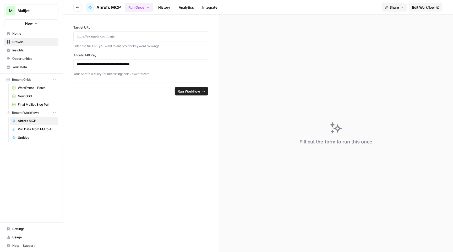
click at [34, 86] on span "WordPress - Posts" at bounding box center [37, 87] width 38 height 5
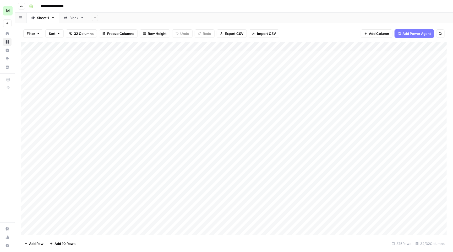
click at [25, 8] on button "Go back" at bounding box center [21, 6] width 7 height 7
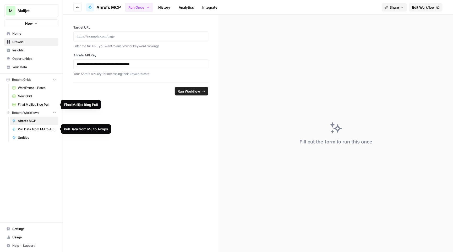
click at [33, 130] on span "Pull Data from MJ to Airops" at bounding box center [37, 129] width 38 height 5
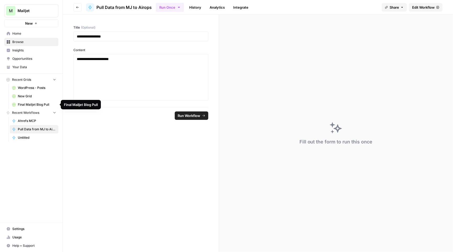
click at [36, 104] on span "Final Mailjet Blog Pull" at bounding box center [37, 104] width 38 height 5
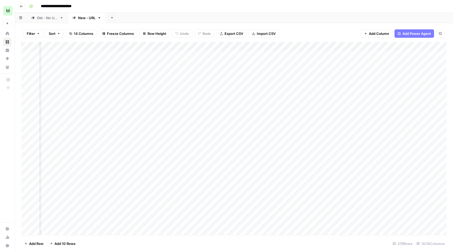
scroll to position [0, 116]
click at [362, 53] on div "Add Column" at bounding box center [233, 139] width 425 height 194
click at [209, 45] on div "Add Column" at bounding box center [233, 139] width 425 height 194
click at [201, 96] on span "Remove Column" at bounding box center [198, 96] width 46 height 5
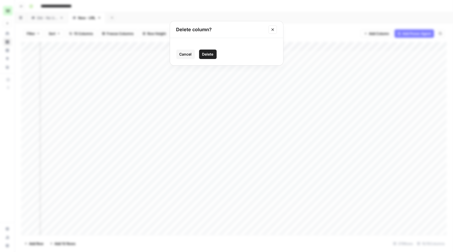
click at [210, 52] on span "Delete" at bounding box center [207, 54] width 11 height 5
click at [258, 45] on div "Add Column" at bounding box center [233, 139] width 425 height 194
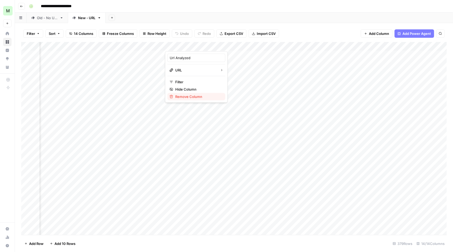
click at [198, 97] on span "Remove Column" at bounding box center [198, 96] width 46 height 5
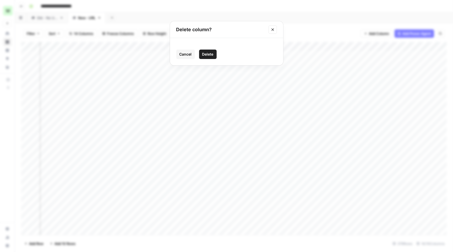
click at [208, 57] on button "Delete" at bounding box center [208, 53] width 18 height 9
click at [209, 42] on div "Add Column" at bounding box center [233, 139] width 425 height 194
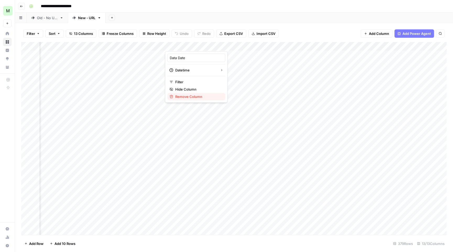
click at [200, 95] on span "Remove Column" at bounding box center [198, 96] width 46 height 5
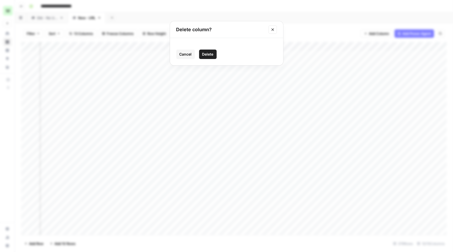
click at [208, 53] on span "Delete" at bounding box center [207, 54] width 11 height 5
click at [225, 43] on div "Add Column" at bounding box center [233, 139] width 425 height 194
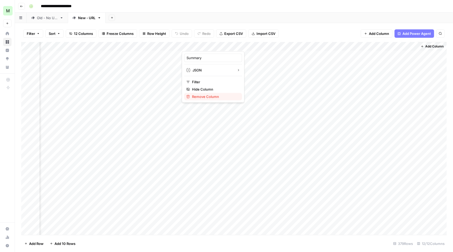
click at [209, 95] on span "Remove Column" at bounding box center [215, 96] width 46 height 5
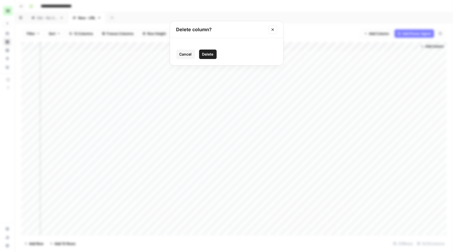
click at [215, 56] on button "Delete" at bounding box center [208, 53] width 18 height 9
click at [271, 42] on div "Add Column" at bounding box center [233, 139] width 425 height 194
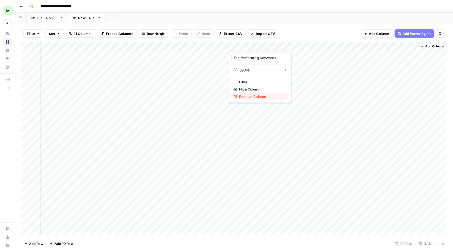
click at [249, 95] on span "Remove Column" at bounding box center [262, 96] width 46 height 5
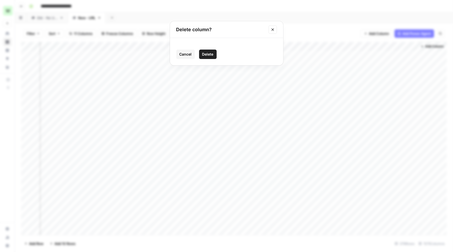
click at [211, 54] on span "Delete" at bounding box center [207, 54] width 11 height 5
click at [321, 43] on div "Add Column" at bounding box center [233, 139] width 425 height 194
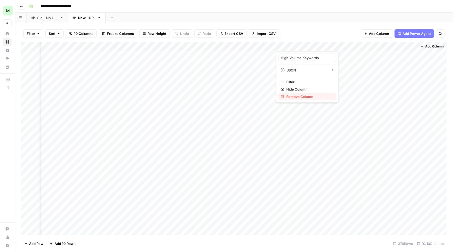
click at [301, 96] on span "Remove Column" at bounding box center [309, 96] width 46 height 5
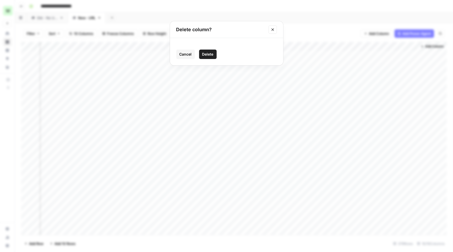
click at [211, 52] on span "Delete" at bounding box center [207, 54] width 11 height 5
click at [367, 46] on div "Add Column" at bounding box center [233, 139] width 425 height 194
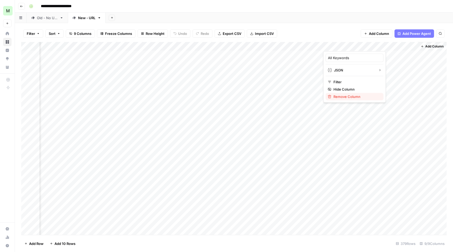
click at [347, 99] on span "Remove Column" at bounding box center [356, 96] width 46 height 5
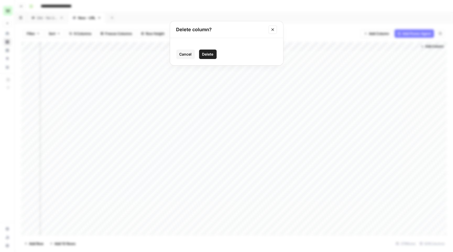
click at [211, 52] on span "Delete" at bounding box center [207, 54] width 11 height 5
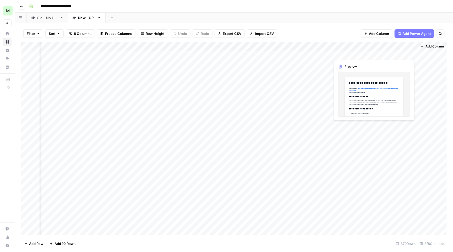
click at [390, 53] on div "Add Column" at bounding box center [233, 139] width 425 height 194
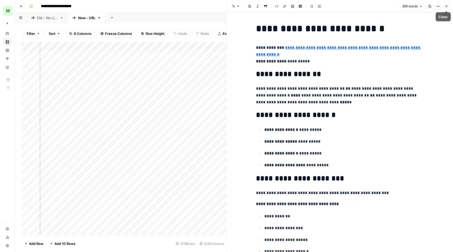
click at [447, 5] on icon "button" at bounding box center [446, 6] width 3 height 3
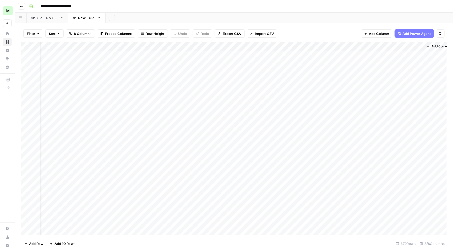
click at [209, 63] on div "Add Column" at bounding box center [233, 139] width 425 height 194
click at [209, 63] on textarea "**********" at bounding box center [201, 62] width 84 height 7
click at [265, 62] on div "Add Column" at bounding box center [233, 139] width 425 height 194
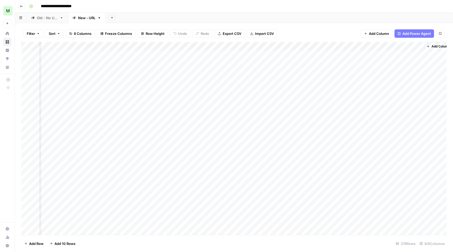
click at [265, 62] on div "Add Column" at bounding box center [233, 139] width 425 height 194
type input "**********"
click at [353, 61] on div "Add Column" at bounding box center [233, 139] width 425 height 194
click at [208, 89] on div "Add Column" at bounding box center [233, 139] width 425 height 194
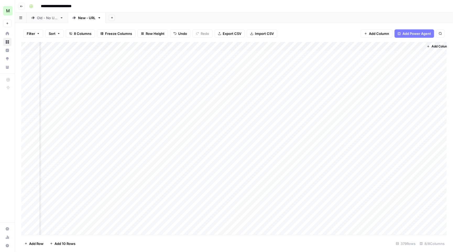
click at [268, 94] on div "Add Column" at bounding box center [233, 139] width 425 height 194
click at [265, 88] on div "Add Column" at bounding box center [233, 139] width 425 height 194
type input "**********"
click at [352, 88] on div "Add Column" at bounding box center [233, 139] width 425 height 194
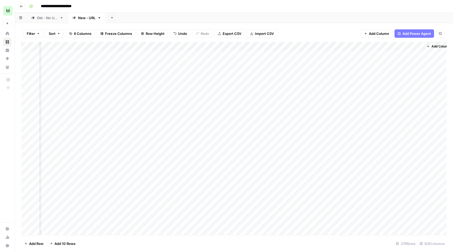
click at [397, 60] on div "Add Column" at bounding box center [233, 139] width 425 height 194
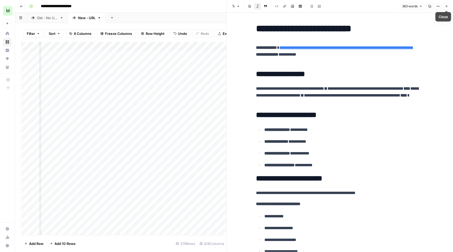
click at [446, 5] on icon "button" at bounding box center [446, 6] width 3 height 3
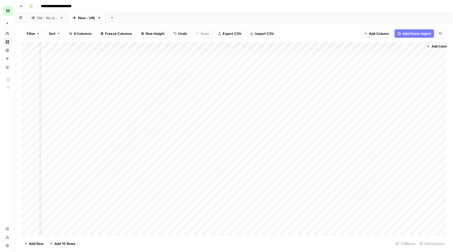
click at [399, 54] on div "Add Column" at bounding box center [233, 139] width 425 height 194
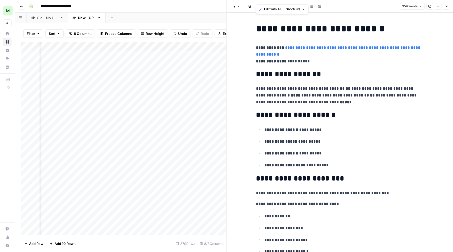
drag, startPoint x: 313, startPoint y: 199, endPoint x: 258, endPoint y: -42, distance: 246.7
click at [258, 0] on html "**********" at bounding box center [226, 126] width 453 height 252
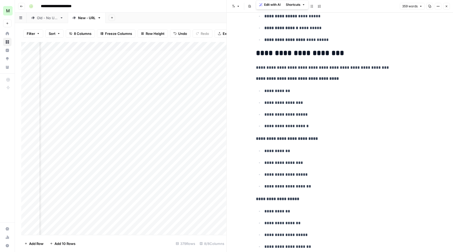
scroll to position [27, 0]
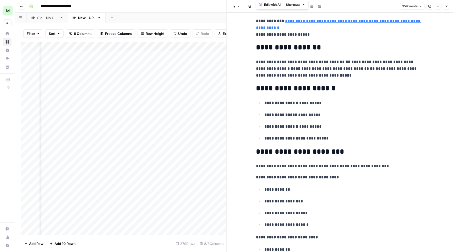
click at [445, 8] on button "Close" at bounding box center [446, 6] width 7 height 7
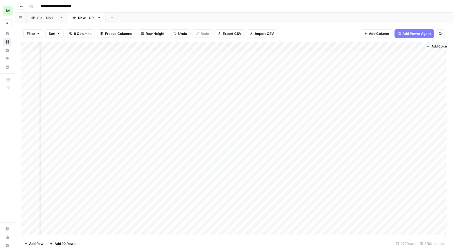
click at [436, 44] on span "Add Column" at bounding box center [440, 46] width 18 height 5
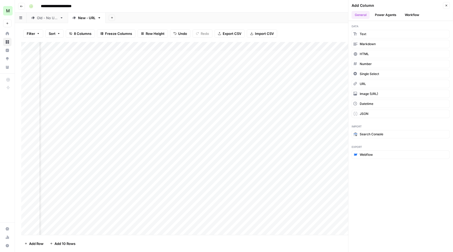
click at [421, 15] on button "Workflow" at bounding box center [411, 15] width 21 height 8
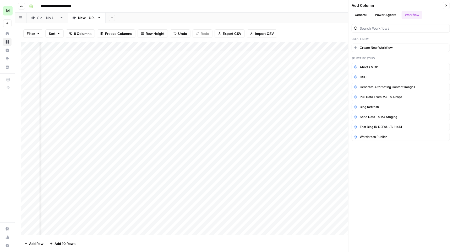
click at [448, 5] on button "Close" at bounding box center [446, 5] width 7 height 7
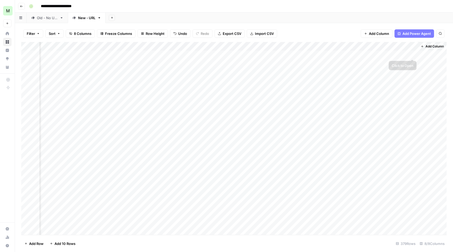
scroll to position [0, 113]
click at [431, 44] on span "Add Column" at bounding box center [434, 46] width 18 height 5
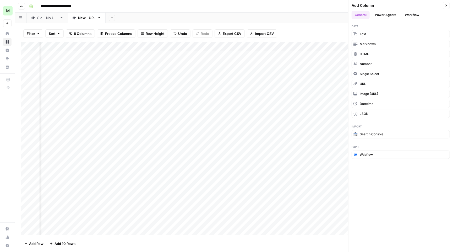
click at [414, 11] on button "Workflow" at bounding box center [411, 15] width 21 height 8
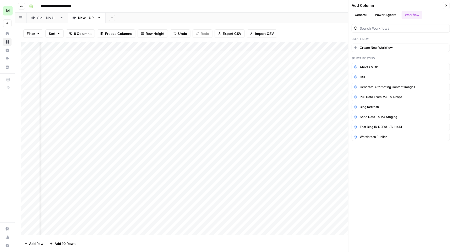
click at [448, 7] on button "Close" at bounding box center [446, 5] width 7 height 7
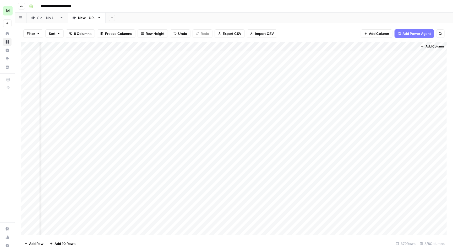
click at [436, 48] on button "Add Column" at bounding box center [432, 46] width 27 height 7
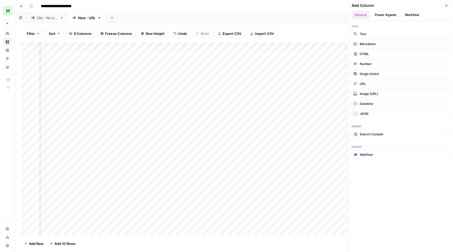
click at [415, 11] on button "Workflow" at bounding box center [411, 15] width 21 height 8
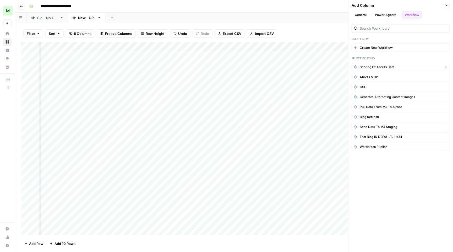
click at [390, 65] on span "Scoring of Ahrefs data" at bounding box center [377, 67] width 35 height 5
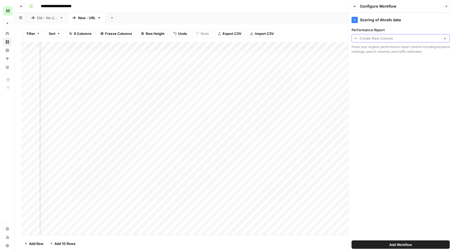
click at [390, 37] on input "Performance Report" at bounding box center [400, 38] width 80 height 5
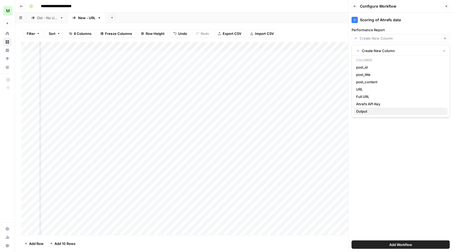
scroll to position [0, 0]
click at [375, 111] on span "Output" at bounding box center [399, 111] width 87 height 5
type input "Output"
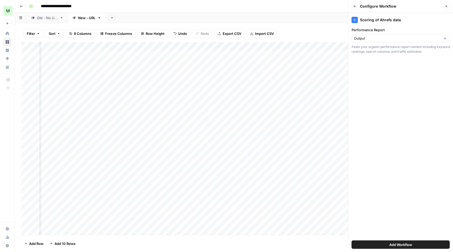
click at [395, 246] on span "Add Workflow" at bounding box center [400, 244] width 23 height 5
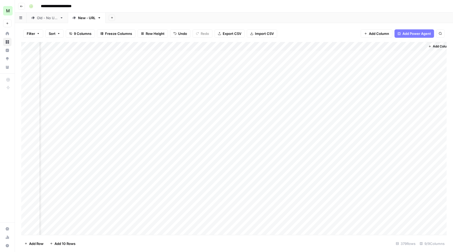
scroll to position [0, 175]
click at [26, 54] on div "Add Column" at bounding box center [233, 139] width 425 height 194
click at [27, 62] on div "Add Column" at bounding box center [233, 139] width 425 height 194
click at [26, 88] on div "Add Column" at bounding box center [233, 139] width 425 height 194
click at [413, 46] on div "Add Column" at bounding box center [233, 139] width 425 height 194
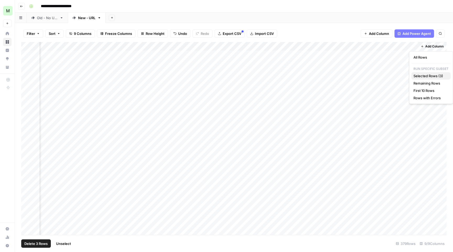
click at [433, 76] on span "Selected Rows (3)" at bounding box center [430, 75] width 33 height 5
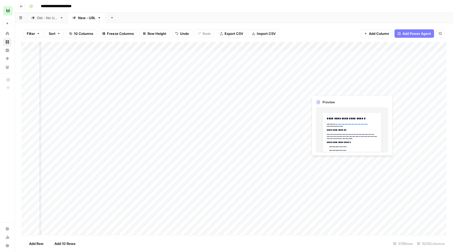
click at [331, 91] on div "Add Column" at bounding box center [233, 139] width 425 height 194
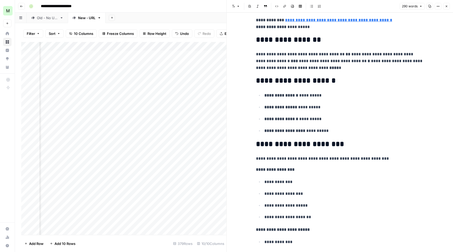
scroll to position [29, 0]
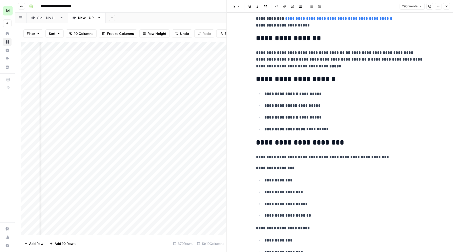
click at [445, 7] on icon "button" at bounding box center [446, 6] width 3 height 3
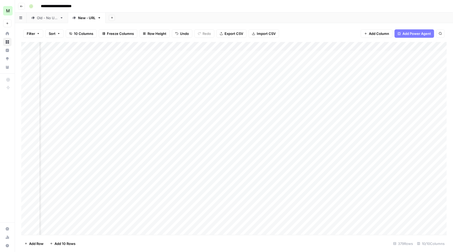
click at [435, 54] on div "Add Column" at bounding box center [233, 139] width 425 height 194
click at [346, 20] on div "Add Sheet" at bounding box center [279, 18] width 347 height 10
type input "**********"
click at [185, 155] on div "Add Column" at bounding box center [233, 139] width 425 height 194
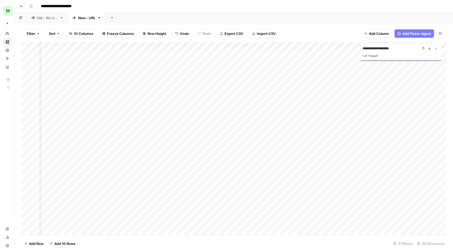
click at [185, 155] on div "Add Column" at bounding box center [233, 139] width 425 height 194
type input "**********"
click at [285, 151] on div "Add Column" at bounding box center [233, 139] width 425 height 194
click at [436, 48] on icon "Close Search" at bounding box center [436, 48] width 4 height 4
click at [388, 152] on div "Add Column" at bounding box center [233, 139] width 425 height 194
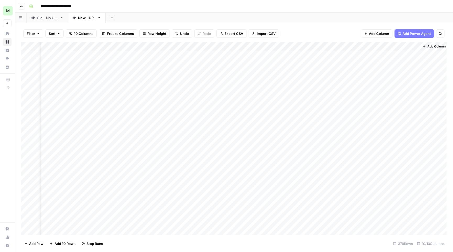
scroll to position [0, 222]
click at [279, 44] on div "Add Column" at bounding box center [233, 139] width 425 height 194
click at [279, 44] on div at bounding box center [284, 46] width 47 height 10
click at [275, 57] on input "Output" at bounding box center [292, 57] width 53 height 5
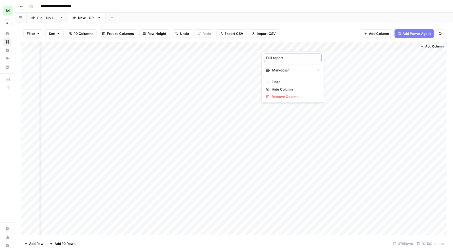
type input "Full report"
click at [387, 46] on div "Add Column" at bounding box center [233, 139] width 425 height 194
click at [387, 46] on div at bounding box center [393, 46] width 47 height 10
click at [387, 57] on input "Output (1)" at bounding box center [401, 57] width 53 height 5
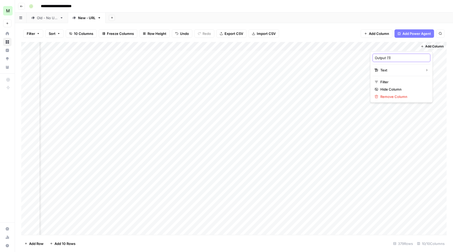
click at [387, 57] on input "Output (1)" at bounding box center [401, 57] width 53 height 5
click at [282, 46] on div "Add Column" at bounding box center [233, 139] width 425 height 194
click at [282, 46] on div at bounding box center [284, 46] width 47 height 10
click at [277, 57] on input "Output" at bounding box center [292, 57] width 53 height 5
click at [274, 60] on input "Output" at bounding box center [292, 57] width 53 height 5
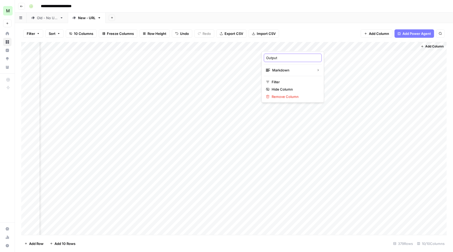
click at [274, 60] on input "Output" at bounding box center [292, 57] width 53 height 5
type input "f"
type input "Full report"
click at [395, 44] on div "Add Column" at bounding box center [233, 139] width 425 height 194
click at [395, 44] on div at bounding box center [393, 46] width 47 height 10
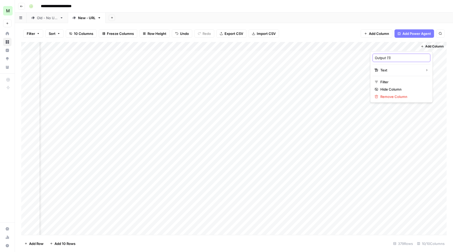
click at [384, 58] on input "Output (1)" at bounding box center [401, 57] width 53 height 5
type input "Score"
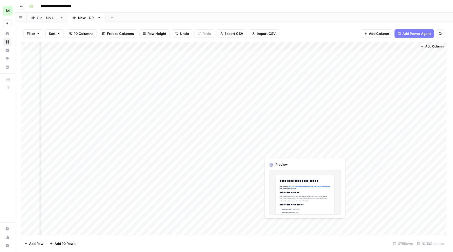
click at [281, 154] on div "Add Column" at bounding box center [233, 139] width 425 height 194
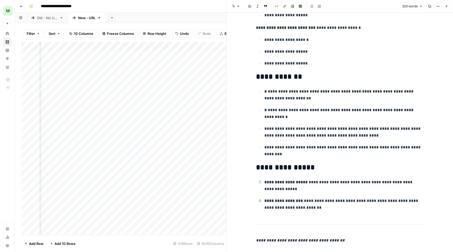
scroll to position [696, 0]
click at [448, 8] on button "Close" at bounding box center [446, 6] width 7 height 7
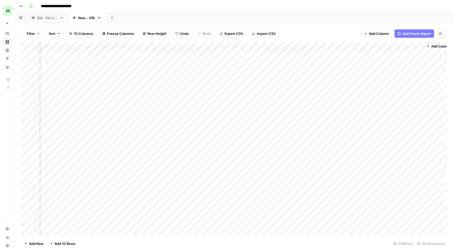
click at [27, 51] on div "Add Column" at bounding box center [233, 139] width 425 height 194
click at [27, 63] on div "Add Column" at bounding box center [233, 139] width 425 height 194
click at [27, 55] on div "Add Column" at bounding box center [233, 139] width 425 height 194
click at [26, 89] on div "Add Column" at bounding box center [233, 139] width 425 height 194
click at [27, 151] on div "Add Column" at bounding box center [233, 139] width 425 height 194
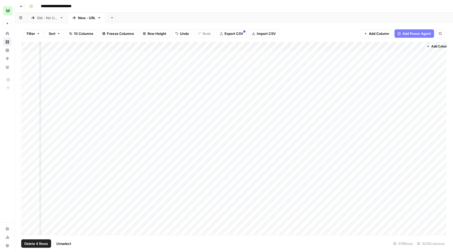
click at [371, 46] on div "Add Column" at bounding box center [233, 139] width 425 height 194
click at [392, 75] on span "Selected Rows (4)" at bounding box center [390, 75] width 33 height 5
click at [292, 53] on div "Add Column" at bounding box center [233, 139] width 425 height 194
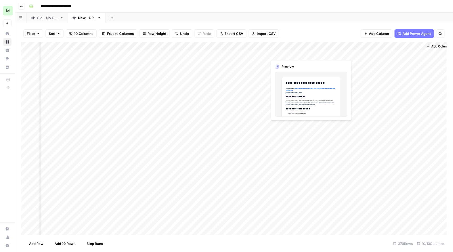
click at [292, 53] on div "Add Column" at bounding box center [233, 139] width 425 height 194
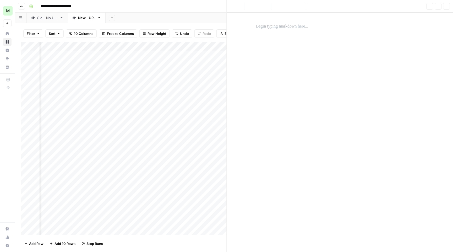
scroll to position [21, 0]
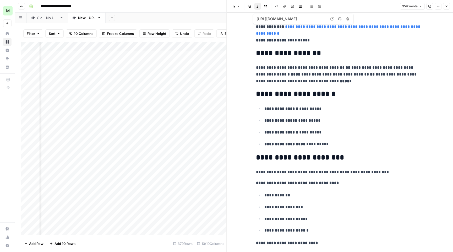
click at [447, 5] on icon "button" at bounding box center [446, 6] width 2 height 2
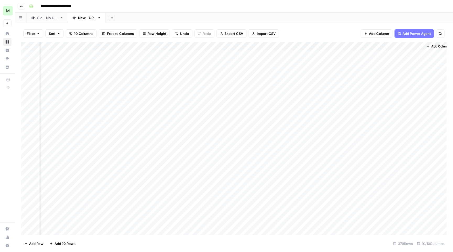
click at [29, 51] on div "Add Column" at bounding box center [233, 139] width 425 height 194
click at [27, 62] on div "Add Column" at bounding box center [233, 139] width 425 height 194
click at [25, 88] on div "Add Column" at bounding box center [233, 139] width 425 height 194
click at [26, 150] on div "Add Column" at bounding box center [233, 139] width 425 height 194
click at [371, 45] on div "Add Column" at bounding box center [233, 139] width 425 height 194
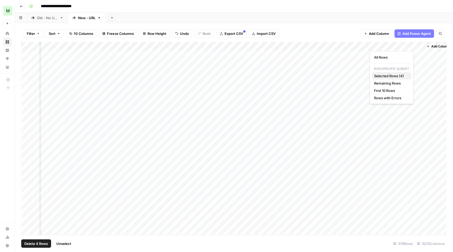
click at [387, 75] on span "Selected Rows (4)" at bounding box center [390, 75] width 33 height 5
click at [371, 44] on div "Add Column" at bounding box center [233, 139] width 425 height 194
click at [378, 76] on span "Selected Rows (4)" at bounding box center [390, 75] width 33 height 5
click at [280, 17] on div "Add Sheet" at bounding box center [279, 18] width 347 height 10
click at [346, 11] on header "**********" at bounding box center [234, 6] width 438 height 13
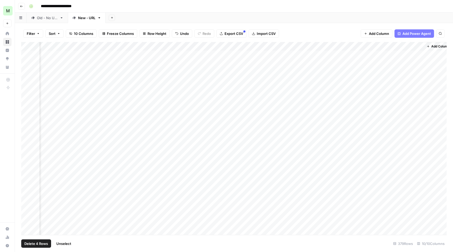
click at [82, 125] on div "Add Column" at bounding box center [233, 139] width 425 height 194
click at [82, 125] on textarea "**********" at bounding box center [92, 125] width 84 height 7
click at [283, 128] on div "Add Column" at bounding box center [233, 139] width 425 height 194
click at [283, 126] on div "Add Column" at bounding box center [233, 139] width 425 height 194
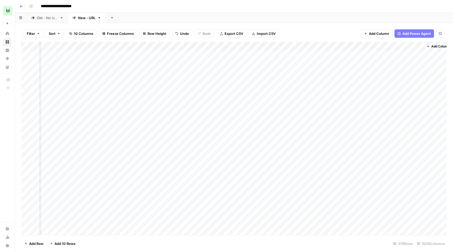
click at [283, 126] on div at bounding box center [291, 125] width 48 height 10
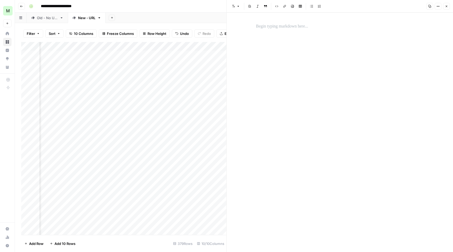
click at [445, 6] on icon "button" at bounding box center [446, 6] width 3 height 3
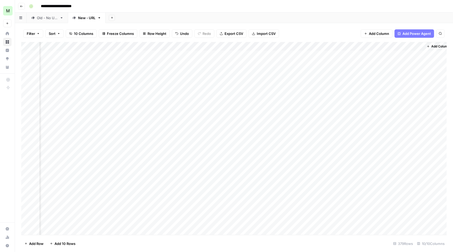
click at [288, 123] on div "Add Column" at bounding box center [233, 139] width 425 height 194
click at [288, 123] on div at bounding box center [291, 125] width 48 height 10
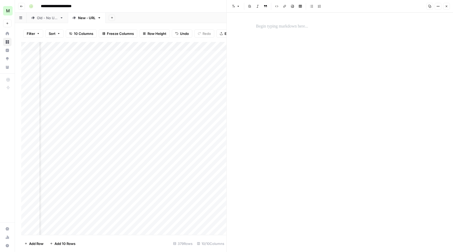
click at [158, 113] on div "Add Column" at bounding box center [123, 139] width 205 height 194
click at [143, 135] on div "Add Column" at bounding box center [123, 139] width 205 height 194
type input "**********"
click at [151, 115] on div "Add Column" at bounding box center [123, 139] width 205 height 194
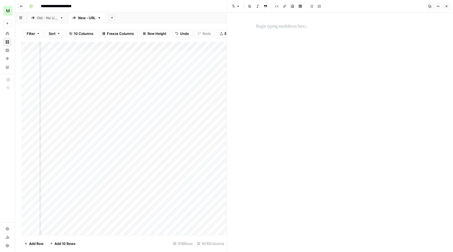
click at [449, 6] on button "Close" at bounding box center [446, 6] width 7 height 7
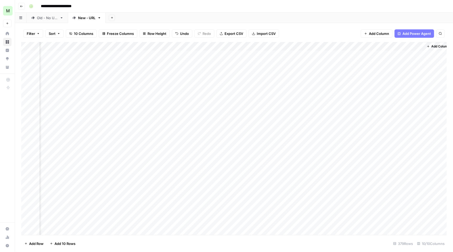
click at [242, 132] on div "Add Column" at bounding box center [233, 139] width 425 height 194
click at [345, 132] on div "Add Column" at bounding box center [233, 139] width 425 height 194
click at [356, 133] on div "Add Column" at bounding box center [233, 139] width 425 height 194
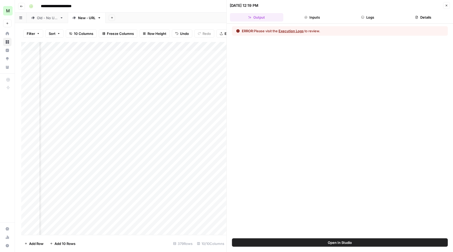
click at [323, 17] on button "Inputs" at bounding box center [311, 17] width 53 height 8
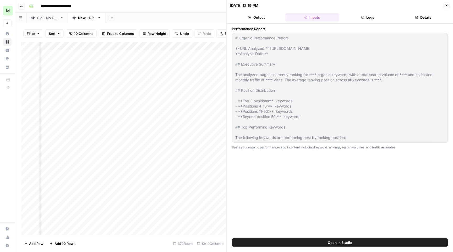
click at [365, 18] on button "Logs" at bounding box center [367, 17] width 53 height 8
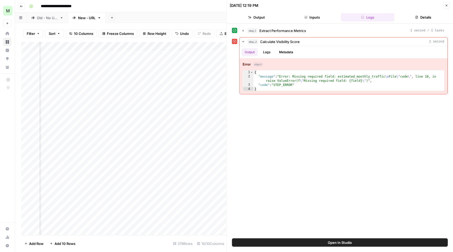
click at [445, 5] on icon "button" at bounding box center [446, 5] width 3 height 3
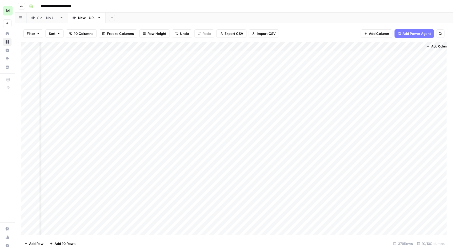
click at [95, 169] on div "Add Column" at bounding box center [233, 139] width 425 height 194
click at [95, 169] on textarea "**********" at bounding box center [92, 169] width 84 height 7
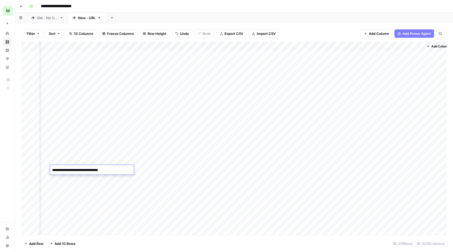
click at [280, 169] on div "Add Column" at bounding box center [233, 139] width 425 height 194
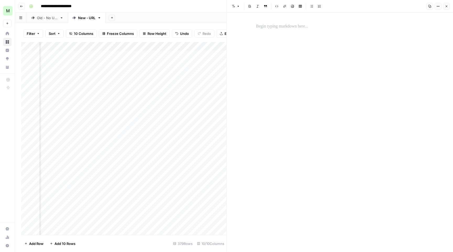
click at [139, 167] on div "Add Column" at bounding box center [123, 139] width 205 height 194
click at [137, 170] on div "Add Column" at bounding box center [123, 139] width 205 height 194
click at [137, 170] on input at bounding box center [170, 171] width 84 height 6
type input "**********"
click at [445, 5] on icon "button" at bounding box center [446, 6] width 3 height 3
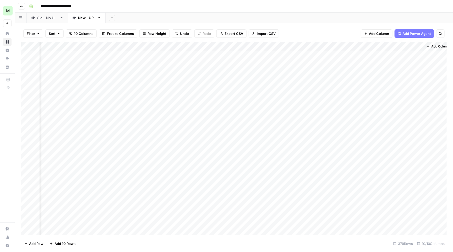
click at [243, 169] on div "Add Column" at bounding box center [233, 139] width 425 height 194
click at [345, 168] on div "Add Column" at bounding box center [233, 139] width 425 height 194
click at [297, 170] on div "Add Column" at bounding box center [233, 139] width 425 height 194
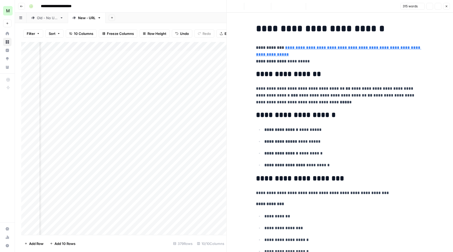
scroll to position [21, 0]
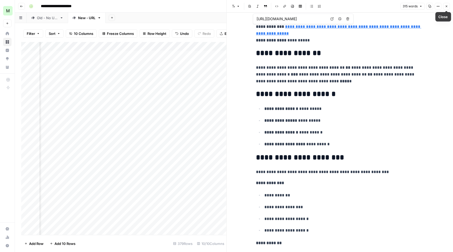
click at [446, 6] on icon "button" at bounding box center [446, 6] width 2 height 2
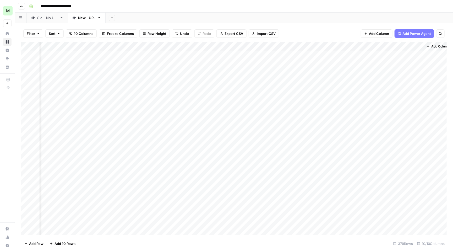
click at [93, 177] on div "Add Column" at bounding box center [233, 139] width 425 height 194
click at [93, 177] on textarea "**********" at bounding box center [92, 178] width 84 height 7
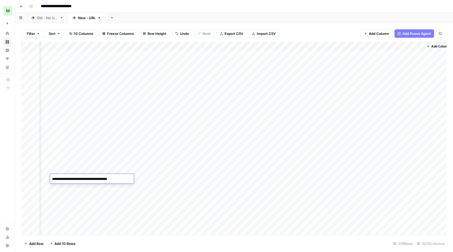
click at [148, 178] on div "Add Column" at bounding box center [233, 139] width 425 height 194
type input "**********"
click at [244, 177] on div "Add Column" at bounding box center [233, 139] width 425 height 194
click at [343, 178] on div "Add Column" at bounding box center [233, 139] width 425 height 194
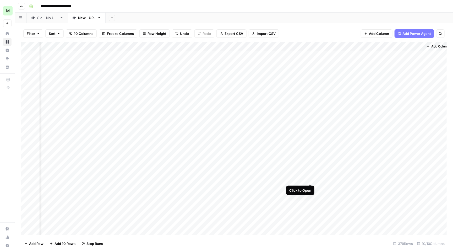
click at [310, 177] on div "Add Column" at bounding box center [233, 139] width 425 height 194
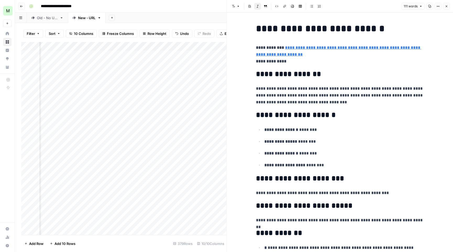
click at [447, 5] on icon "button" at bounding box center [446, 6] width 3 height 3
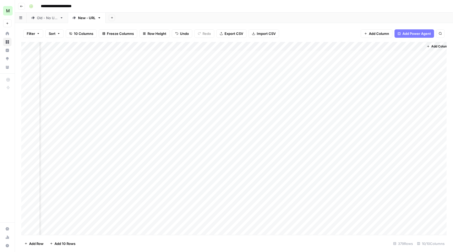
scroll to position [0, 216]
click at [98, 186] on div "Add Column" at bounding box center [233, 139] width 425 height 194
click at [153, 187] on div "Add Column" at bounding box center [233, 139] width 425 height 194
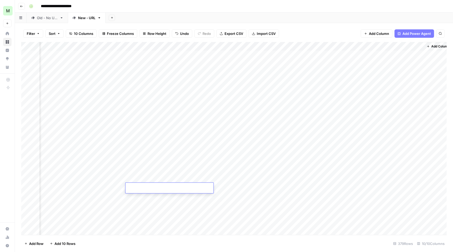
type input "**********"
click at [244, 185] on div "Add Column" at bounding box center [233, 139] width 425 height 194
click at [292, 187] on div "Add Column" at bounding box center [233, 139] width 425 height 194
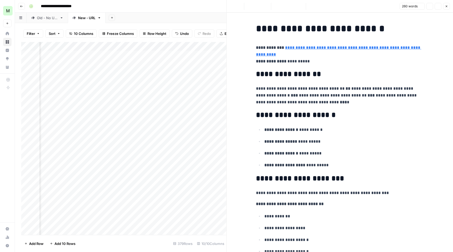
scroll to position [21, 0]
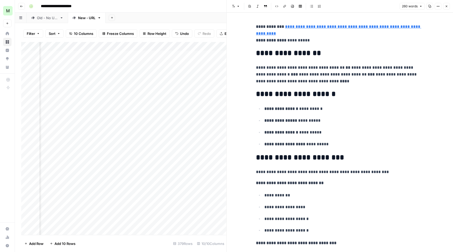
click at [199, 5] on div "**********" at bounding box center [237, 6] width 421 height 8
click at [449, 4] on button "Close" at bounding box center [446, 6] width 7 height 7
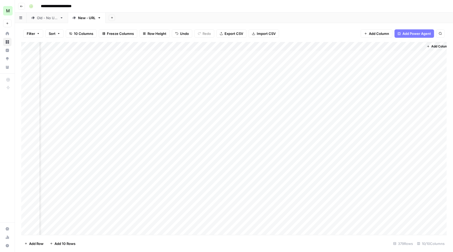
click at [343, 186] on div "Add Column" at bounding box center [233, 139] width 425 height 194
click at [364, 187] on div "Add Column" at bounding box center [233, 139] width 425 height 194
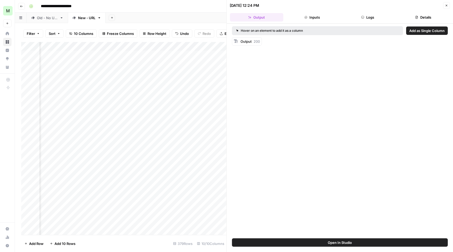
click at [318, 12] on header "09/19/25 at 12:24 PM Close Output Inputs Logs Details" at bounding box center [340, 12] width 226 height 24
click at [318, 17] on button "Inputs" at bounding box center [311, 17] width 53 height 8
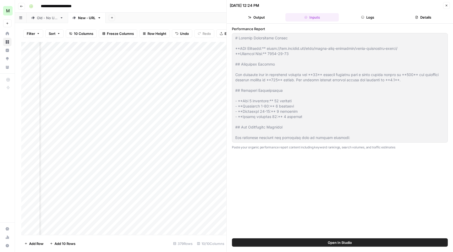
click at [361, 14] on button "Logs" at bounding box center [367, 17] width 53 height 8
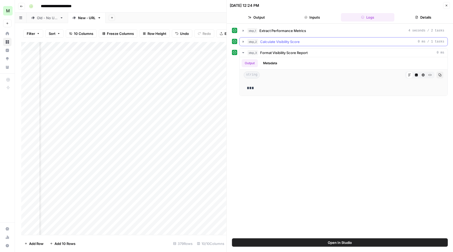
click at [244, 45] on button "step_2 Calculate Visibility Score 0 ms / 1 tasks" at bounding box center [344, 41] width 208 height 8
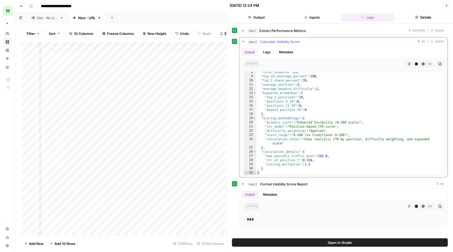
scroll to position [31, 0]
click at [244, 30] on icon "button" at bounding box center [243, 31] width 4 height 4
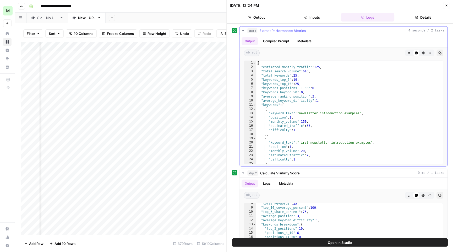
click at [244, 30] on icon "button" at bounding box center [243, 31] width 4 height 4
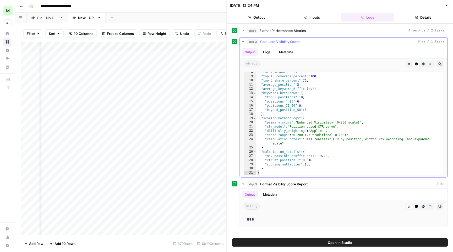
click at [244, 38] on button "step_2 Calculate Visibility Score 0 ms / 1 tasks" at bounding box center [344, 41] width 208 height 8
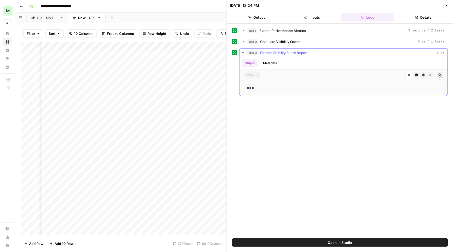
click at [245, 53] on icon "button" at bounding box center [243, 53] width 4 height 4
click at [445, 6] on icon "button" at bounding box center [446, 6] width 2 height 2
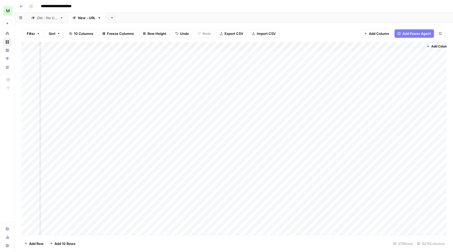
click at [106, 194] on div "Add Column" at bounding box center [233, 139] width 425 height 194
click at [106, 194] on textarea "**********" at bounding box center [92, 196] width 84 height 7
click at [139, 198] on div "Add Column" at bounding box center [233, 139] width 425 height 194
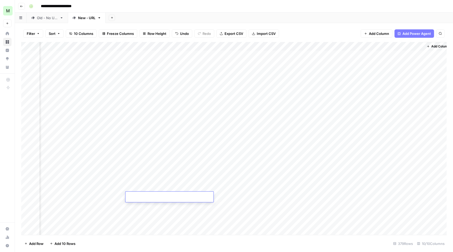
type input "**********"
click at [244, 195] on div "Add Column" at bounding box center [233, 139] width 425 height 194
click at [309, 195] on div "Add Column" at bounding box center [233, 139] width 425 height 194
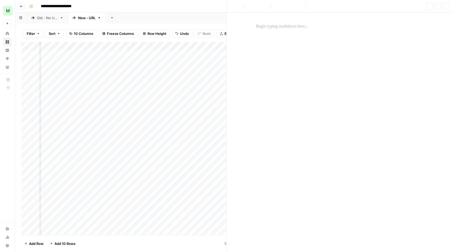
scroll to position [21, 0]
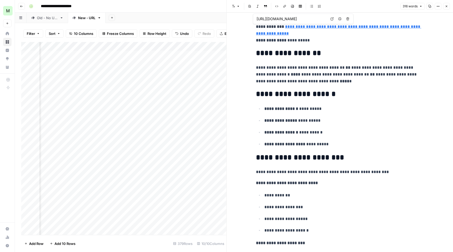
click at [444, 4] on button "Close" at bounding box center [446, 6] width 7 height 7
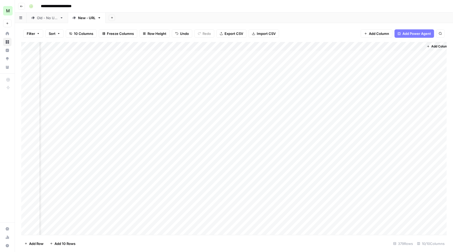
click at [342, 195] on div "Add Column" at bounding box center [233, 139] width 425 height 194
click at [425, 13] on div "Add Sheet" at bounding box center [279, 18] width 347 height 10
click at [177, 202] on div "Add Column" at bounding box center [233, 139] width 425 height 194
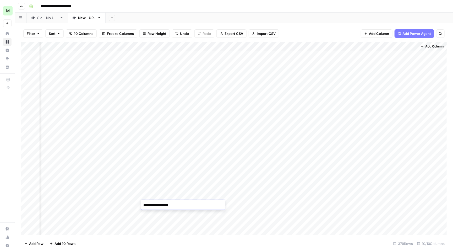
scroll to position [1, 222]
click at [334, 14] on div "Add Sheet" at bounding box center [279, 18] width 347 height 10
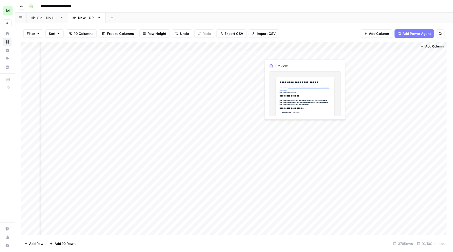
click at [282, 52] on div "Add Column" at bounding box center [233, 139] width 425 height 194
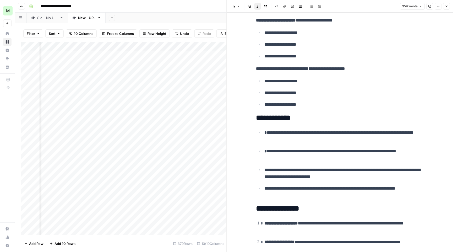
scroll to position [739, 0]
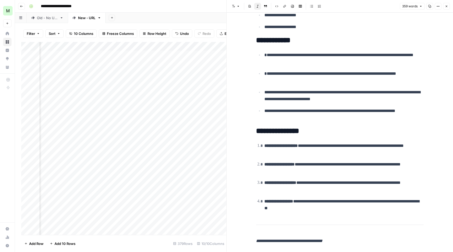
click at [447, 7] on icon "button" at bounding box center [446, 6] width 3 height 3
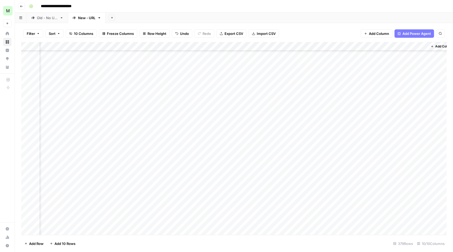
scroll to position [17, 212]
click at [295, 170] on div "Add Column" at bounding box center [233, 139] width 425 height 194
click at [315, 169] on div "Add Column" at bounding box center [233, 139] width 425 height 194
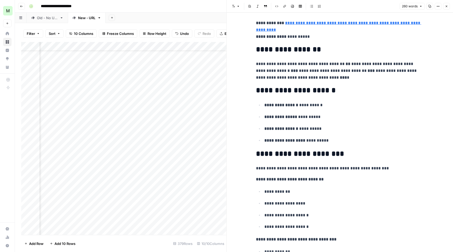
scroll to position [96, 0]
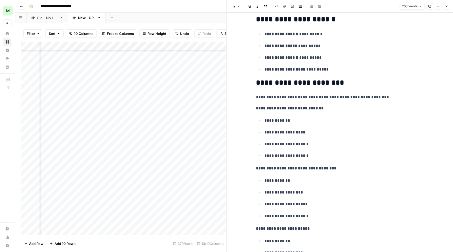
click at [448, 6] on span "Close" at bounding box center [448, 6] width 0 height 0
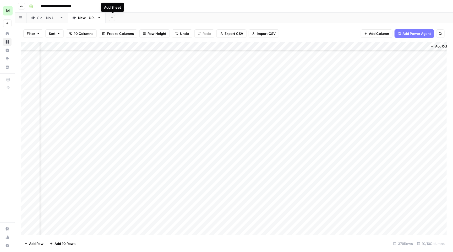
click at [89, 17] on div "New - URL" at bounding box center [86, 17] width 17 height 5
click at [114, 15] on button "Add Sheet" at bounding box center [112, 18] width 6 height 6
click at [136, 34] on span "Blank" at bounding box center [139, 35] width 38 height 5
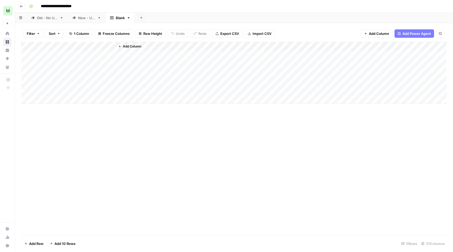
click at [119, 17] on div "Blank" at bounding box center [120, 17] width 9 height 5
type input "*"
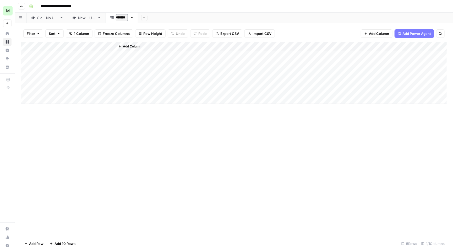
type input "********"
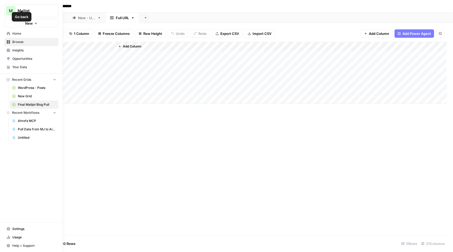
click at [8, 34] on icon at bounding box center [8, 33] width 3 height 3
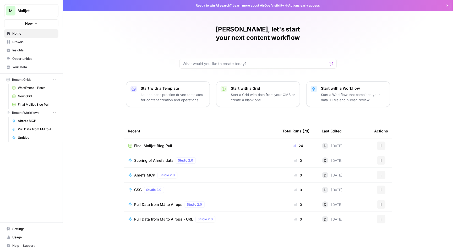
click at [172, 216] on span "Pull Data from MJ to Airops - URL" at bounding box center [163, 218] width 59 height 5
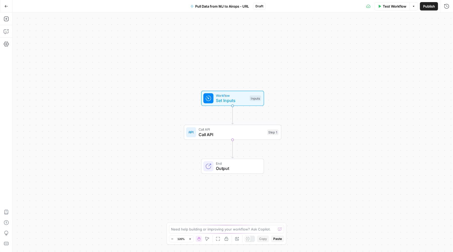
click at [396, 10] on button "Test Workflow" at bounding box center [392, 6] width 35 height 8
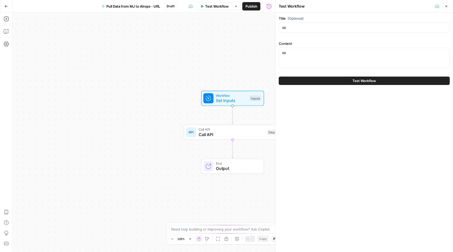
click at [357, 78] on span "Test Workflow" at bounding box center [365, 80] width 24 height 5
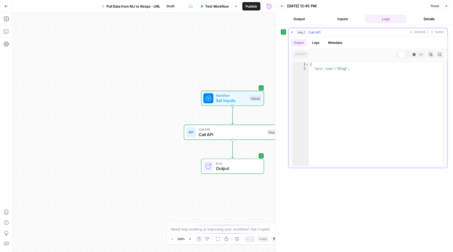
click at [291, 33] on icon "button" at bounding box center [292, 32] width 4 height 4
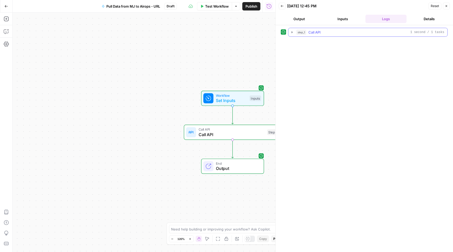
click at [292, 33] on icon "button" at bounding box center [291, 32] width 1 height 2
click at [292, 33] on icon "button" at bounding box center [292, 32] width 6 height 6
click at [292, 31] on icon "button" at bounding box center [292, 32] width 4 height 4
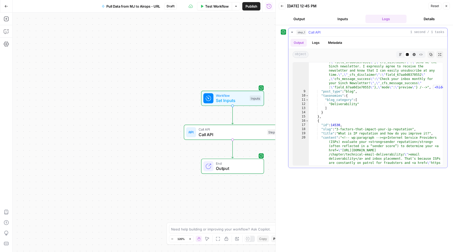
scroll to position [22, 0]
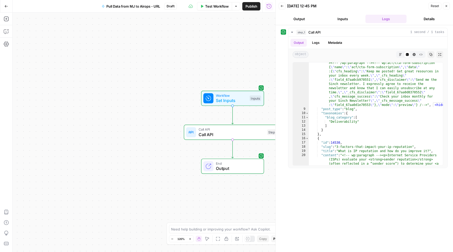
click at [285, 5] on button "Back" at bounding box center [282, 6] width 7 height 7
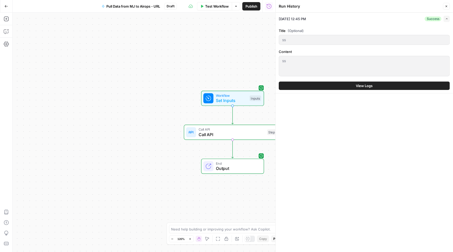
click at [7, 5] on icon "button" at bounding box center [6, 6] width 4 height 4
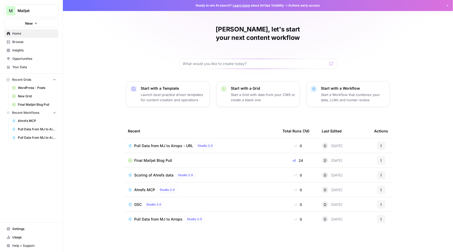
click at [165, 216] on span "Pull Data from MJ to Airops" at bounding box center [158, 218] width 48 height 5
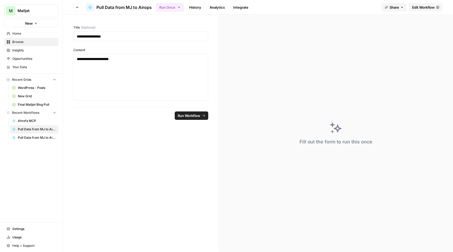
click at [424, 6] on span "Edit Workflow" at bounding box center [423, 7] width 23 height 5
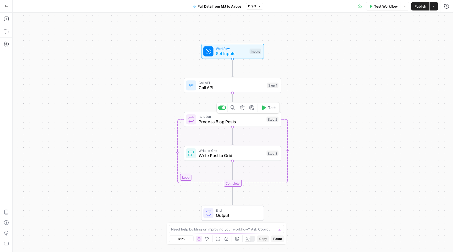
click at [235, 119] on span "Process Blog Posts" at bounding box center [231, 121] width 65 height 6
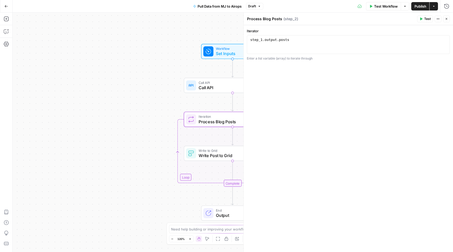
click at [448, 19] on span "Close" at bounding box center [448, 19] width 0 height 0
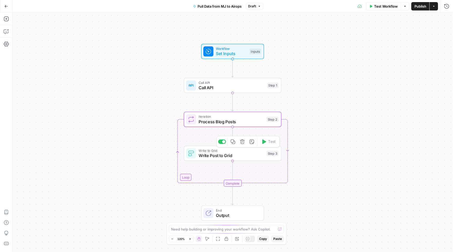
click at [228, 155] on span "Write Post to Grid" at bounding box center [231, 155] width 65 height 6
type input "New - URL"
type input "post_id"
type input "post_title"
type input "post_content"
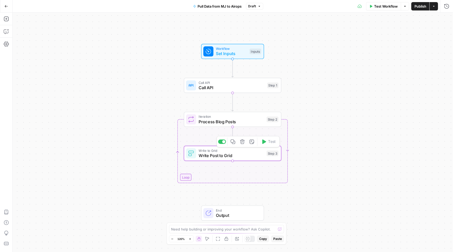
type input "URL"
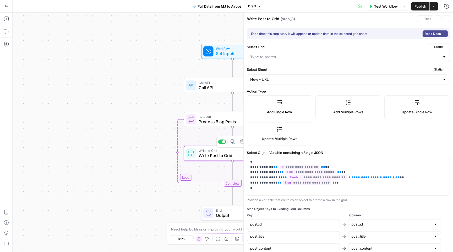
type input "Final Mailjet Blog Pull"
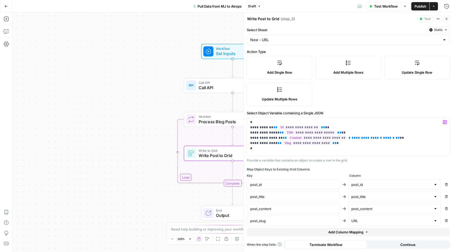
scroll to position [40, 0]
click at [211, 88] on span "Call API" at bounding box center [232, 87] width 66 height 6
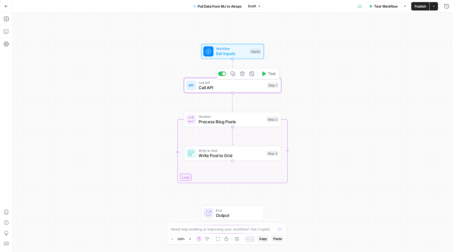
type textarea "Call API"
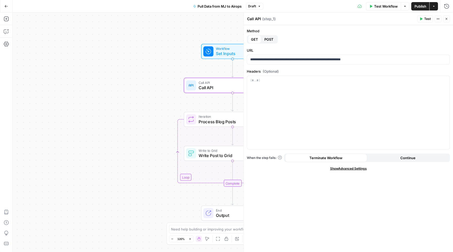
click at [421, 19] on icon "button" at bounding box center [421, 19] width 2 height 3
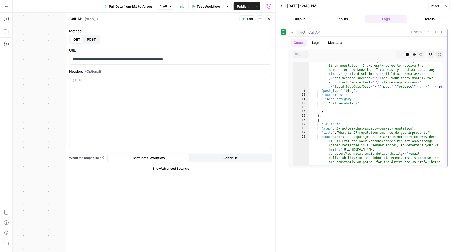
scroll to position [22, 0]
click at [445, 6] on icon "button" at bounding box center [446, 5] width 3 height 3
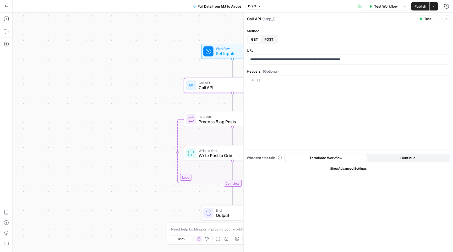
click at [210, 160] on div "Write to Grid Write Post to Grid Step 3" at bounding box center [232, 153] width 97 height 15
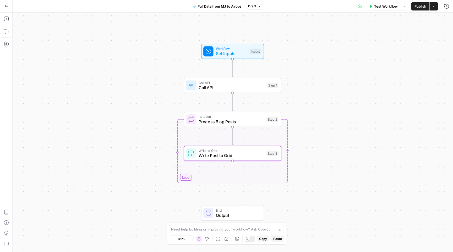
type textarea "Write Post to Grid"
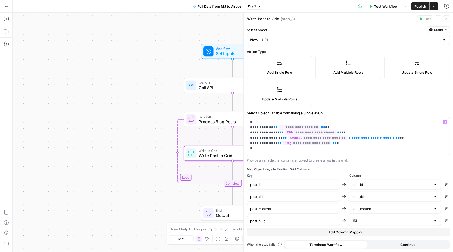
scroll to position [40, 0]
click at [333, 233] on span "Add Column Mapping" at bounding box center [345, 231] width 35 height 5
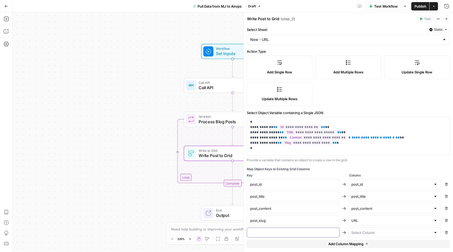
click at [321, 232] on input "text" at bounding box center [293, 232] width 86 height 5
click at [209, 125] on div "Iteration Process Blog Posts Step 2 Copy step Delete step Add Note Test" at bounding box center [232, 119] width 97 height 15
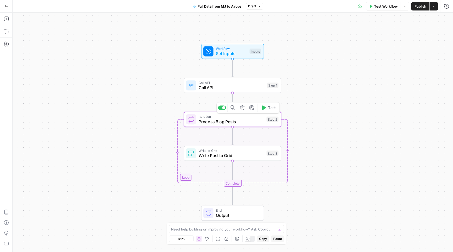
type textarea "Process Blog Posts"
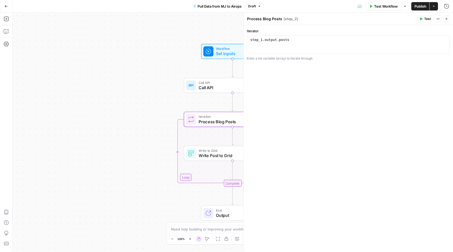
click at [216, 90] on span "Call API" at bounding box center [232, 87] width 66 height 6
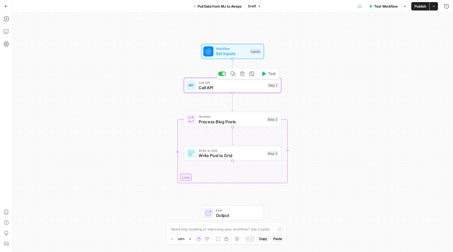
type textarea "Call API"
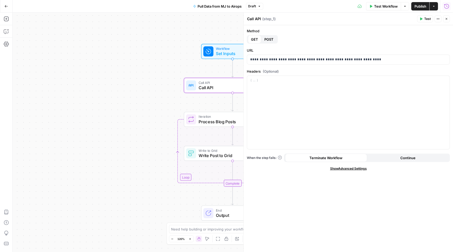
click at [447, 6] on icon "button" at bounding box center [446, 6] width 5 height 5
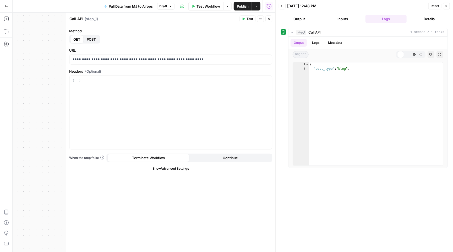
click at [291, 31] on icon "button" at bounding box center [292, 32] width 4 height 4
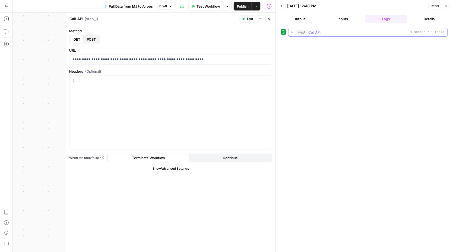
click at [290, 33] on icon "button" at bounding box center [292, 32] width 4 height 4
click at [292, 32] on icon "button" at bounding box center [292, 32] width 2 height 2
click at [292, 29] on button "step_1 Call API 1 second / 1 tasks" at bounding box center [367, 32] width 159 height 8
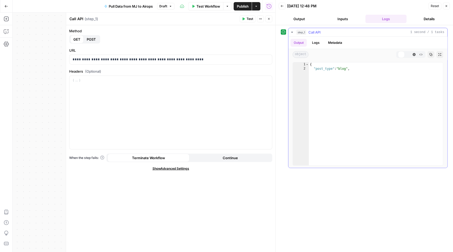
click at [292, 32] on icon "button" at bounding box center [292, 32] width 2 height 1
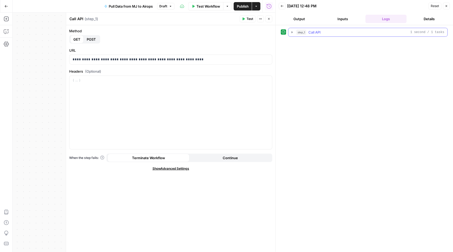
click at [290, 31] on icon "button" at bounding box center [292, 32] width 4 height 4
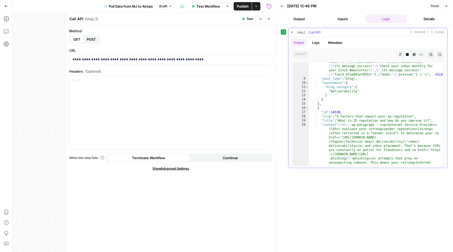
scroll to position [22, 0]
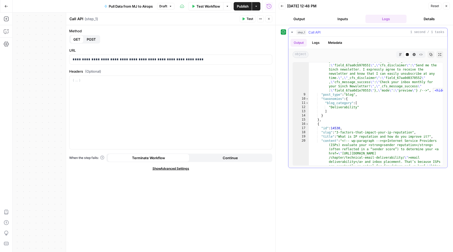
type textarea "**********"
drag, startPoint x: 327, startPoint y: 103, endPoint x: 345, endPoint y: 102, distance: 18.6
drag, startPoint x: 324, startPoint y: 102, endPoint x: 353, endPoint y: 102, distance: 29.3
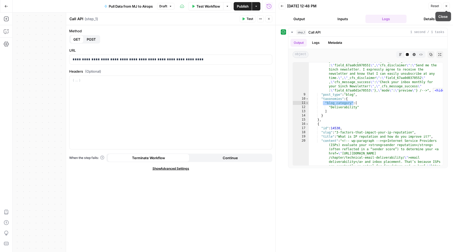
click at [447, 6] on icon "button" at bounding box center [446, 5] width 3 height 3
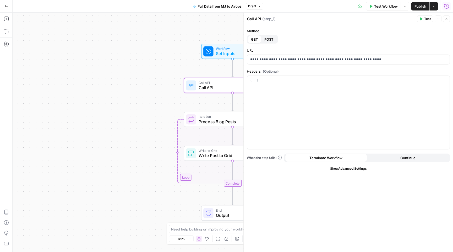
click at [208, 88] on span "Call API" at bounding box center [232, 87] width 66 height 6
click at [209, 119] on span "Process Blog Posts" at bounding box center [231, 121] width 65 height 6
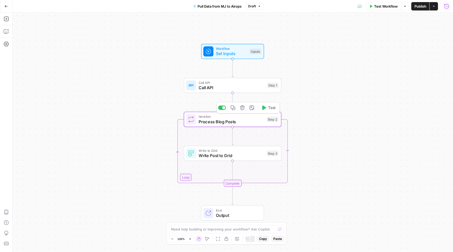
type textarea "Process Blog Posts"
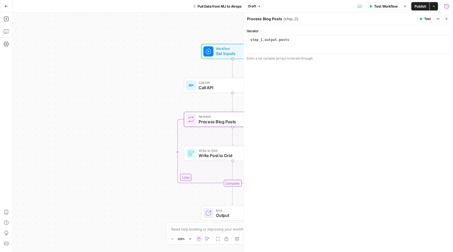
click at [212, 156] on span "Write Post to Grid" at bounding box center [231, 155] width 65 height 6
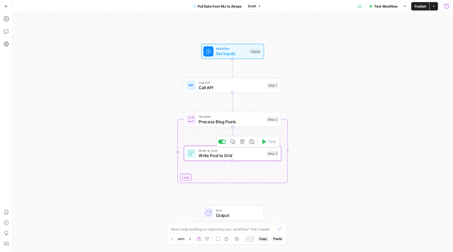
type textarea "Write Post to Grid"
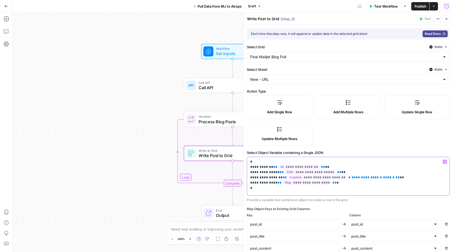
click at [337, 181] on p "**********" at bounding box center [348, 174] width 196 height 31
paste div
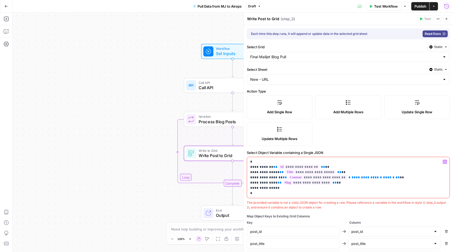
click at [445, 161] on icon "button" at bounding box center [444, 161] width 3 height 3
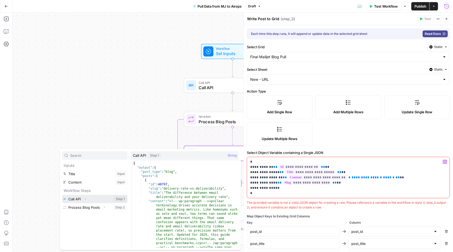
click at [84, 198] on icon "button" at bounding box center [85, 198] width 3 height 3
click at [83, 207] on icon "button" at bounding box center [83, 207] width 3 height 3
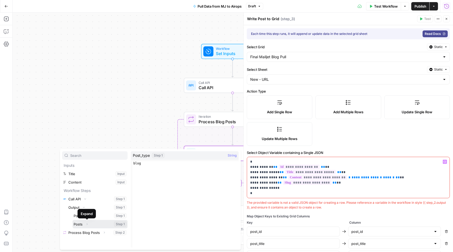
click at [88, 222] on icon "button" at bounding box center [86, 223] width 3 height 3
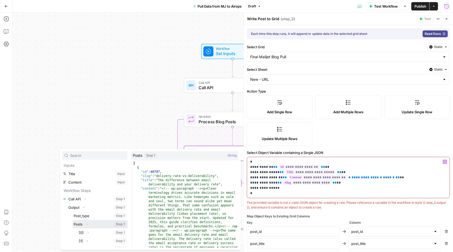
scroll to position [9, 0]
click at [88, 223] on icon "button" at bounding box center [87, 223] width 1 height 2
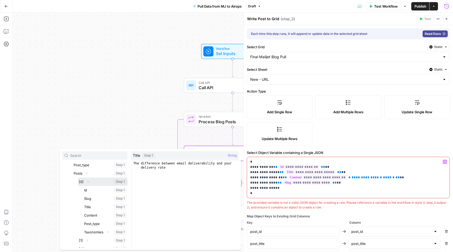
scroll to position [49, 0]
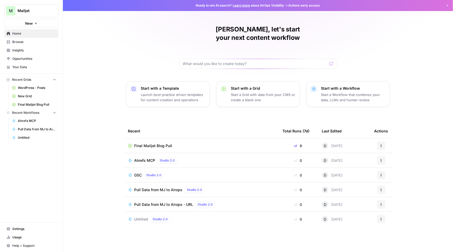
click at [146, 158] on span "Ahrefs MCP" at bounding box center [144, 160] width 21 height 5
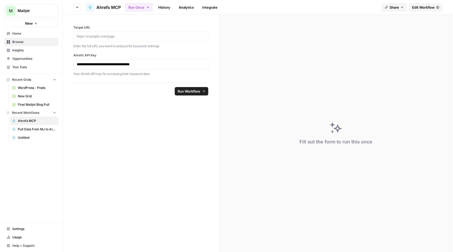
click at [165, 6] on link "History" at bounding box center [164, 7] width 18 height 8
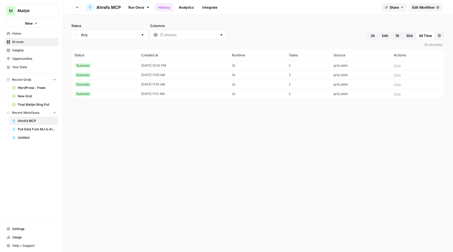
click at [77, 4] on button "Go back" at bounding box center [77, 7] width 8 height 8
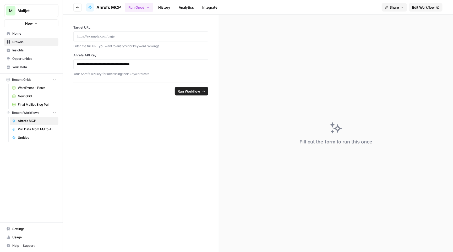
click at [78, 6] on icon "button" at bounding box center [77, 7] width 3 height 3
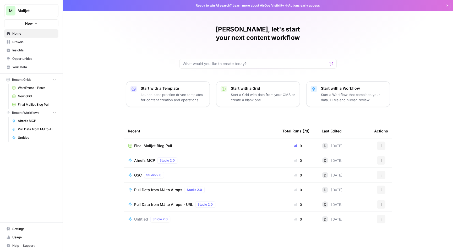
click at [347, 92] on p "Start a Workflow that combines your data, LLMs and human review" at bounding box center [353, 97] width 64 height 10
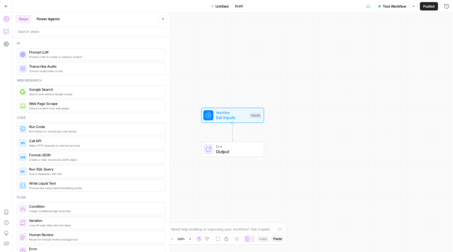
click at [8, 30] on icon "button" at bounding box center [6, 31] width 5 height 5
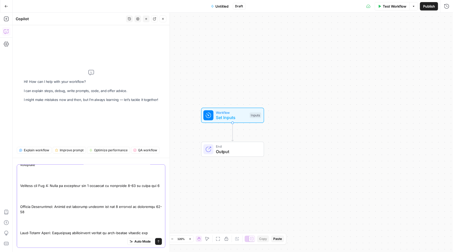
scroll to position [1329, 0]
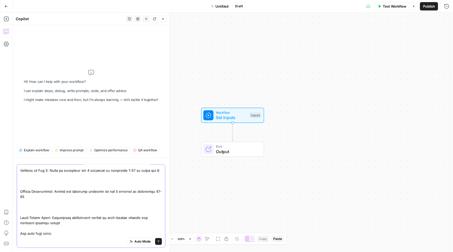
paste textarea "Single metric: Visibility Score (0–100) Definition: share of the maximum possib…"
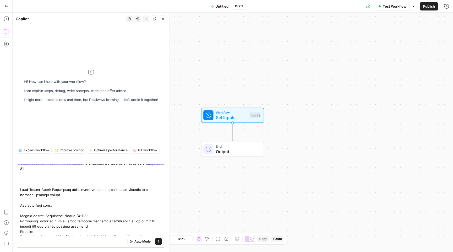
scroll to position [1362, 0]
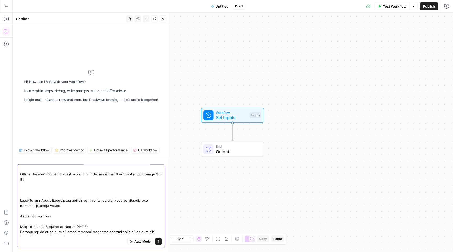
type textarea "I want to take a performance report: Organic Performance Report URL Analyzed: h…"
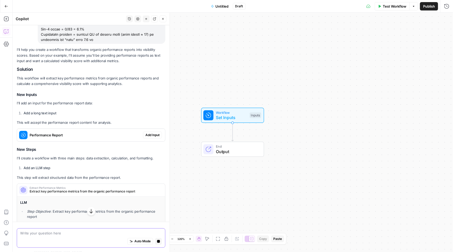
scroll to position [1577, 0]
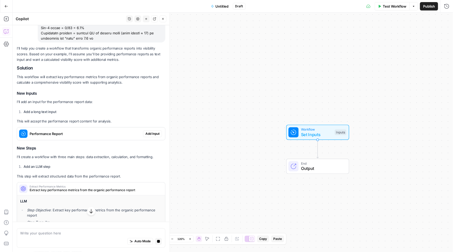
click at [154, 132] on span "Add Input" at bounding box center [152, 133] width 14 height 5
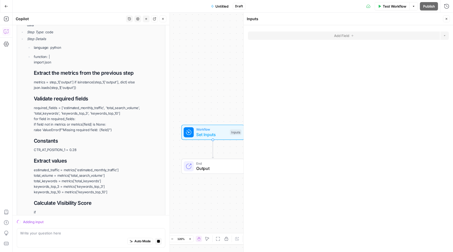
scroll to position [0, 0]
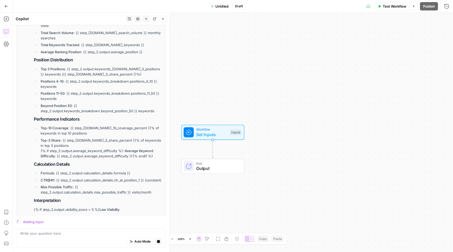
click at [52, 236] on div "Auto Mode Stop generating" at bounding box center [91, 242] width 142 height 12
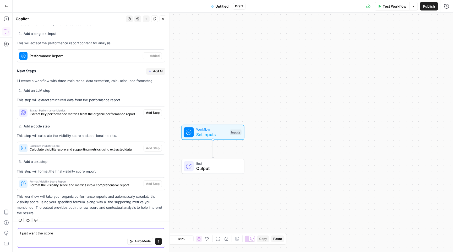
scroll to position [1667, 0]
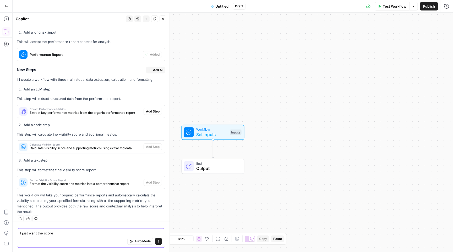
type textarea "I just want the score"
click at [156, 68] on span "Add All" at bounding box center [158, 70] width 10 height 5
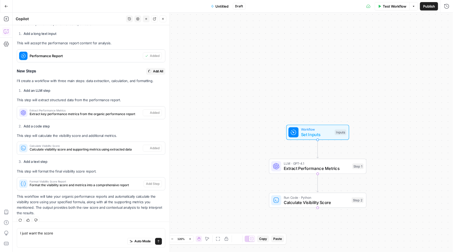
type textarea "Format Visibility Score Report"
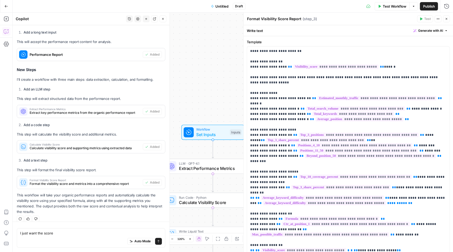
scroll to position [0, 0]
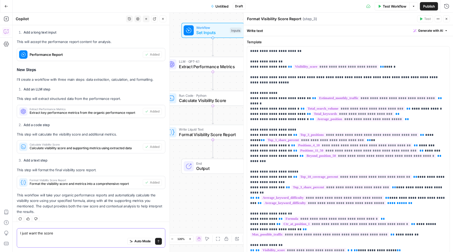
click at [86, 233] on textarea "I just want the score" at bounding box center [91, 232] width 142 height 5
type textarea "I just want the score as the output, a single number"
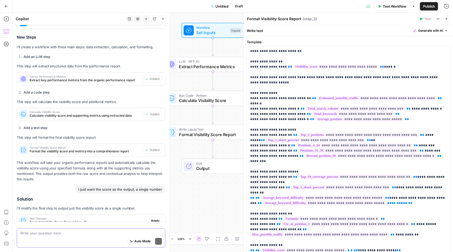
scroll to position [1721, 0]
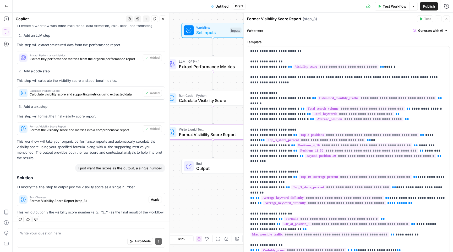
click at [152, 197] on span "Apply" at bounding box center [155, 199] width 9 height 5
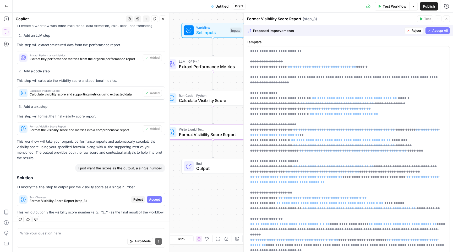
click at [152, 197] on span "Accept" at bounding box center [154, 199] width 11 height 5
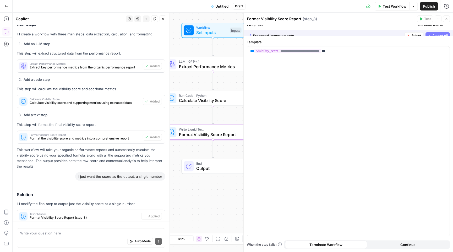
scroll to position [1729, 0]
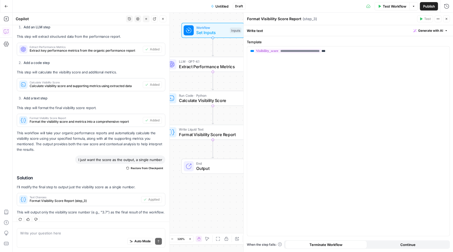
click at [389, 5] on span "Test Workflow" at bounding box center [395, 6] width 24 height 5
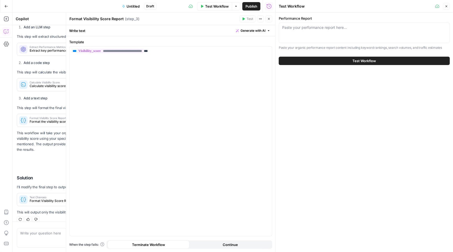
click at [308, 33] on div "Paste your performance report here..." at bounding box center [364, 33] width 171 height 20
paste textarea "Organic Performance Report URL Analyzed: https://www.mailjet.com/blog/deliverab…"
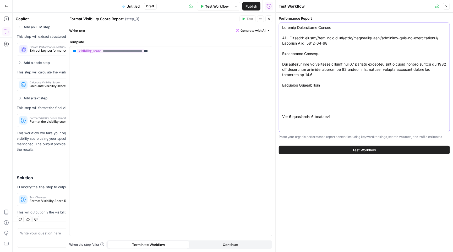
scroll to position [1257, 0]
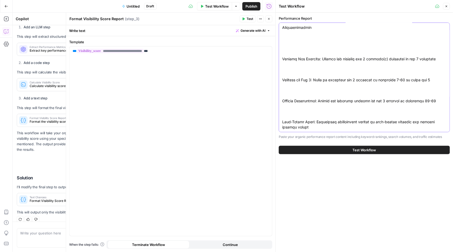
type textarea "Organic Performance Report URL Analyzed: https://www.mailjet.com/blog/deliverab…"
click at [350, 146] on button "Test Workflow" at bounding box center [364, 150] width 171 height 8
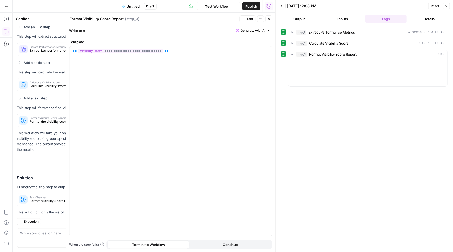
scroll to position [1736, 0]
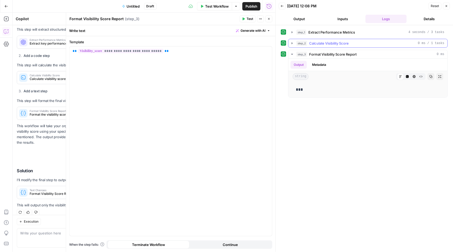
click at [292, 41] on button "step_2 Calculate Visibility Score 0 ms / 1 tasks" at bounding box center [367, 43] width 159 height 8
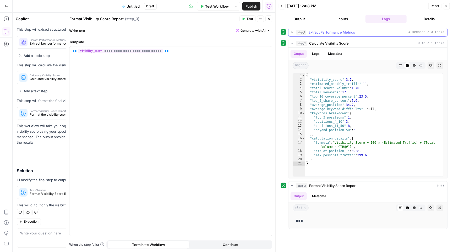
click at [292, 33] on icon "button" at bounding box center [291, 32] width 1 height 2
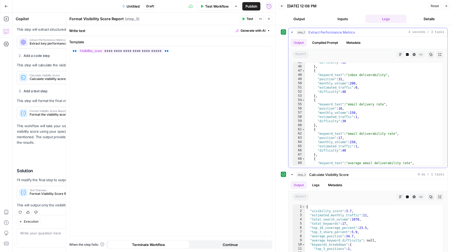
scroll to position [214, 0]
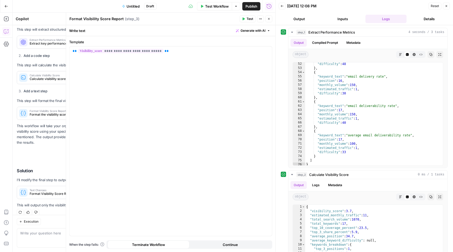
click at [252, 6] on span "Publish" at bounding box center [251, 6] width 12 height 5
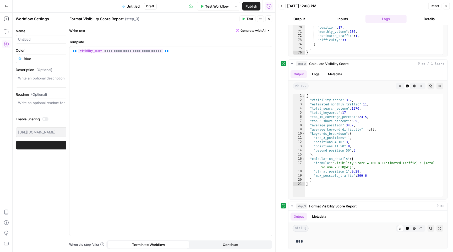
click at [130, 4] on span "Untitled" at bounding box center [133, 6] width 13 height 5
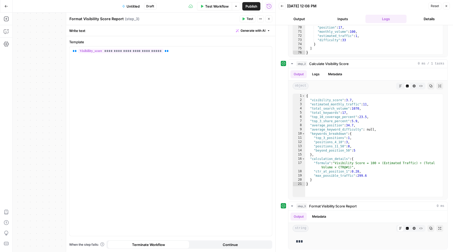
click at [130, 4] on span "Untitled" at bounding box center [133, 6] width 13 height 5
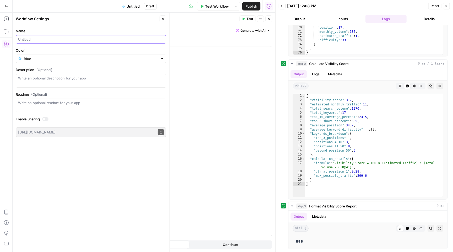
click at [42, 41] on input "Name" at bounding box center [91, 39] width 146 height 5
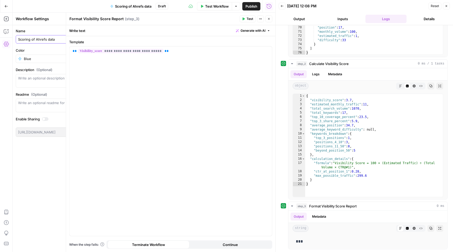
type input "Scoring of Ahrefs data"
click at [252, 1] on div "Test Workflow Options Publish Run History" at bounding box center [221, 6] width 107 height 12
click at [252, 8] on span "Publish" at bounding box center [251, 6] width 12 height 5
click at [7, 7] on icon "button" at bounding box center [6, 6] width 4 height 4
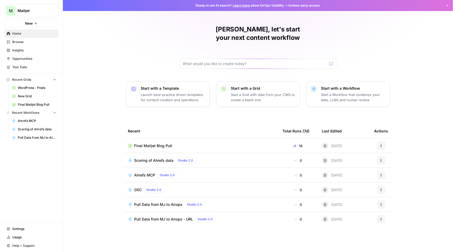
click at [159, 158] on span "Scoring of Ahrefs data" at bounding box center [153, 160] width 39 height 5
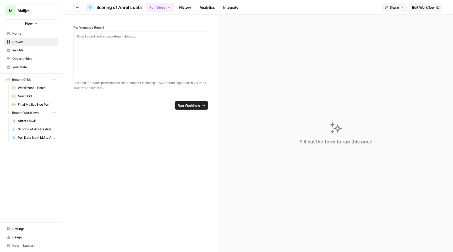
click at [419, 8] on span "Edit Workflow" at bounding box center [423, 7] width 23 height 5
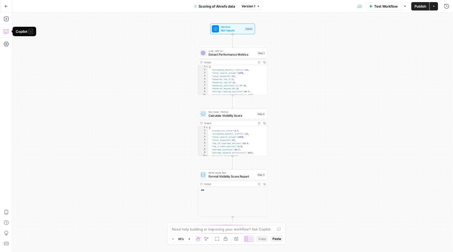
click at [4, 32] on icon "button" at bounding box center [6, 32] width 4 height 4
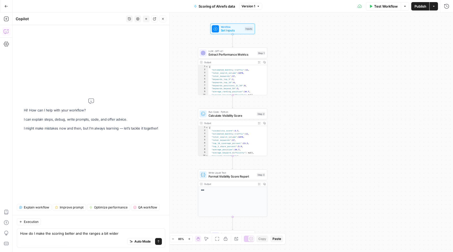
type textarea "How do I make the scoring better and the ranges a bit wider?"
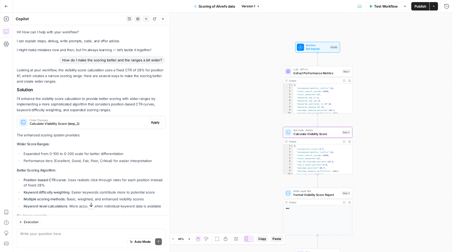
click at [155, 120] on span "Apply" at bounding box center [155, 122] width 9 height 5
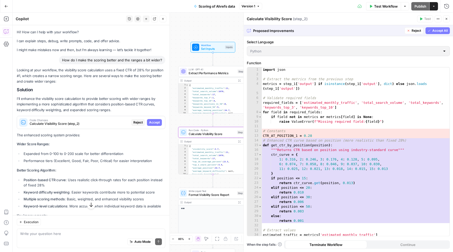
click at [156, 119] on button "Accept" at bounding box center [154, 122] width 15 height 7
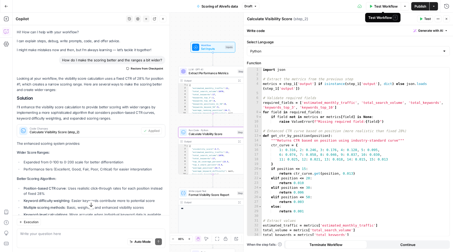
click at [385, 8] on span "Test Workflow" at bounding box center [386, 6] width 24 height 5
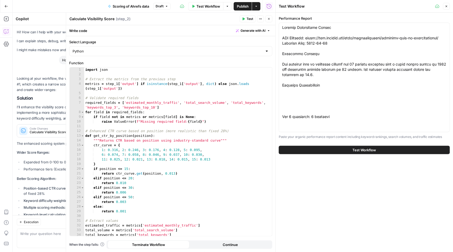
click at [353, 148] on span "Test Workflow" at bounding box center [365, 149] width 24 height 5
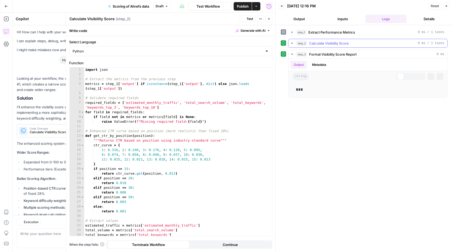
click at [292, 43] on icon "button" at bounding box center [291, 43] width 1 height 2
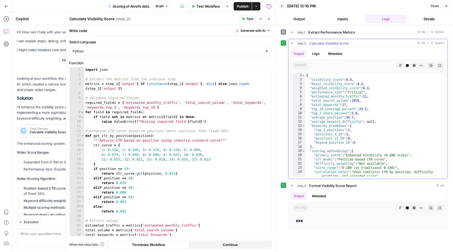
click at [292, 43] on icon "button" at bounding box center [292, 43] width 4 height 4
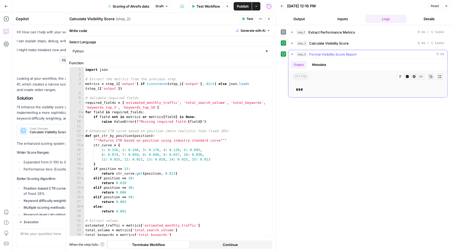
click at [293, 54] on icon "button" at bounding box center [292, 54] width 4 height 4
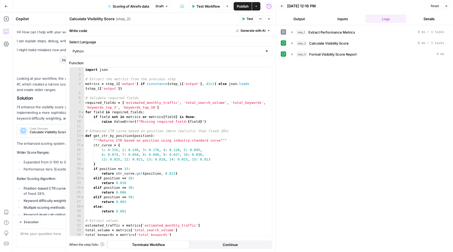
click at [243, 7] on span "Publish" at bounding box center [243, 6] width 12 height 5
click at [290, 53] on icon "button" at bounding box center [292, 54] width 4 height 4
click at [446, 6] on icon "button" at bounding box center [446, 6] width 2 height 2
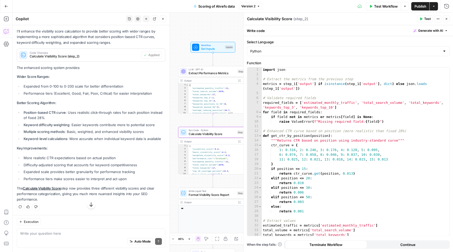
scroll to position [71, 0]
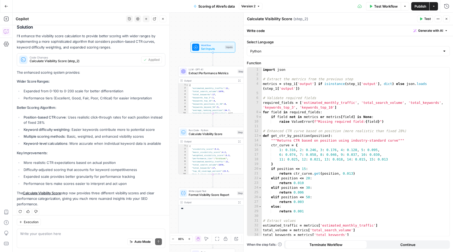
click at [448, 20] on icon "button" at bounding box center [446, 18] width 3 height 3
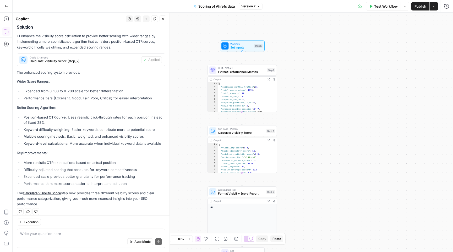
drag, startPoint x: 296, startPoint y: 75, endPoint x: 325, endPoint y: 74, distance: 29.4
click at [325, 74] on div "Workflow Set Inputs Inputs LLM · GPT-4.1 Extract Performance Metrics Step 1 Out…" at bounding box center [233, 132] width 440 height 239
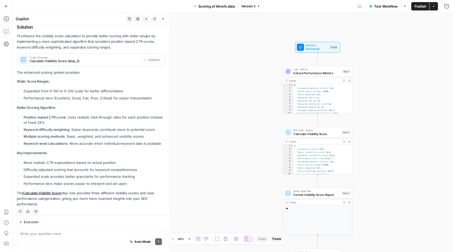
click at [3, 7] on button "Go Back" at bounding box center [6, 6] width 9 height 9
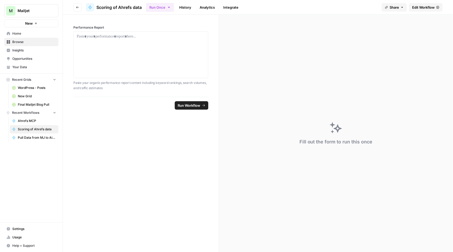
click at [78, 6] on icon "button" at bounding box center [77, 7] width 3 height 3
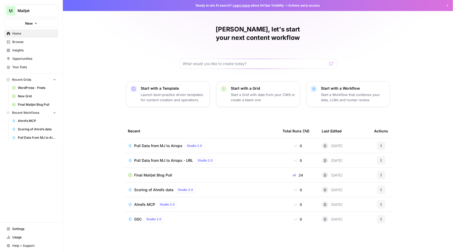
click at [343, 92] on p "Start a Workflow that combines your data, LLMs and human review" at bounding box center [353, 97] width 64 height 10
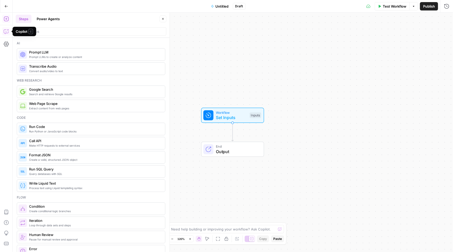
click at [4, 31] on icon "button" at bounding box center [6, 31] width 5 height 5
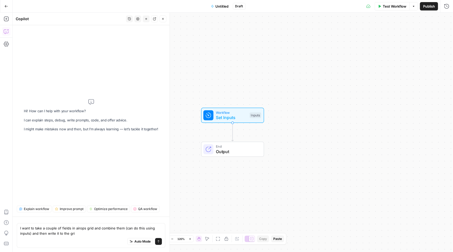
type textarea "I want to take a couple of fields in airops grid and combine them (can do this …"
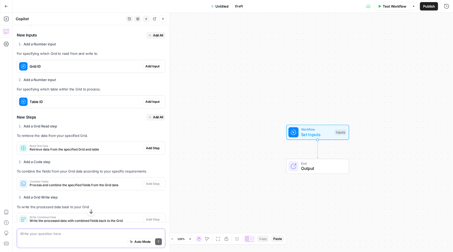
scroll to position [114, 0]
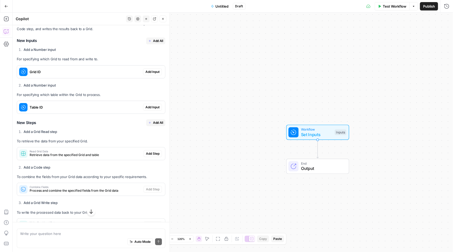
click at [315, 131] on span "Set Inputs" at bounding box center [316, 134] width 31 height 6
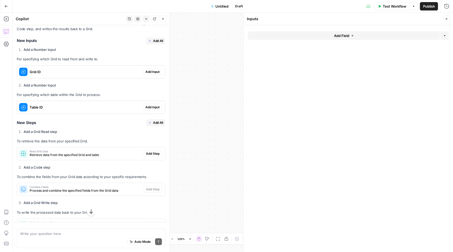
click at [272, 39] on button "Add Field" at bounding box center [344, 35] width 192 height 8
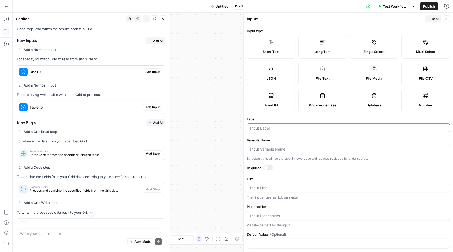
click at [275, 129] on input "Label" at bounding box center [348, 127] width 196 height 5
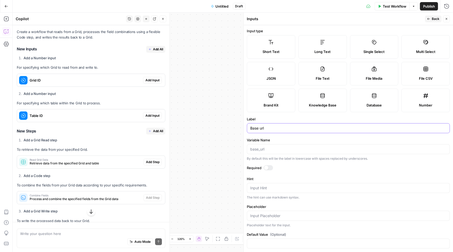
type input "Base url"
click at [294, 131] on div "Base url" at bounding box center [348, 128] width 203 height 10
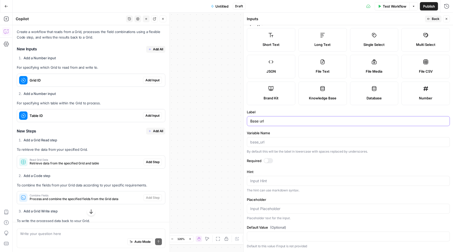
scroll to position [7, 0]
click at [282, 236] on input "Default Value (Optional)" at bounding box center [348, 236] width 196 height 5
paste input "https://www.mailjet.com/blog/"
type input "https://www.mailjet.com/blog/"
click at [447, 18] on icon "button" at bounding box center [446, 18] width 3 height 3
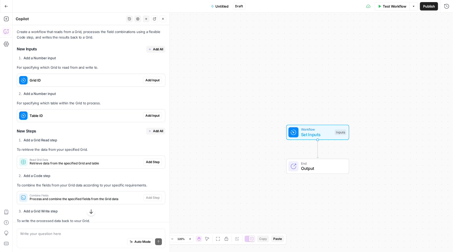
click at [317, 128] on span "Workflow" at bounding box center [316, 129] width 31 height 5
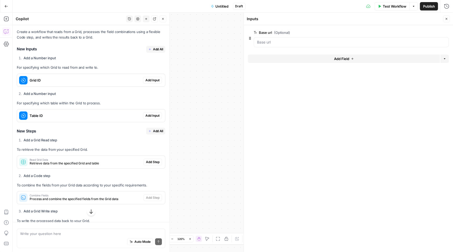
click at [346, 59] on span "Add Field" at bounding box center [341, 58] width 15 height 5
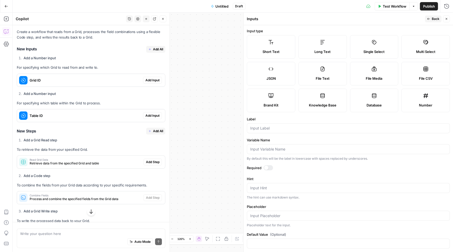
click at [281, 133] on form "Input type Short Text Long Text Single Select Multi Select JSON File Text File …" at bounding box center [348, 138] width 209 height 227
click at [281, 128] on input "Label" at bounding box center [348, 127] width 196 height 5
type input "Category"
click at [268, 190] on textarea "Hint" at bounding box center [348, 187] width 196 height 5
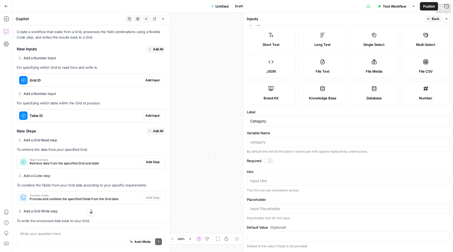
click at [447, 17] on button "Close" at bounding box center [446, 18] width 7 height 7
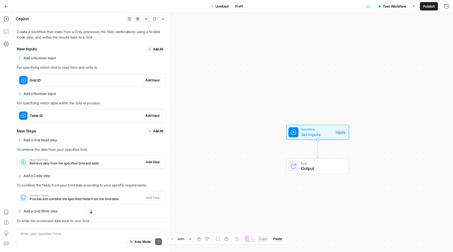
click at [311, 132] on span "Set Inputs" at bounding box center [316, 134] width 31 height 6
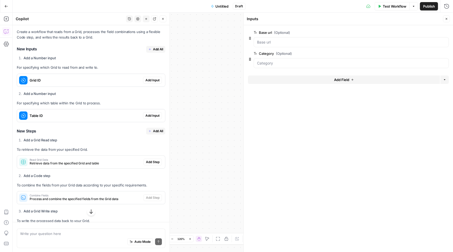
click at [302, 83] on button "Add Field" at bounding box center [344, 79] width 192 height 8
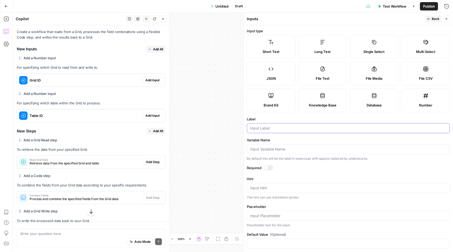
click at [263, 130] on input "Label" at bounding box center [348, 127] width 196 height 5
type input "U"
type input "Slug"
click at [447, 18] on icon "button" at bounding box center [446, 18] width 3 height 3
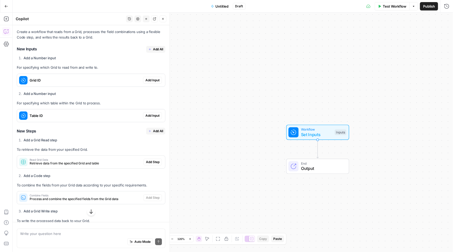
click at [302, 137] on span "Set Inputs" at bounding box center [316, 134] width 31 height 6
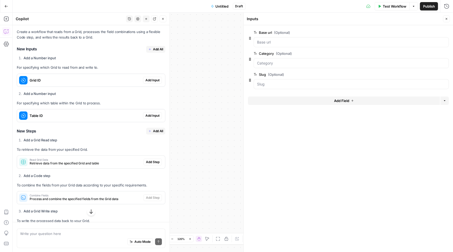
click at [5, 3] on button "Go Back" at bounding box center [6, 6] width 9 height 9
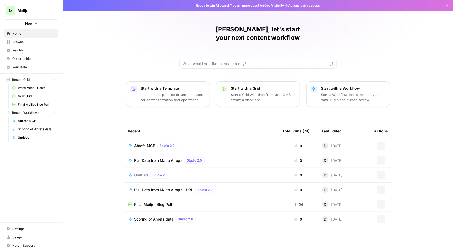
click at [159, 212] on td "Scoring of Ahrefs data Studio 2.0" at bounding box center [201, 219] width 155 height 15
click at [156, 212] on td "Scoring of Ahrefs data Studio 2.0" at bounding box center [201, 219] width 155 height 15
click at [156, 216] on span "Scoring of Ahrefs data" at bounding box center [153, 218] width 39 height 5
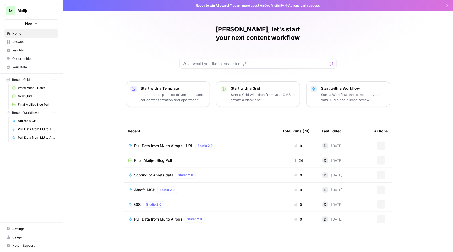
click at [157, 158] on span "Final Mailjet Blog Pull" at bounding box center [153, 160] width 38 height 5
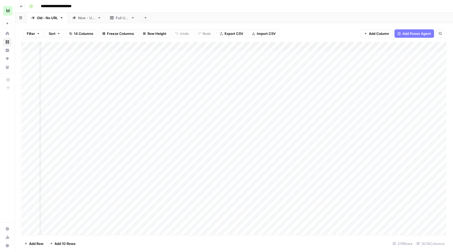
scroll to position [1, 20]
click at [89, 17] on div "New - URL" at bounding box center [86, 17] width 17 height 5
click at [125, 24] on div "Filter Sort 10 Columns Freeze Columns Row Height Undo Redo Export CSV Import CS…" at bounding box center [234, 137] width 438 height 229
click at [125, 18] on div "Full URL" at bounding box center [122, 17] width 13 height 5
click at [89, 20] on div "New - URL" at bounding box center [86, 17] width 17 height 5
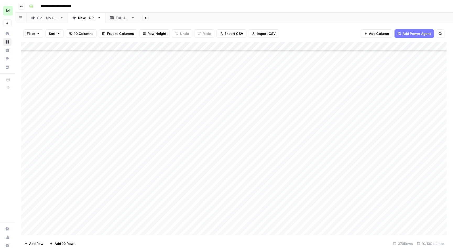
scroll to position [3198, 0]
click at [100, 18] on icon "button" at bounding box center [99, 18] width 4 height 4
click at [117, 36] on span "Duplicate Sheet" at bounding box center [120, 34] width 25 height 5
click at [171, 17] on icon "button" at bounding box center [171, 17] width 2 height 1
click at [130, 18] on link "Full URL" at bounding box center [123, 18] width 34 height 10
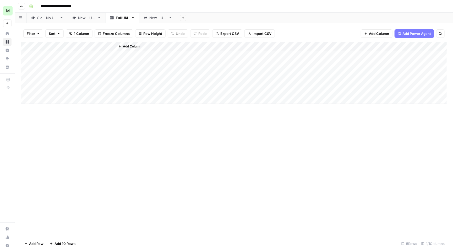
click at [172, 19] on icon at bounding box center [171, 18] width 4 height 4
click at [170, 17] on icon "button" at bounding box center [171, 18] width 4 height 4
click at [184, 45] on span "Delete Sheet" at bounding box center [192, 46] width 25 height 5
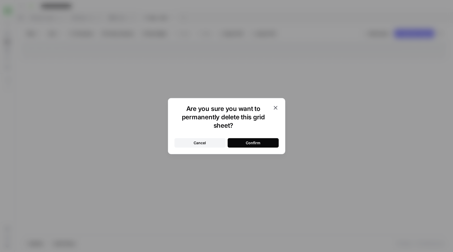
click at [252, 141] on div "Confirm" at bounding box center [253, 142] width 15 height 5
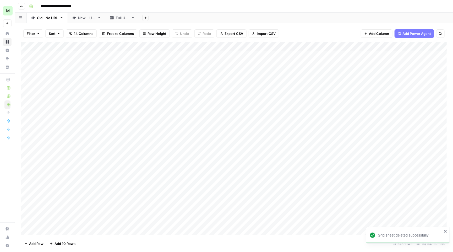
click at [124, 18] on div "Full URL" at bounding box center [122, 17] width 13 height 5
click at [88, 21] on link "New - URL" at bounding box center [87, 18] width 38 height 10
click at [378, 32] on span "Add Column" at bounding box center [379, 33] width 20 height 5
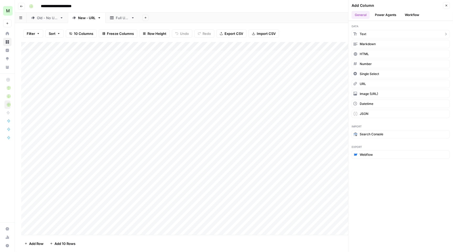
click at [381, 34] on button "Text" at bounding box center [400, 34] width 98 height 8
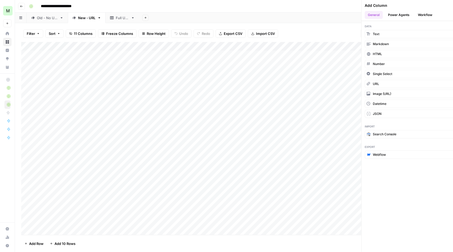
scroll to position [0, 297]
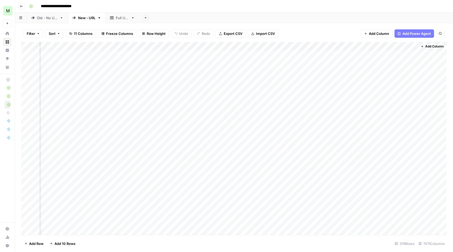
drag, startPoint x: 368, startPoint y: 45, endPoint x: 107, endPoint y: 43, distance: 260.6
click at [107, 43] on div "Add Column" at bounding box center [233, 139] width 425 height 194
drag, startPoint x: 260, startPoint y: 43, endPoint x: 128, endPoint y: 43, distance: 131.7
click at [128, 43] on div "Add Column" at bounding box center [233, 139] width 425 height 194
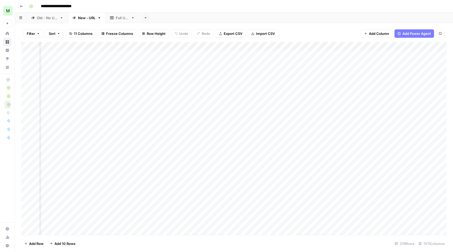
click at [130, 46] on div "Add Column" at bounding box center [233, 139] width 425 height 194
click at [131, 62] on div "New Column" at bounding box center [140, 58] width 58 height 8
click at [131, 62] on div "Add Column" at bounding box center [233, 139] width 425 height 194
click at [131, 42] on div "Add Column" at bounding box center [233, 139] width 425 height 194
click at [130, 58] on input "New Column" at bounding box center [139, 57] width 53 height 5
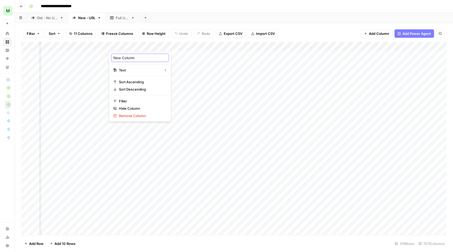
click at [130, 58] on input "New Column" at bounding box center [139, 57] width 53 height 5
type input "c"
type input "Category"
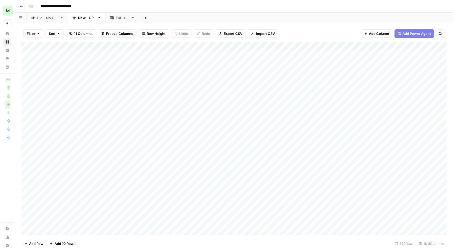
click at [48, 18] on div "Old - No URL" at bounding box center [47, 17] width 21 height 5
type input "**********"
click at [187, 135] on div "Add Column" at bounding box center [233, 139] width 425 height 194
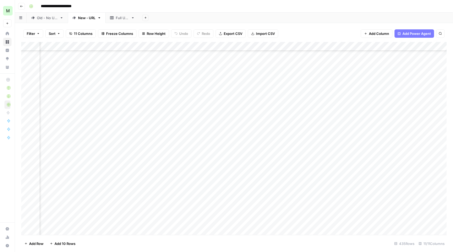
click at [53, 32] on span "Sort" at bounding box center [52, 33] width 7 height 5
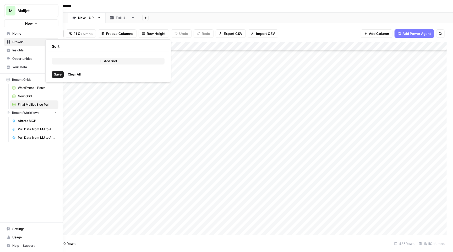
click at [34, 35] on span "Home" at bounding box center [34, 33] width 44 height 5
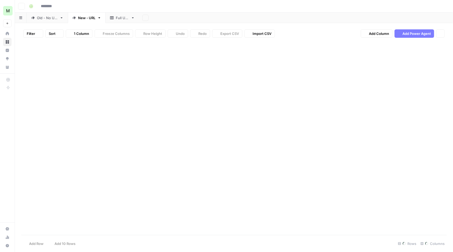
type input "**********"
click at [37, 32] on icon "button" at bounding box center [38, 33] width 3 height 3
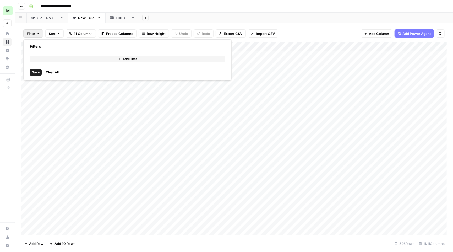
click at [90, 60] on button "Add Filter" at bounding box center [127, 59] width 195 height 7
click at [63, 63] on input "text" at bounding box center [61, 60] width 57 height 5
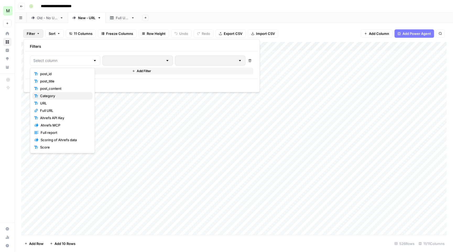
click at [65, 93] on span "Category" at bounding box center [64, 95] width 48 height 5
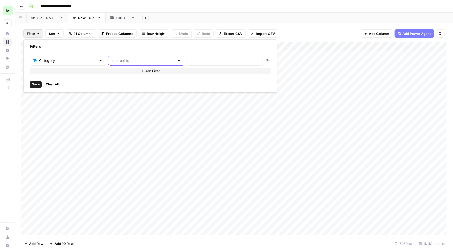
click at [134, 59] on input "text" at bounding box center [143, 60] width 63 height 5
click at [130, 81] on span "is empty" at bounding box center [137, 81] width 60 height 5
type input "is empty"
click at [34, 84] on span "Save" at bounding box center [36, 84] width 8 height 5
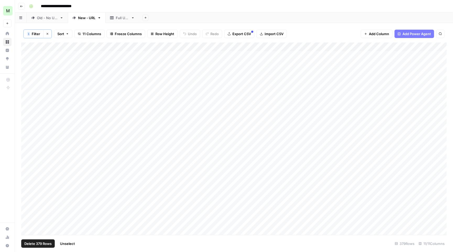
click at [30, 46] on div "Add Column" at bounding box center [233, 138] width 425 height 193
click at [41, 249] on footer "Delete 379 Rows Unselect 379 Rows 11/11 Columns" at bounding box center [233, 243] width 425 height 17
click at [41, 246] on button "Delete 379 Rows" at bounding box center [38, 243] width 34 height 8
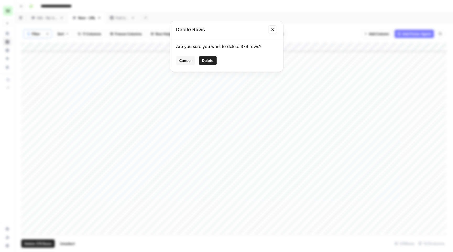
click at [208, 60] on span "Delete" at bounding box center [207, 60] width 11 height 5
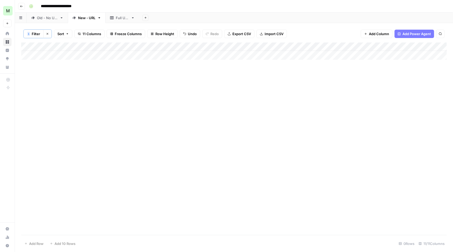
click at [49, 32] on button "Clear filters" at bounding box center [47, 34] width 8 height 8
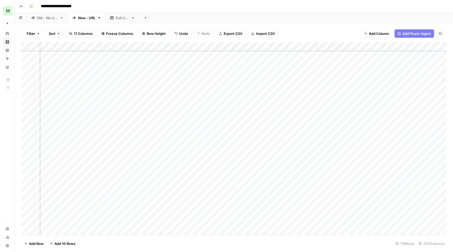
scroll to position [1417, 136]
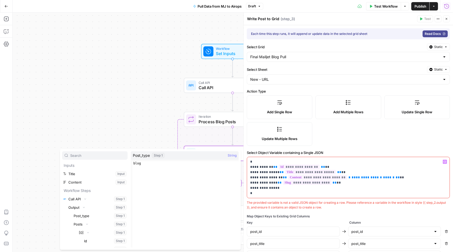
scroll to position [49, 0]
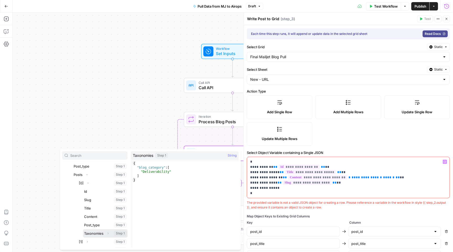
click at [107, 231] on button "Expand" at bounding box center [107, 233] width 7 height 7
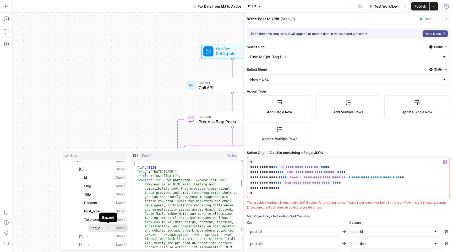
click at [108, 228] on icon "button" at bounding box center [108, 227] width 3 height 3
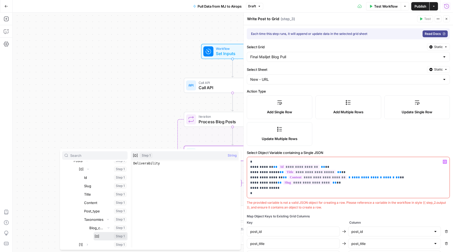
click at [97, 237] on button "Select variable [0]" at bounding box center [110, 236] width 34 height 8
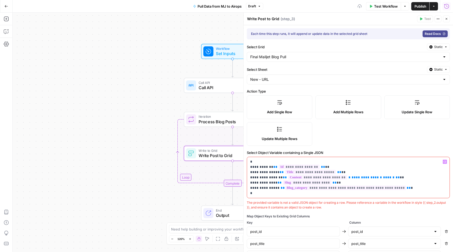
drag, startPoint x: 268, startPoint y: 195, endPoint x: 240, endPoint y: 151, distance: 52.2
click at [240, 151] on body "M Mailjet New Home Browse Insights Opportunities Your Data Recent Grids WordPre…" at bounding box center [226, 126] width 453 height 252
copy p "**********"
click at [223, 91] on div "Call API Call API Step 1 Copy step Delete step Add Note Test" at bounding box center [232, 85] width 97 height 15
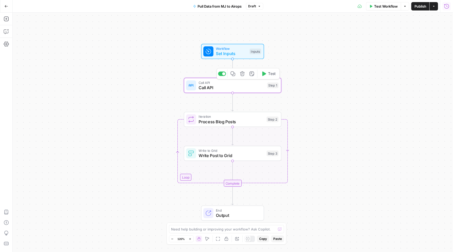
type textarea "Call API"
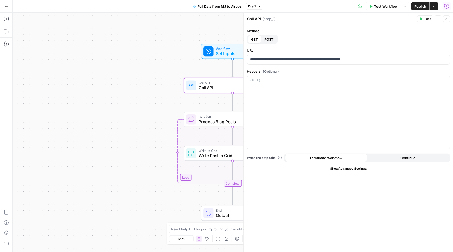
click at [443, 4] on button "Run History" at bounding box center [446, 6] width 8 height 8
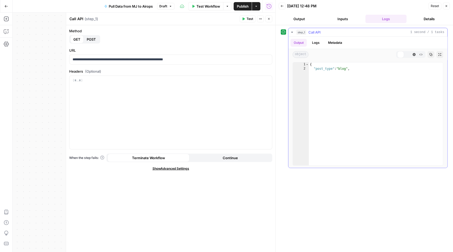
click at [294, 32] on icon "button" at bounding box center [292, 32] width 4 height 4
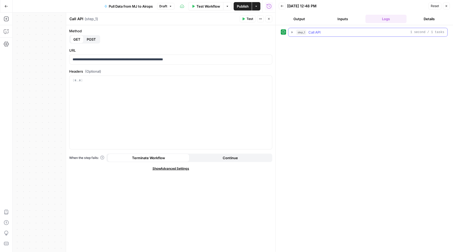
click at [292, 32] on icon "button" at bounding box center [291, 32] width 1 height 2
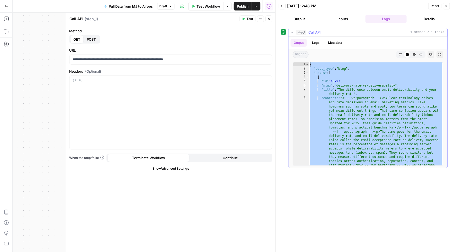
scroll to position [0, 0]
drag, startPoint x: 319, startPoint y: 143, endPoint x: 323, endPoint y: 31, distance: 112.2
click at [323, 31] on div "step_1 Call API 1 second / 1 tasks Output Logs Metadata object Markdown Code Ed…" at bounding box center [367, 98] width 159 height 140
type textarea "**********"
click at [448, 5] on button "Close" at bounding box center [446, 6] width 7 height 7
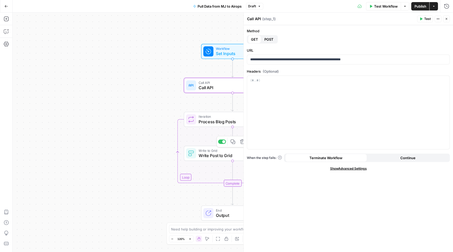
click at [219, 152] on span "Write Post to Grid" at bounding box center [231, 155] width 65 height 6
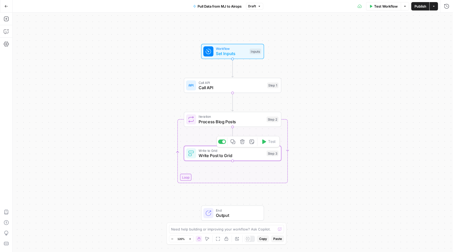
type textarea "Write Post to Grid"
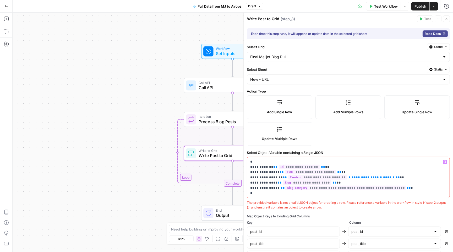
drag, startPoint x: 257, startPoint y: 192, endPoint x: 247, endPoint y: 156, distance: 37.2
click at [247, 156] on div "**********" at bounding box center [348, 180] width 203 height 60
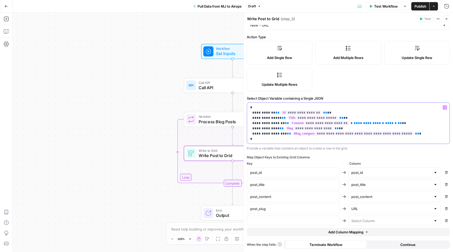
scroll to position [55, 0]
click at [307, 226] on div "Map Object Keys to Existing Grid Columns Key Column post_id post_id Remove post…" at bounding box center [348, 195] width 203 height 81
click at [308, 221] on input "text" at bounding box center [293, 220] width 86 height 5
click at [372, 218] on input "text" at bounding box center [391, 220] width 80 height 5
click at [374, 185] on span "Category" at bounding box center [394, 185] width 82 height 5
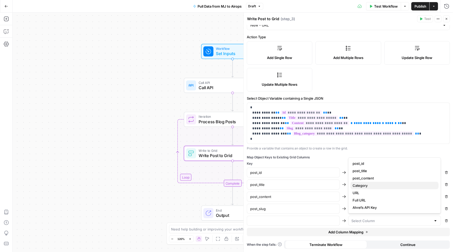
type input "Category"
click at [309, 218] on input "text" at bounding box center [293, 220] width 86 height 5
drag, startPoint x: 253, startPoint y: 132, endPoint x: 276, endPoint y: 132, distance: 23.0
click at [276, 132] on p "**********" at bounding box center [348, 123] width 196 height 37
copy p "**********"
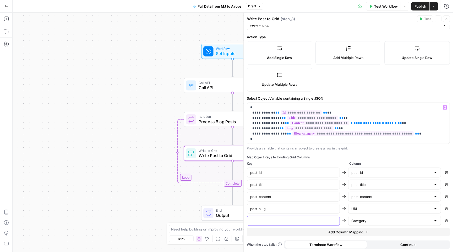
click at [275, 219] on input "text" at bounding box center [293, 220] width 86 height 5
paste input "blog_category"
type input "blog_category"
click at [381, 6] on span "Test Workflow" at bounding box center [386, 6] width 24 height 5
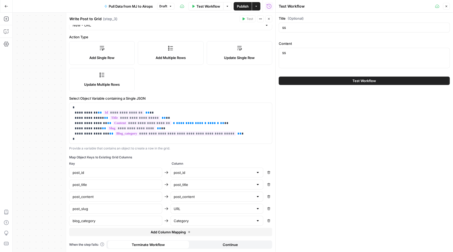
click at [393, 79] on button "Test Workflow" at bounding box center [364, 80] width 171 height 8
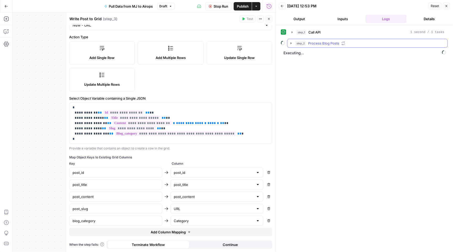
click at [291, 43] on icon "button" at bounding box center [290, 43] width 1 height 2
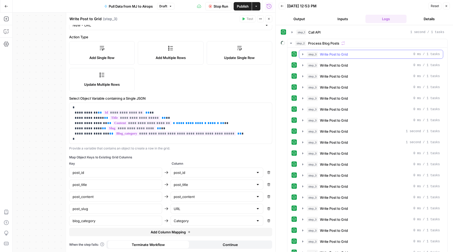
click at [303, 53] on icon "button" at bounding box center [303, 54] width 4 height 4
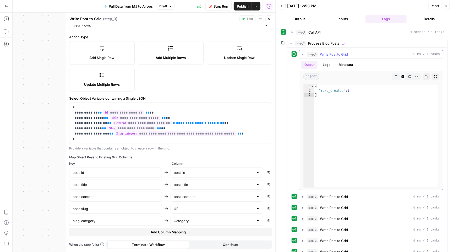
click at [301, 52] on button "step_3 Write Post to Grid 0 ms / 1 tasks" at bounding box center [371, 54] width 144 height 8
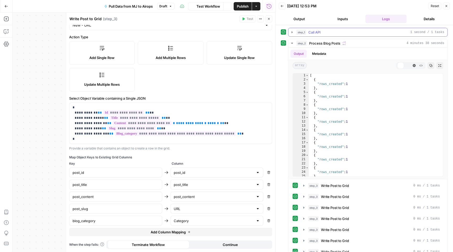
click at [292, 32] on icon "button" at bounding box center [291, 32] width 1 height 2
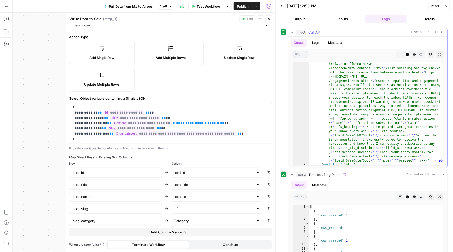
scroll to position [24, 0]
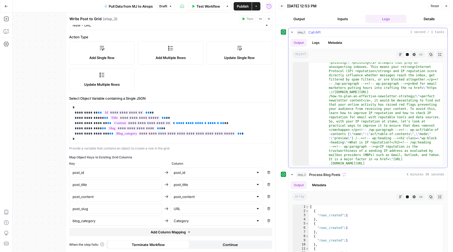
click at [400, 53] on icon "button" at bounding box center [400, 54] width 3 height 3
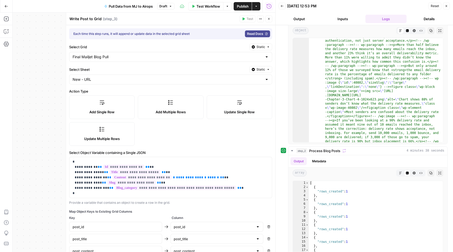
scroll to position [0, 0]
click at [444, 6] on button "Close" at bounding box center [446, 6] width 7 height 7
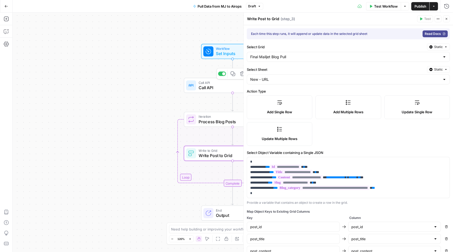
click at [214, 84] on span "Call API" at bounding box center [232, 82] width 66 height 5
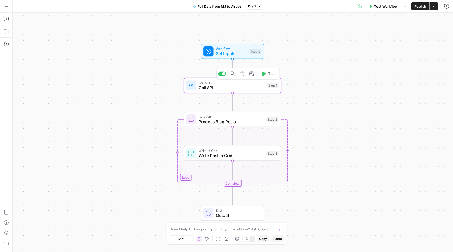
type textarea "Call API"
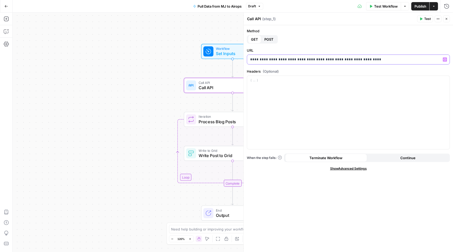
click at [364, 58] on p "**********" at bounding box center [348, 59] width 196 height 5
copy p "**********"
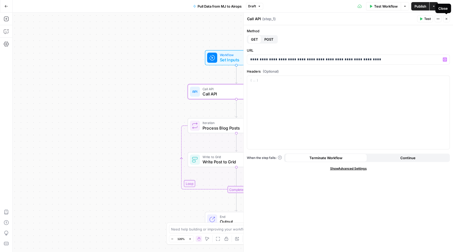
click at [448, 18] on icon "button" at bounding box center [446, 18] width 3 height 3
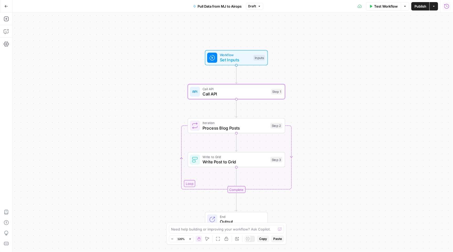
click at [447, 5] on icon "button" at bounding box center [446, 6] width 5 height 5
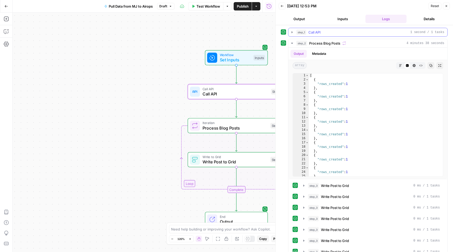
drag, startPoint x: 291, startPoint y: 31, endPoint x: 308, endPoint y: 52, distance: 26.8
click at [291, 31] on icon "button" at bounding box center [292, 32] width 4 height 4
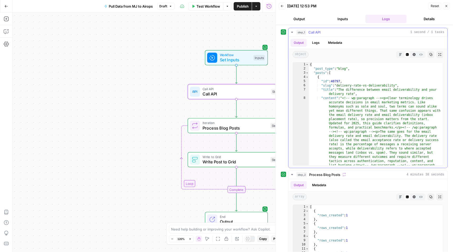
type textarea "**********"
drag, startPoint x: 338, startPoint y: 84, endPoint x: 397, endPoint y: 86, distance: 59.0
click at [283, 3] on button "Back" at bounding box center [282, 6] width 7 height 7
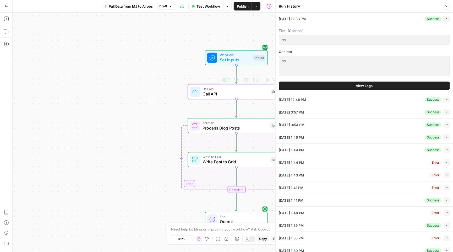
click at [240, 90] on span "Call API" at bounding box center [235, 88] width 66 height 5
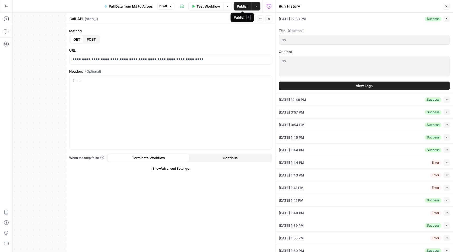
click at [247, 20] on div "Publish P" at bounding box center [242, 17] width 17 height 5
click at [248, 19] on span "Test" at bounding box center [249, 18] width 7 height 5
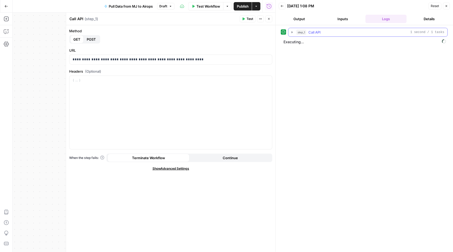
click at [292, 34] on icon "button" at bounding box center [292, 32] width 4 height 4
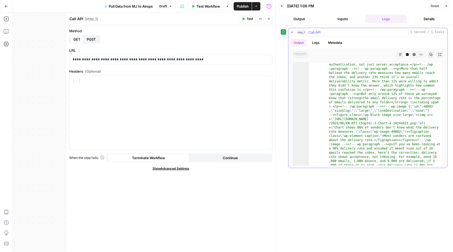
scroll to position [7, 0]
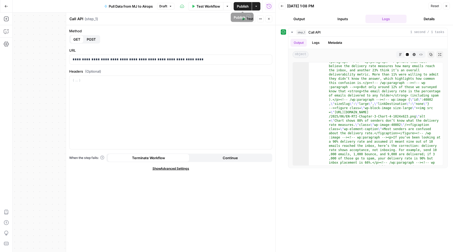
click at [237, 6] on span "Publish" at bounding box center [243, 6] width 12 height 5
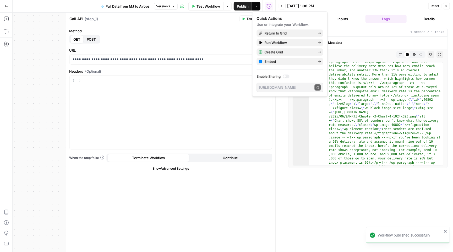
click at [245, 17] on button "Test" at bounding box center [247, 18] width 16 height 7
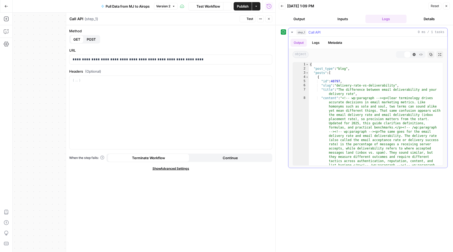
click at [290, 35] on button "step_1 Call API 0 ms / 1 tasks" at bounding box center [367, 32] width 159 height 8
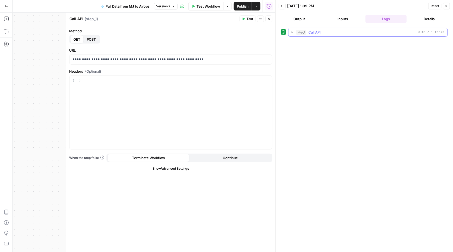
click at [290, 35] on button "step_1 Call API 0 ms / 1 tasks" at bounding box center [367, 32] width 159 height 8
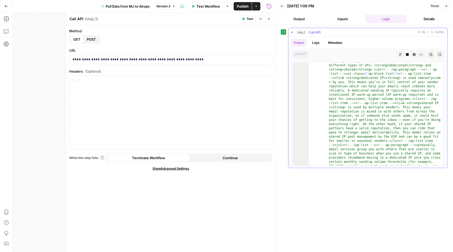
scroll to position [29, 0]
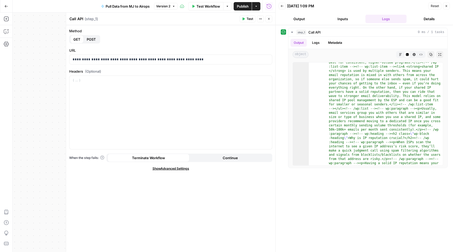
click at [246, 21] on button "Test" at bounding box center [247, 18] width 16 height 7
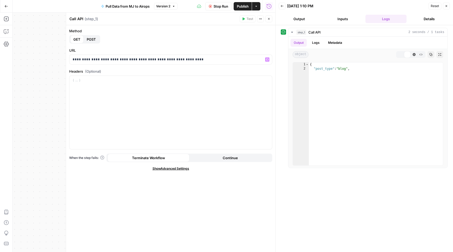
click at [295, 32] on button "step_1 Call API 2 seconds / 1 tasks" at bounding box center [367, 32] width 159 height 8
drag, startPoint x: 291, startPoint y: 32, endPoint x: 330, endPoint y: 85, distance: 65.8
click at [291, 32] on icon "button" at bounding box center [292, 32] width 5 height 5
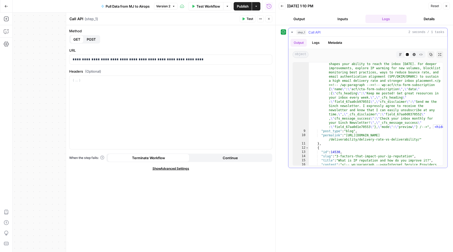
scroll to position [22, 0]
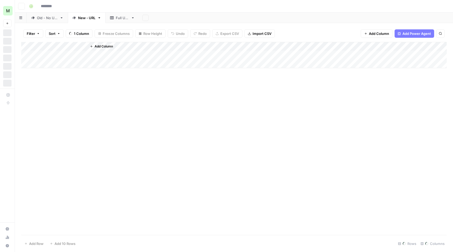
type input "**********"
click at [123, 18] on div "Full URL" at bounding box center [122, 17] width 13 height 5
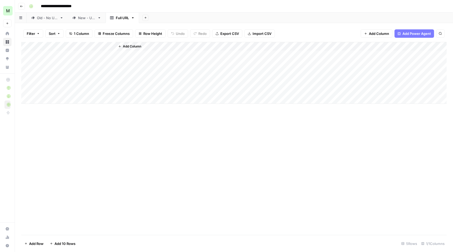
click at [81, 20] on link "New - URL" at bounding box center [87, 18] width 38 height 10
click at [205, 42] on div "Add Column" at bounding box center [233, 139] width 425 height 194
click at [199, 8] on div "**********" at bounding box center [237, 6] width 421 height 8
click at [203, 45] on div "Add Column" at bounding box center [233, 139] width 425 height 194
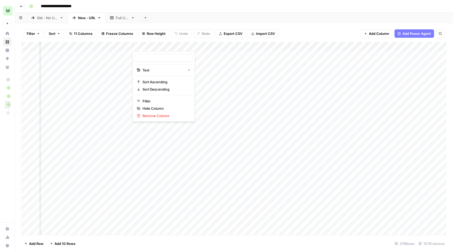
type input "Category"
click at [161, 117] on span "Remove Column" at bounding box center [165, 115] width 46 height 5
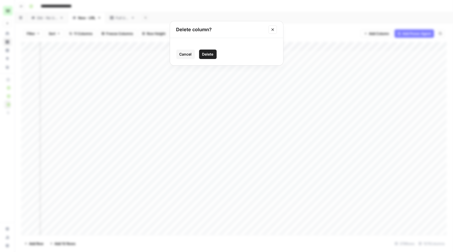
click at [202, 55] on span "Delete" at bounding box center [207, 54] width 11 height 5
click at [22, 6] on icon "button" at bounding box center [21, 6] width 3 height 2
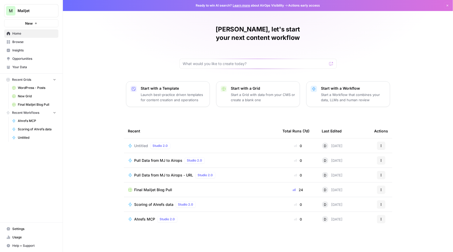
click at [144, 216] on span "Ahrefs MCP" at bounding box center [144, 218] width 21 height 5
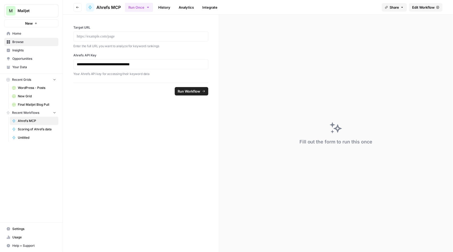
click at [429, 8] on span "Edit Workflow" at bounding box center [423, 7] width 23 height 5
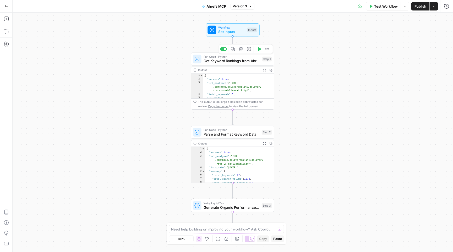
click at [237, 64] on div "Run Code · Python Get Keyword Rankings from Ahrefs Step 1 Copy step Delete step…" at bounding box center [232, 58] width 83 height 13
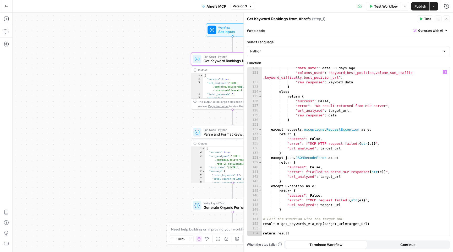
scroll to position [586, 0]
click at [445, 20] on icon "button" at bounding box center [446, 18] width 3 height 3
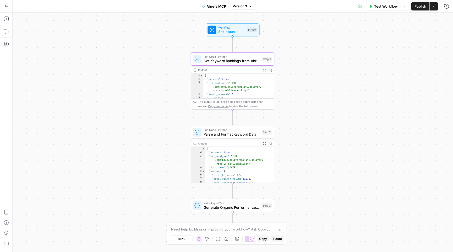
click at [418, 7] on span "Publish" at bounding box center [420, 6] width 12 height 5
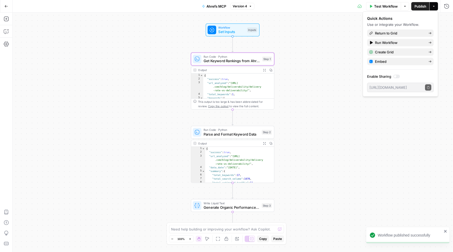
click at [395, 76] on div at bounding box center [395, 76] width 3 height 3
click at [427, 87] on icon "button" at bounding box center [428, 87] width 3 height 3
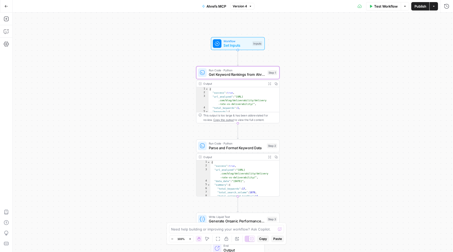
drag, startPoint x: 318, startPoint y: 83, endPoint x: 323, endPoint y: 97, distance: 14.6
click at [323, 97] on div "Workflow Set Inputs Inputs Run Code · Python Get Keyword Rankings from Ahrefs S…" at bounding box center [233, 132] width 440 height 239
